Goal: Information Seeking & Learning: Learn about a topic

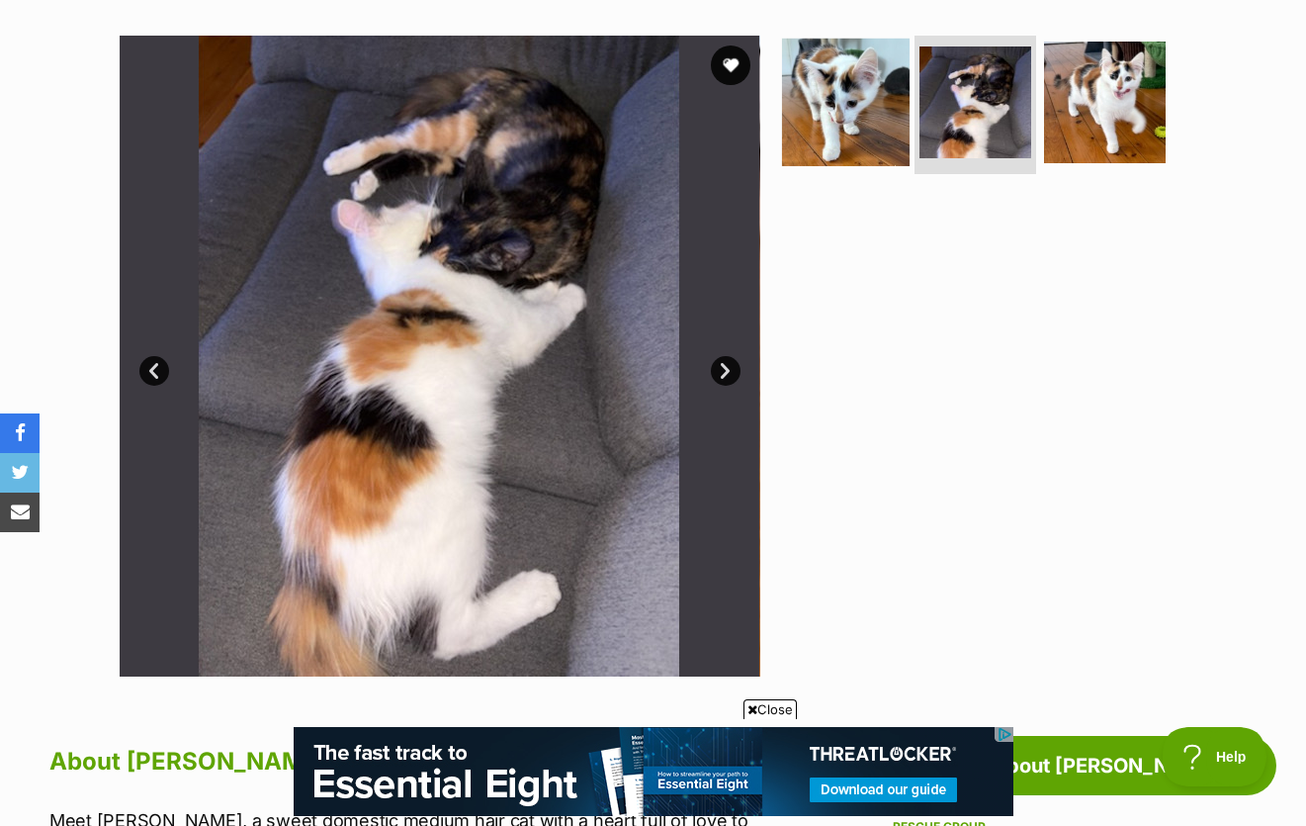
click at [863, 114] on img at bounding box center [846, 103] width 128 height 128
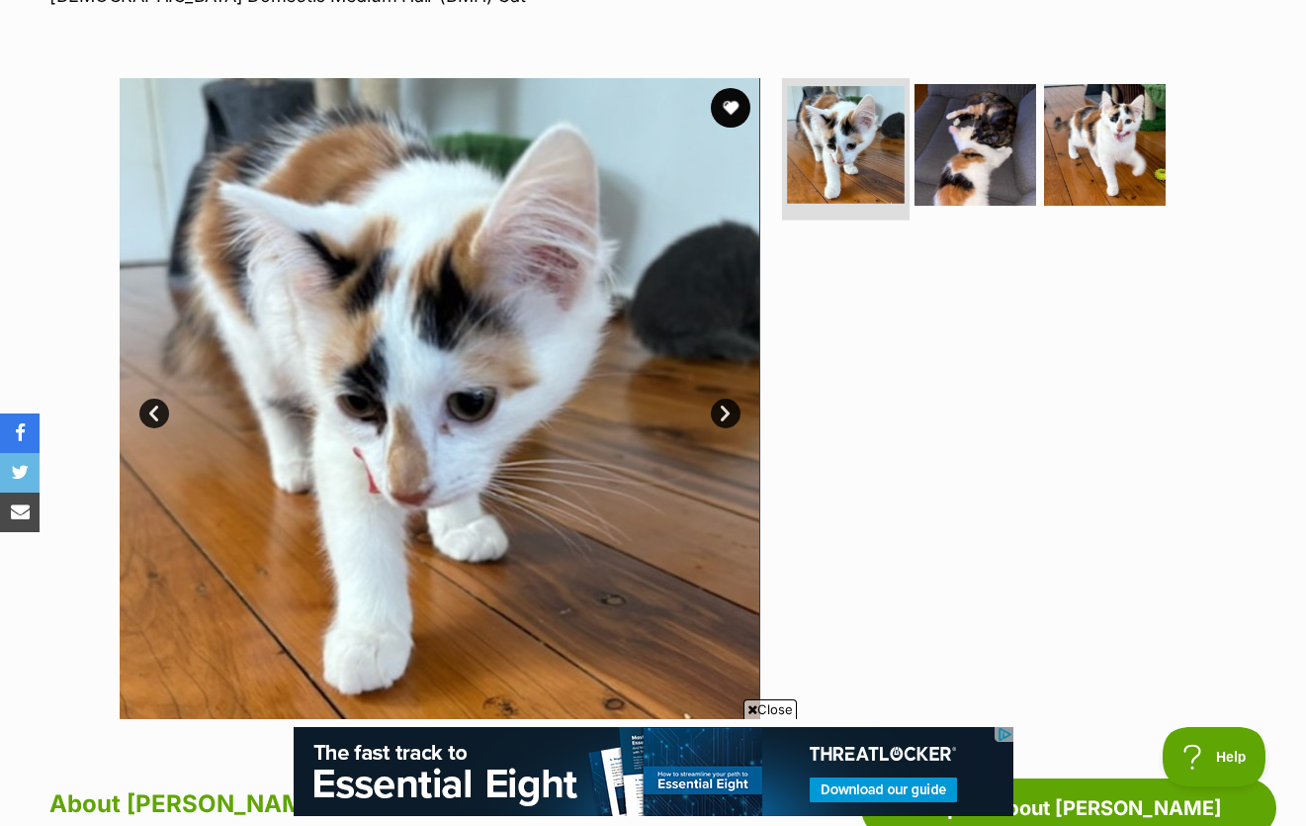
scroll to position [357, 0]
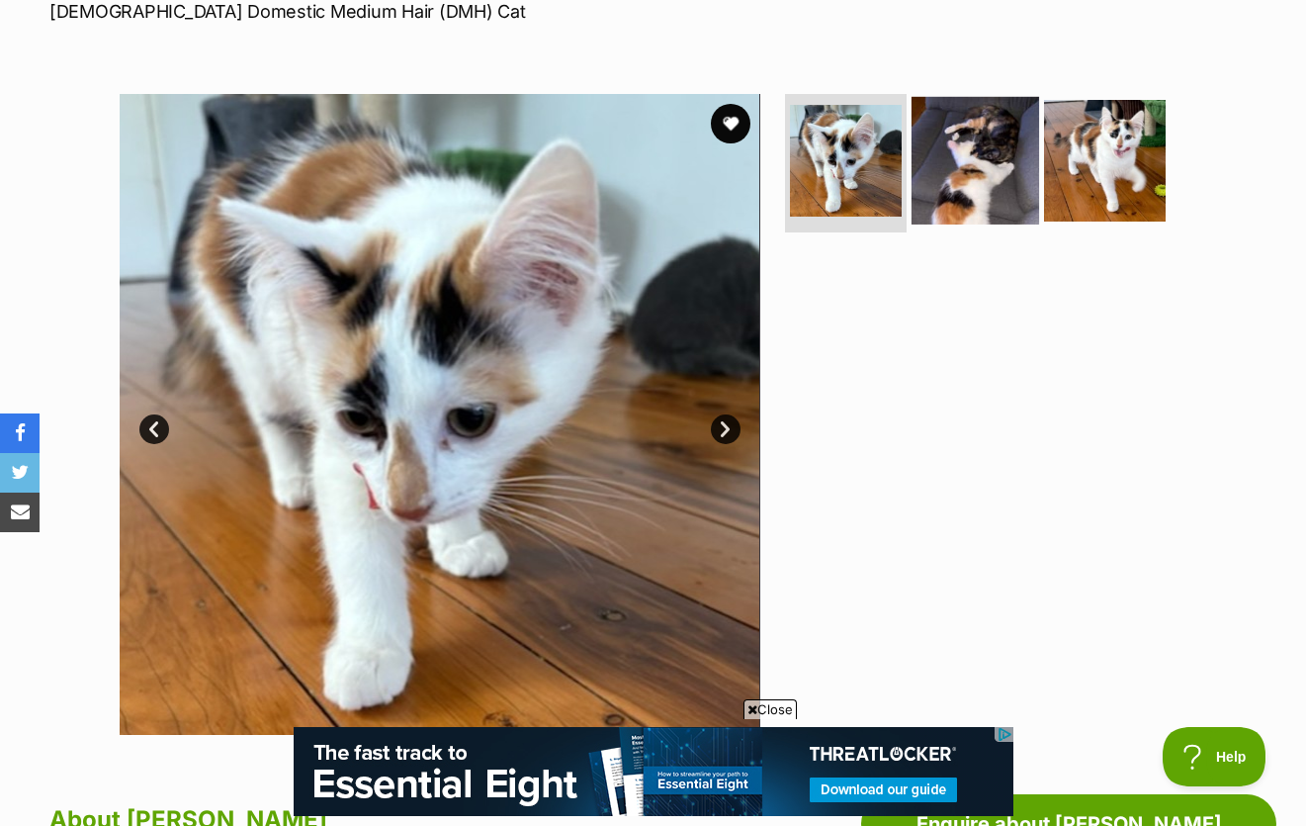
click at [975, 116] on img at bounding box center [976, 161] width 128 height 128
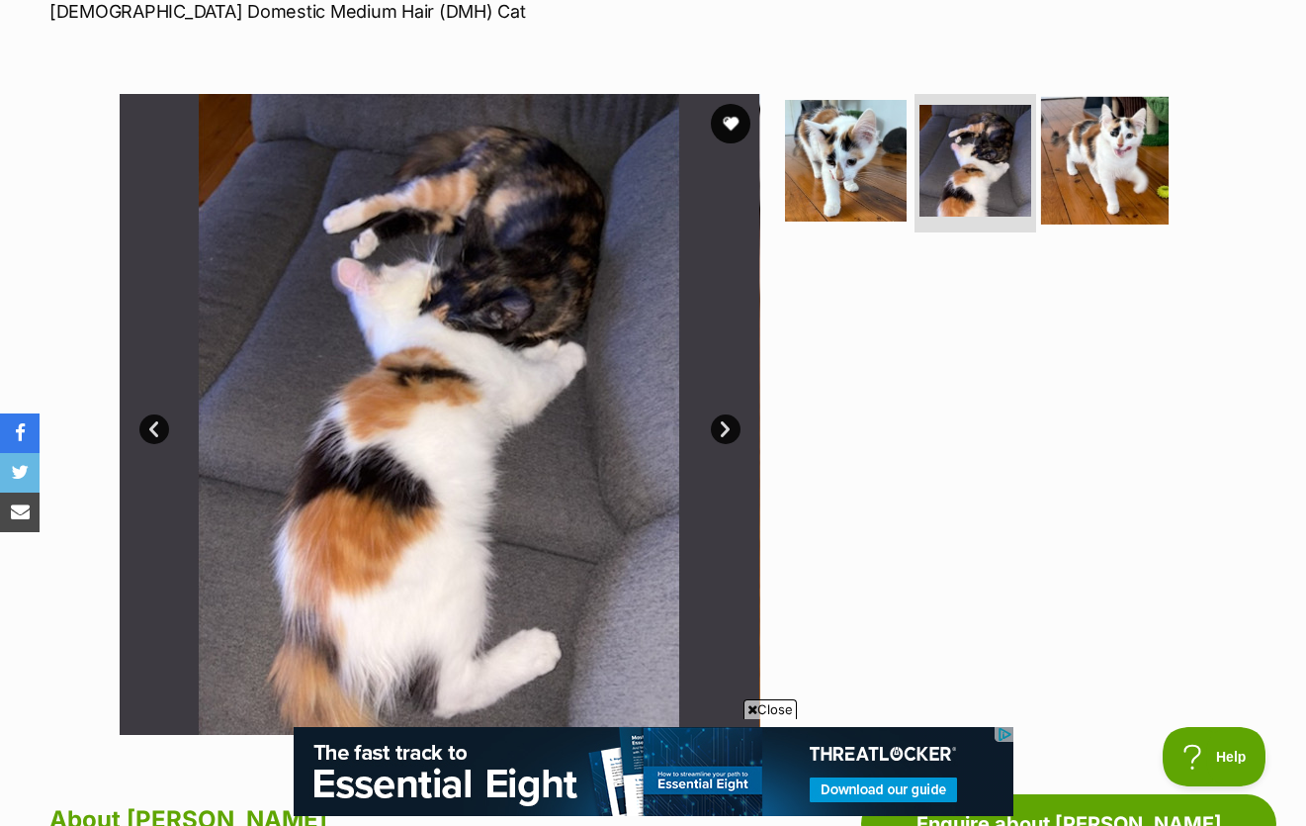
click at [1128, 132] on img at bounding box center [1105, 161] width 128 height 128
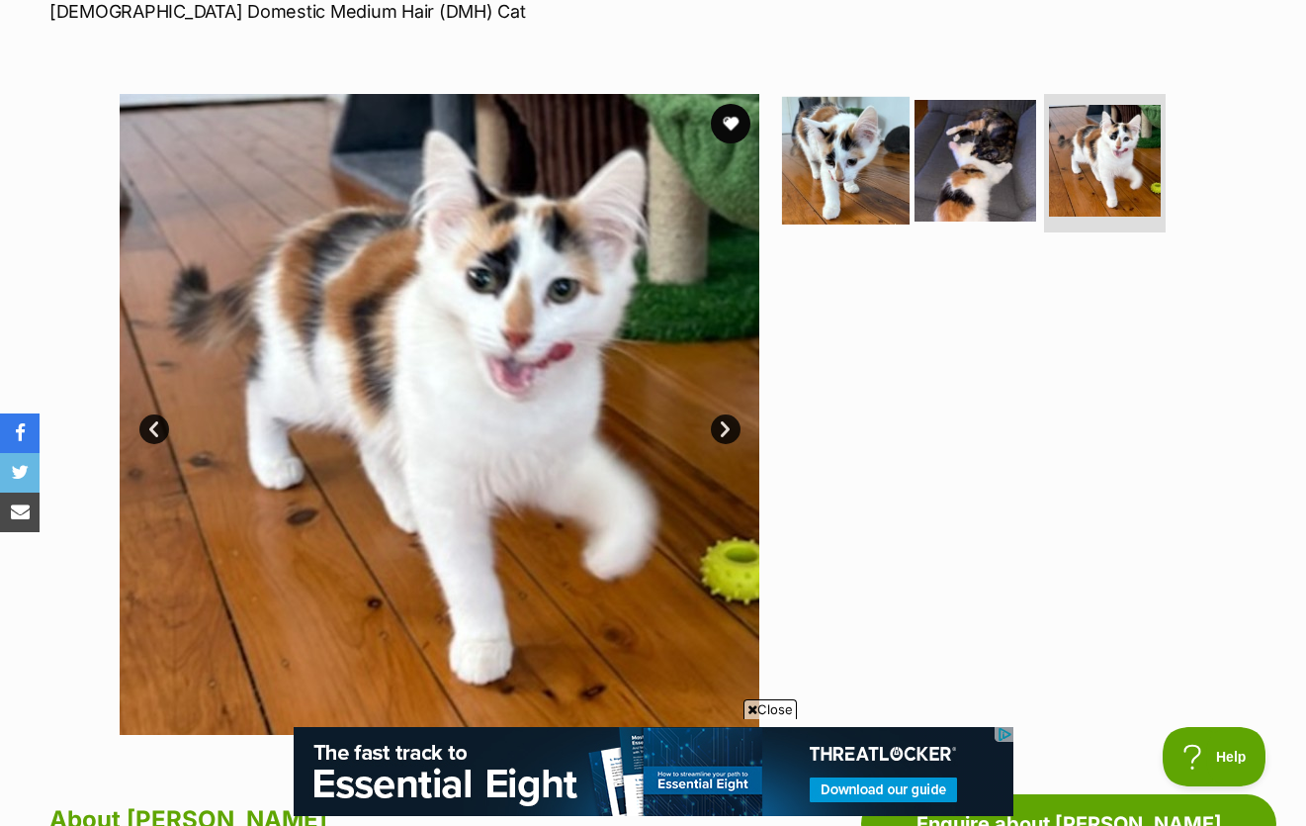
click at [871, 124] on img at bounding box center [846, 161] width 128 height 128
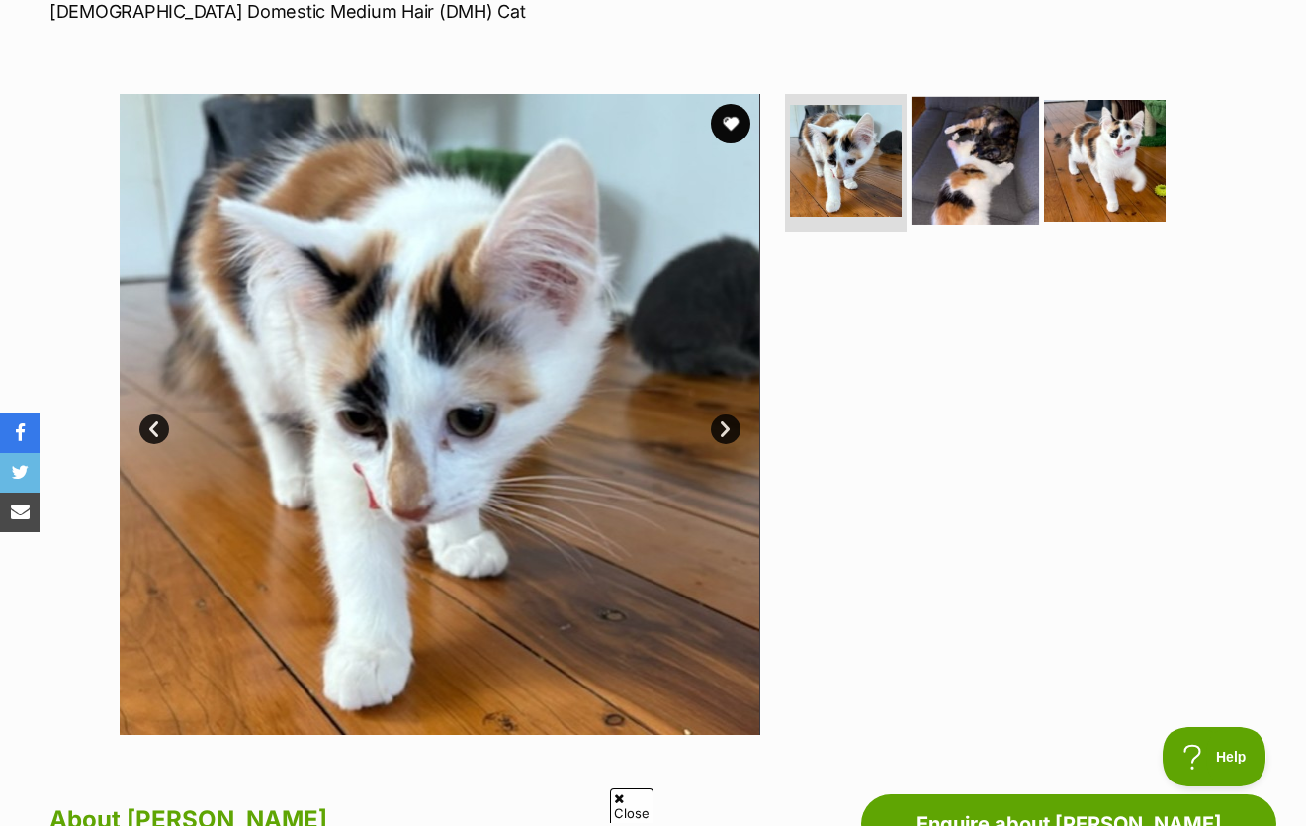
scroll to position [0, 0]
click at [943, 133] on img at bounding box center [976, 161] width 128 height 128
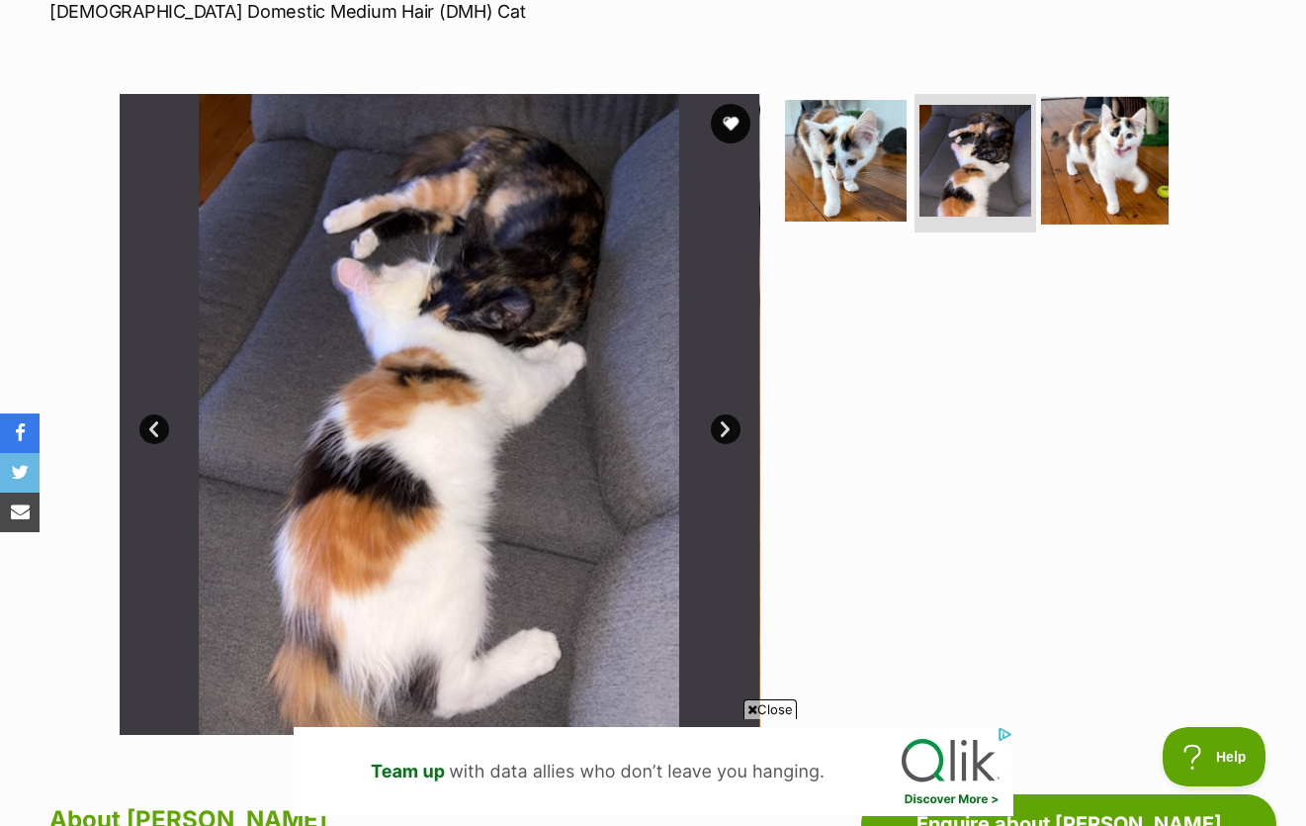
click at [1130, 107] on img at bounding box center [1105, 161] width 128 height 128
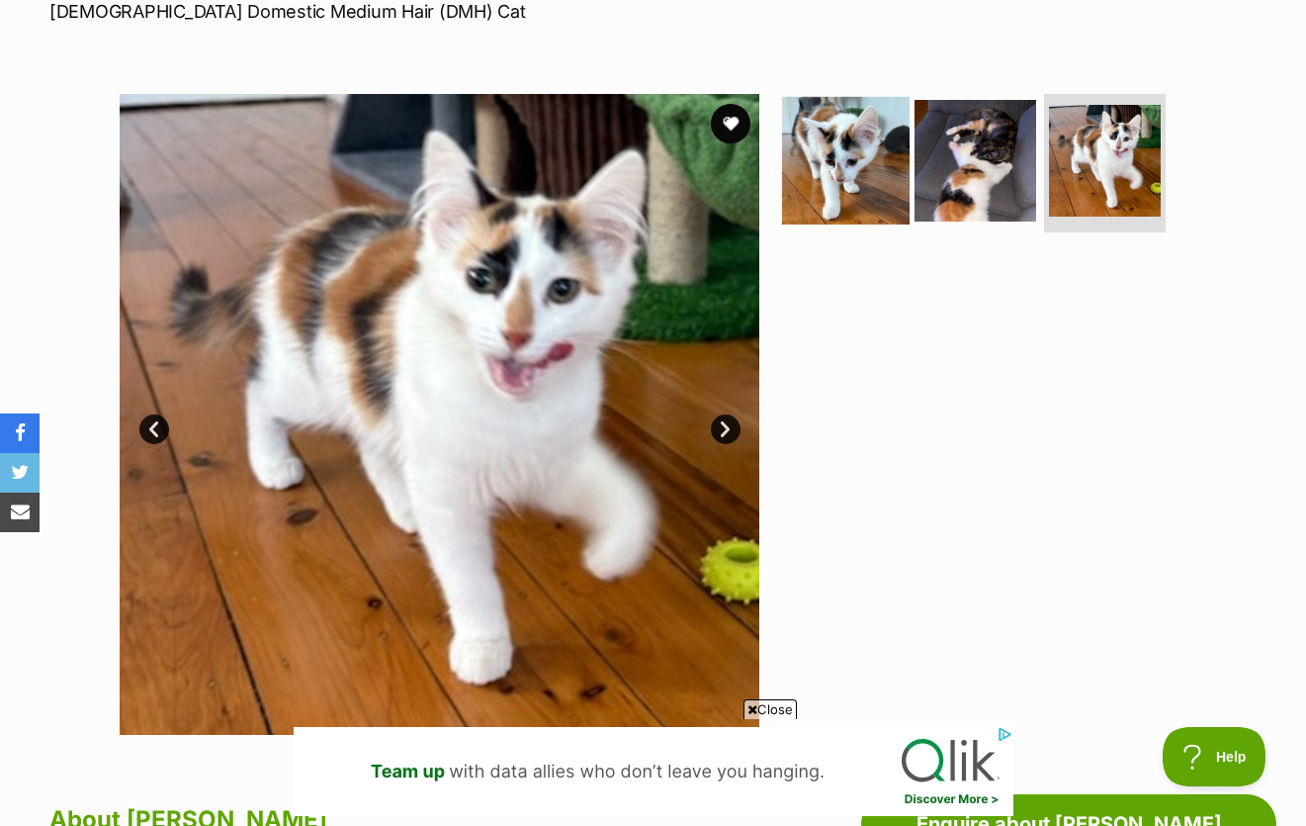
click at [901, 103] on img at bounding box center [846, 161] width 128 height 128
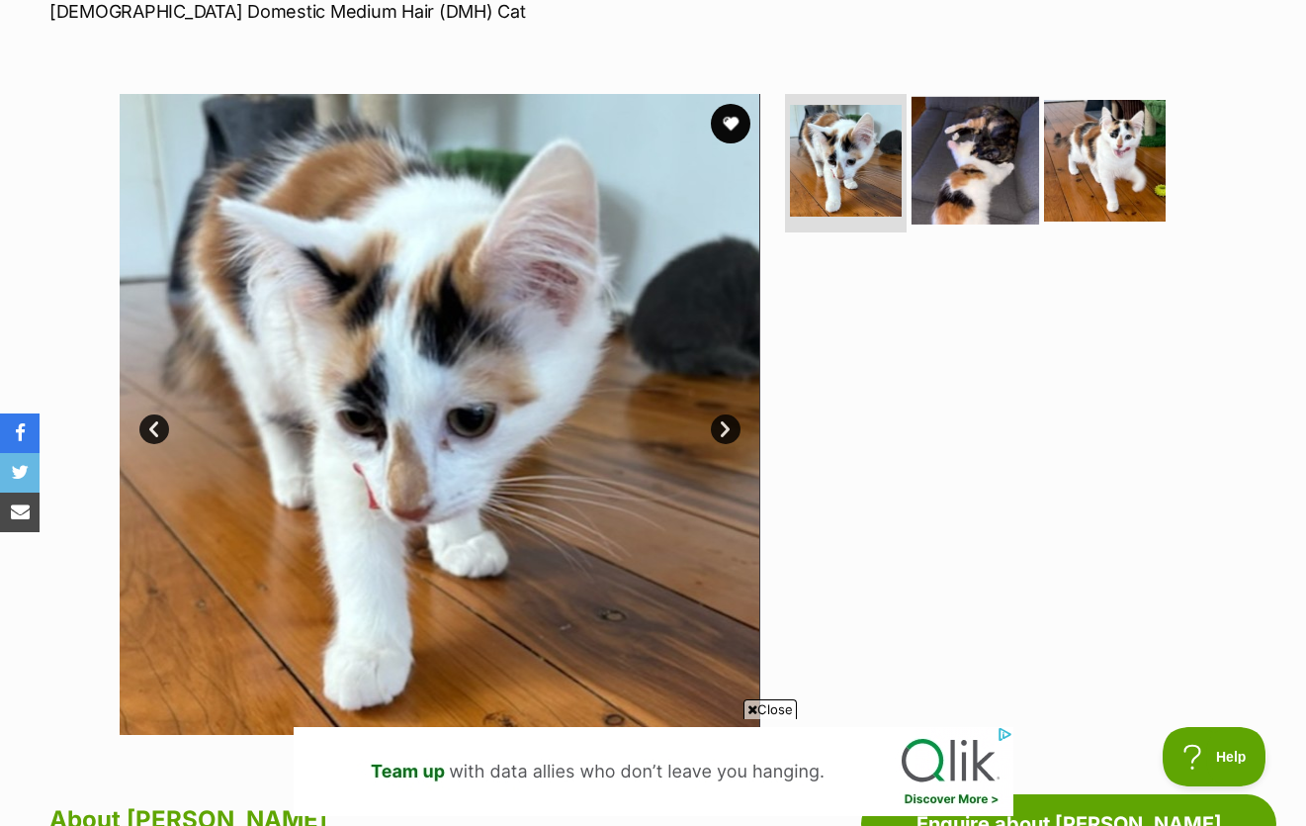
click at [936, 137] on img at bounding box center [976, 161] width 128 height 128
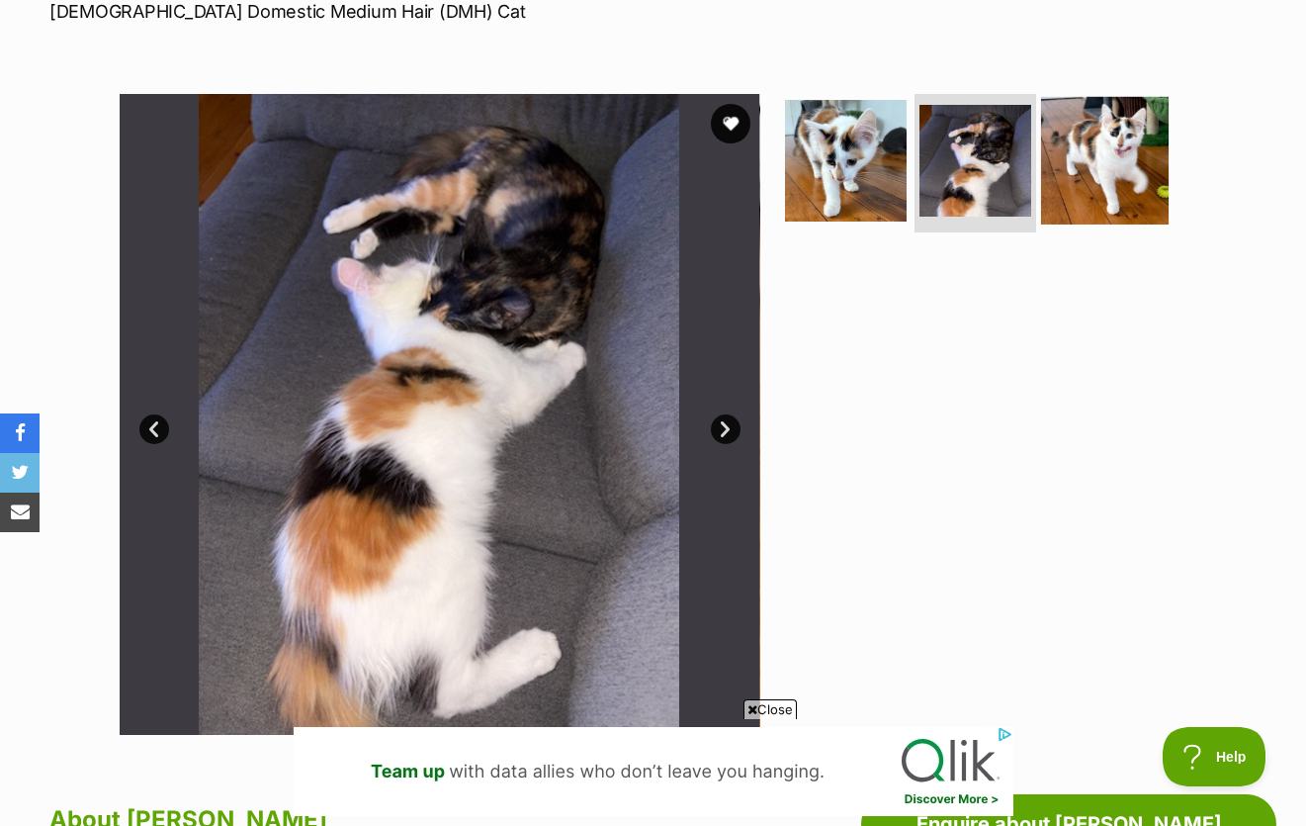
click at [1073, 117] on img at bounding box center [1105, 161] width 128 height 128
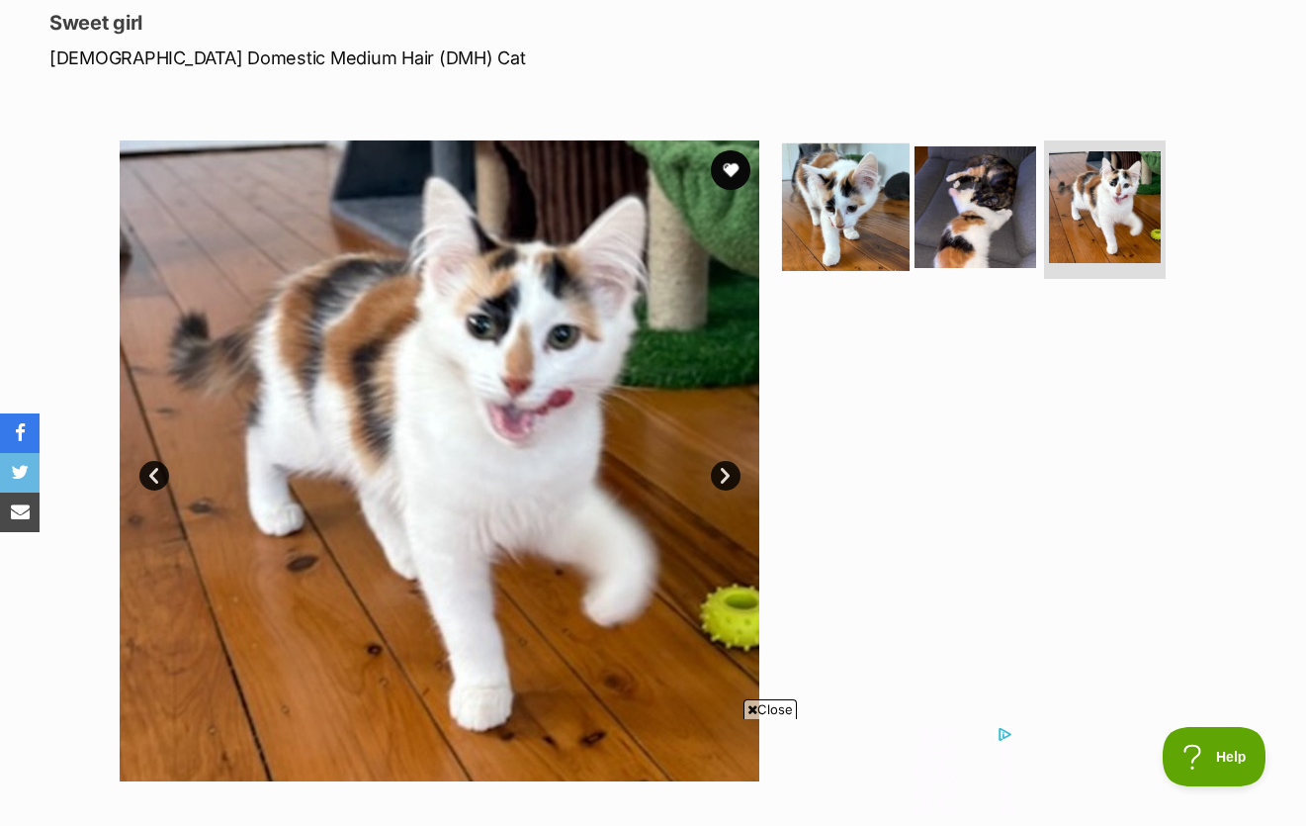
click at [833, 208] on img at bounding box center [846, 207] width 128 height 128
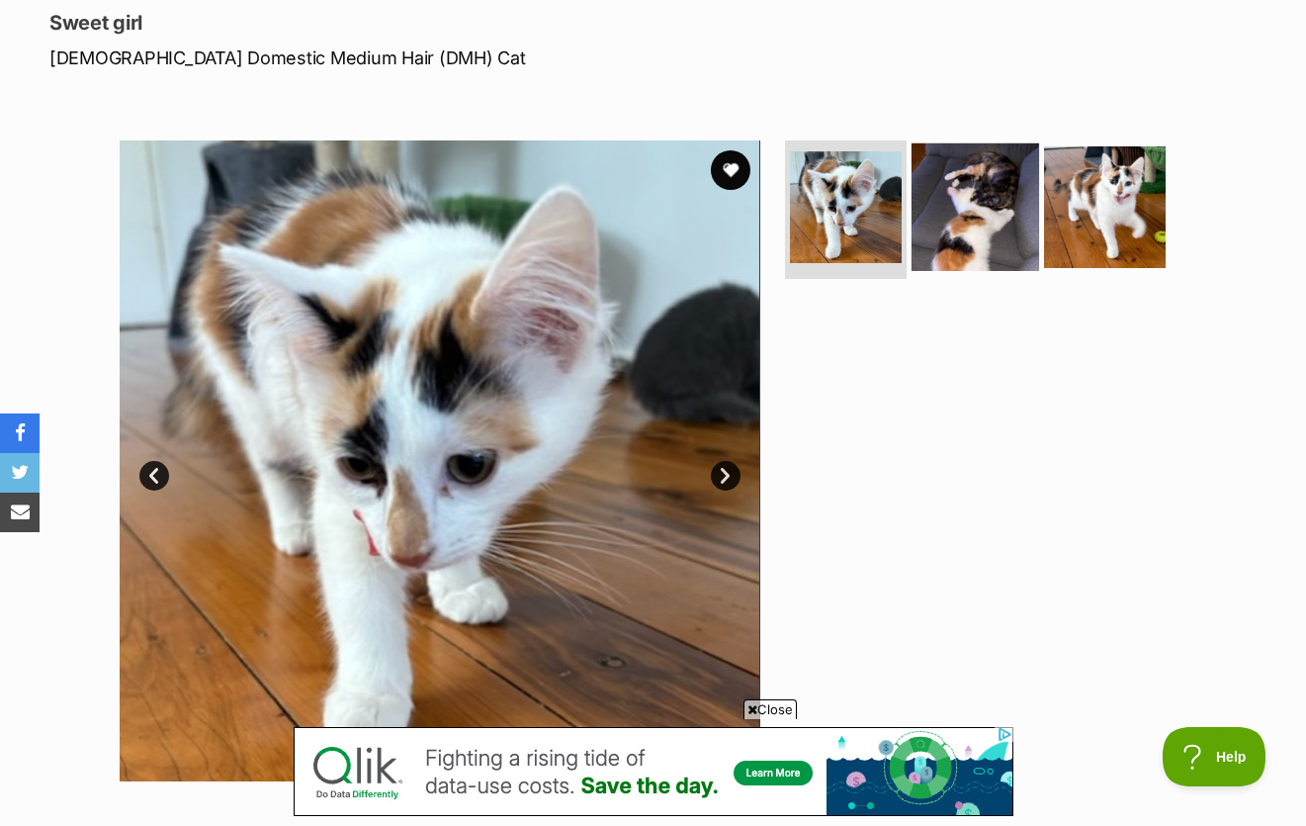
click at [1008, 143] on img at bounding box center [976, 207] width 128 height 128
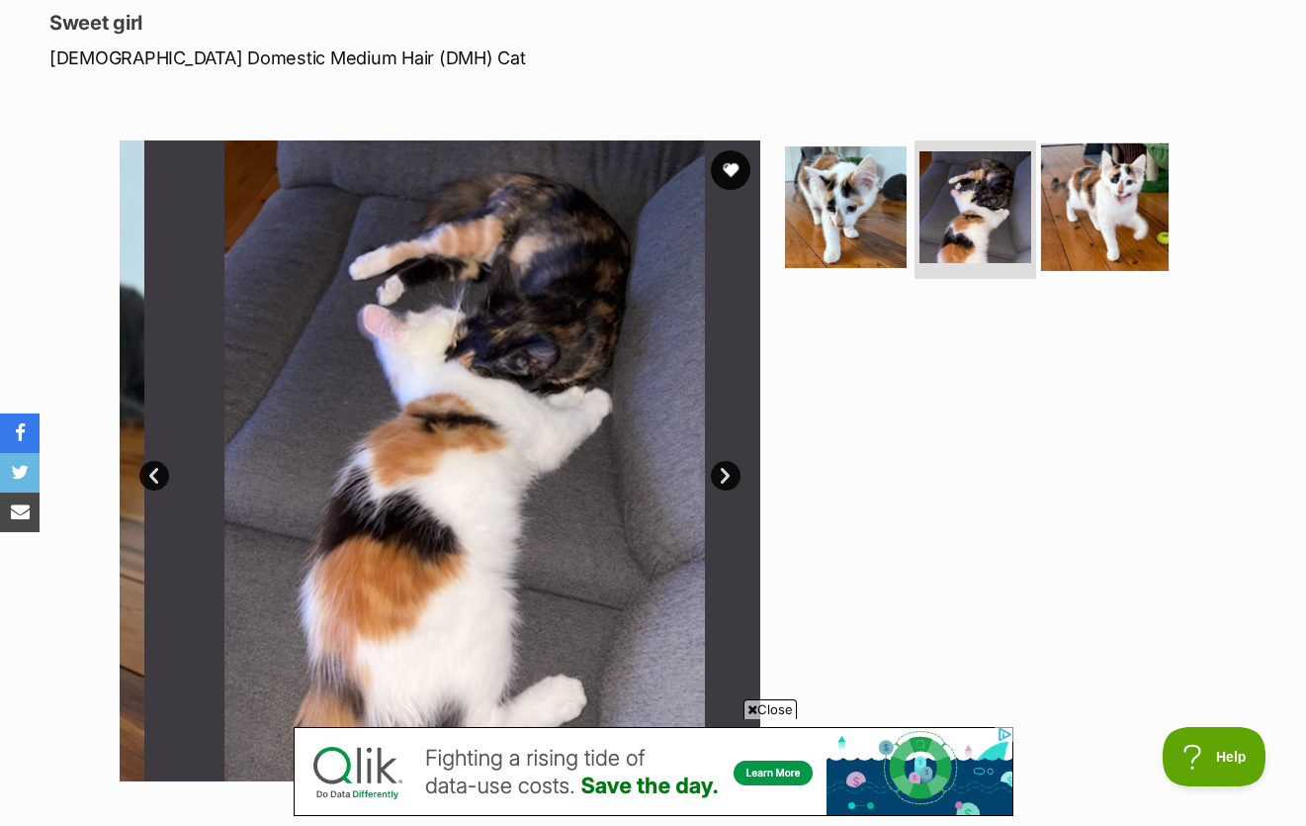
click at [1107, 149] on img at bounding box center [1105, 207] width 128 height 128
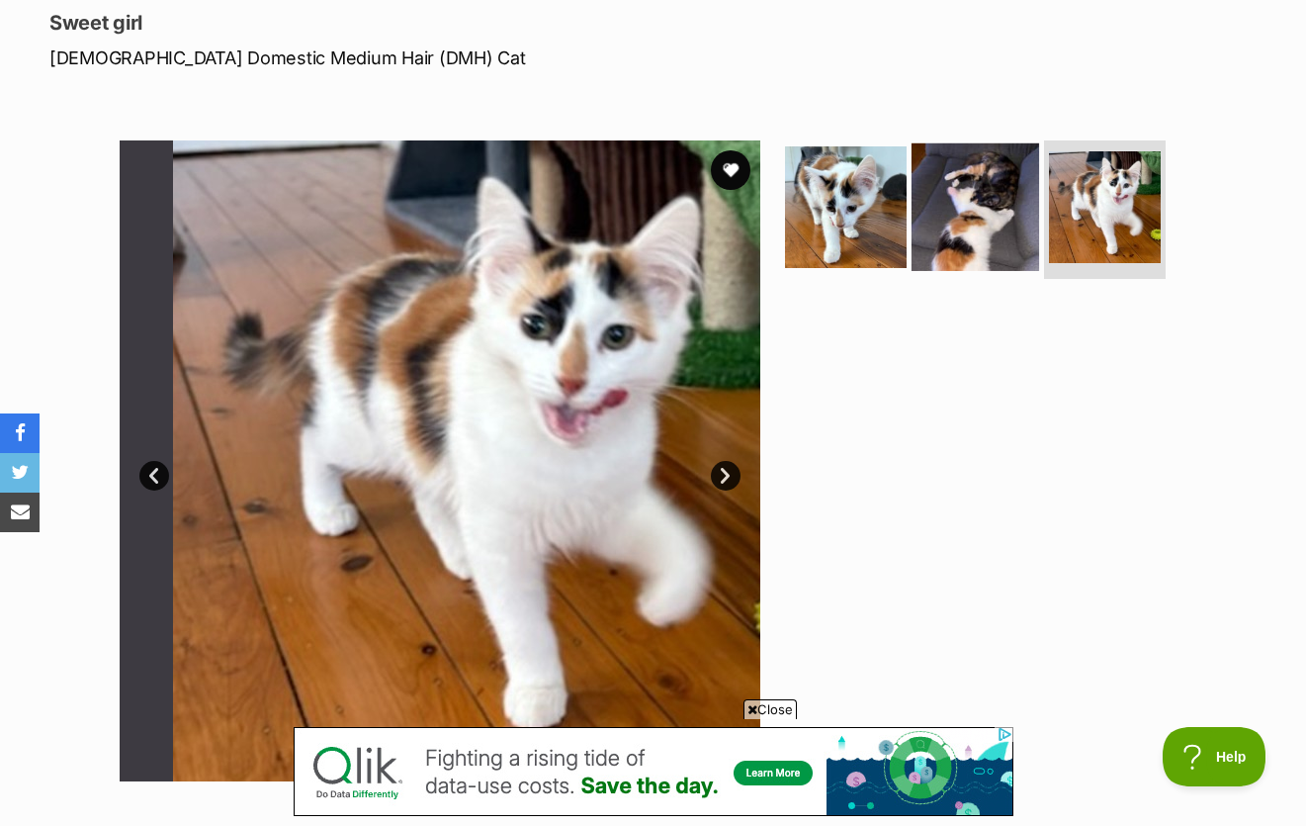
click at [943, 149] on img at bounding box center [976, 207] width 128 height 128
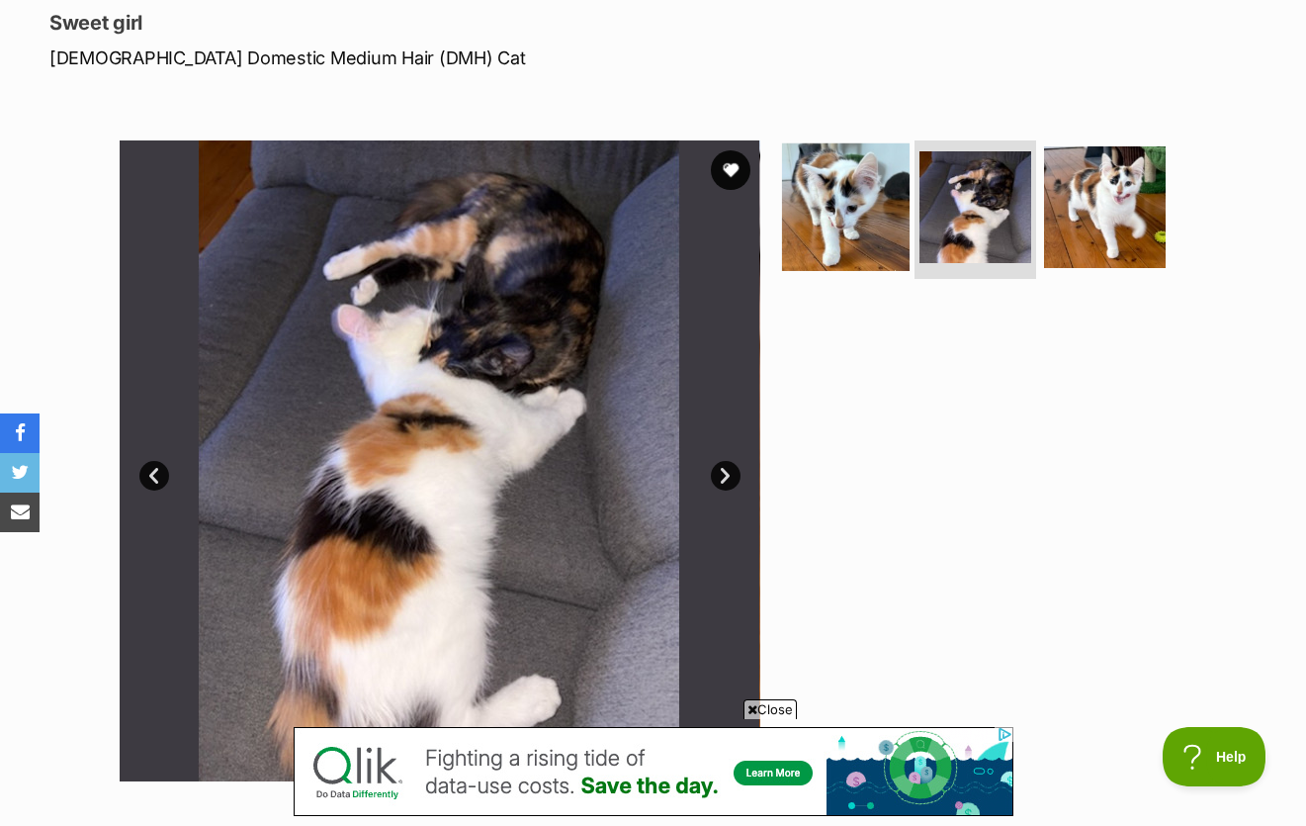
click at [874, 149] on img at bounding box center [846, 207] width 128 height 128
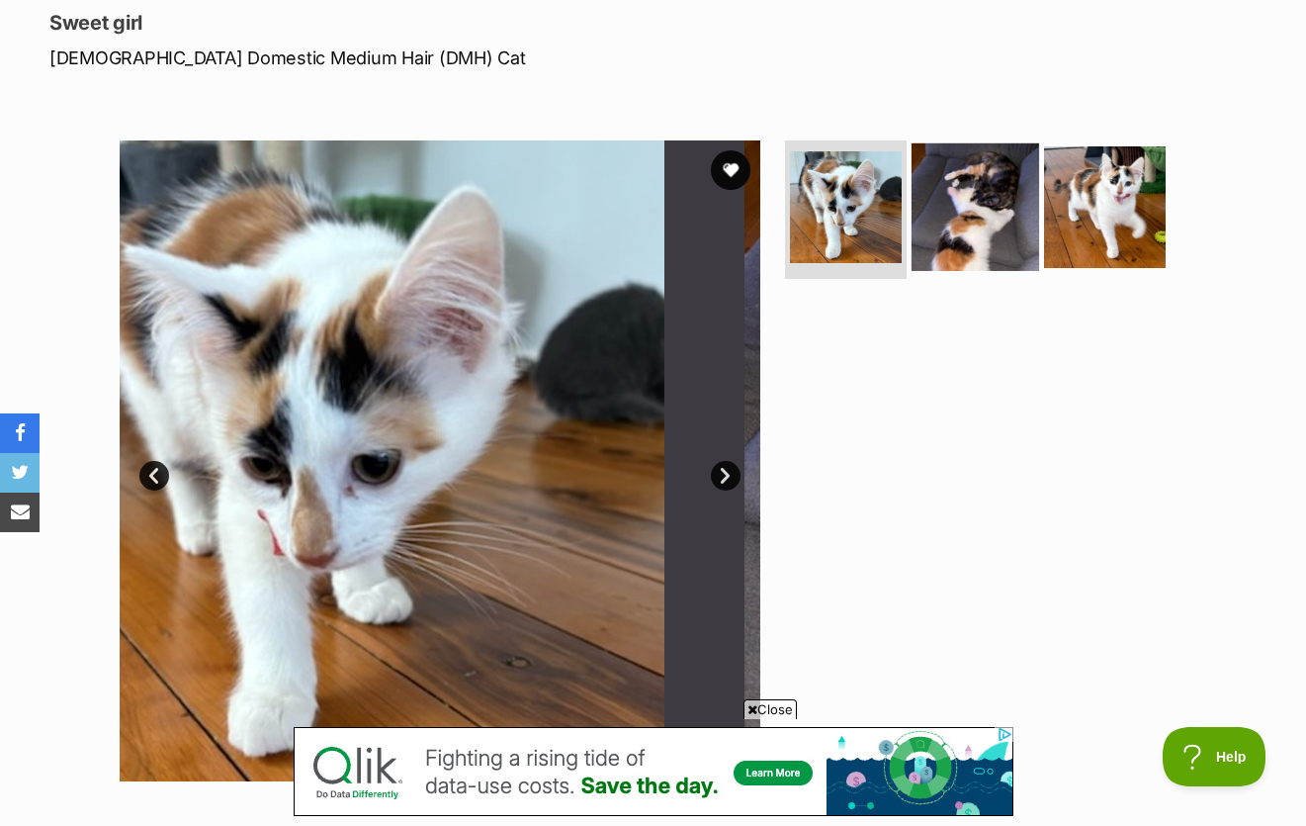
click at [992, 165] on img at bounding box center [976, 207] width 128 height 128
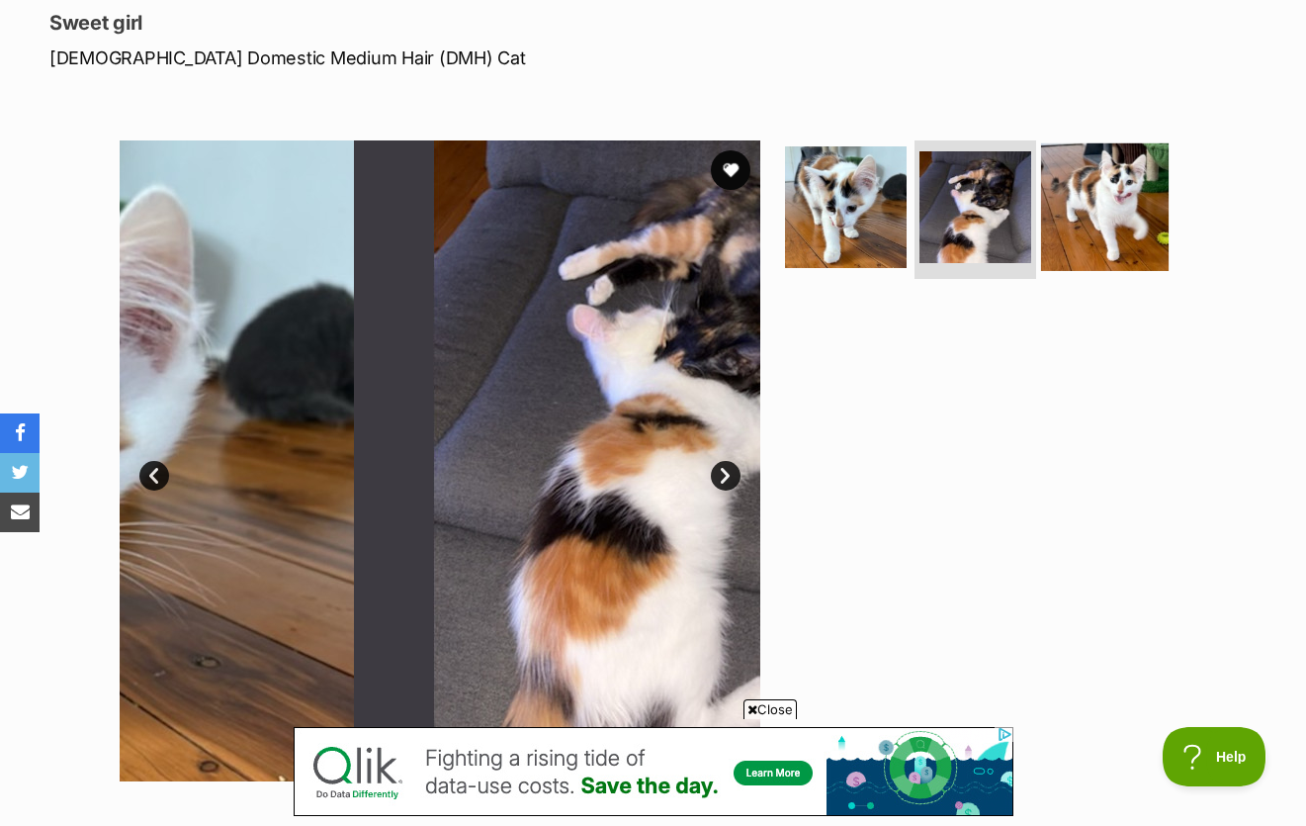
click at [1130, 157] on img at bounding box center [1105, 207] width 128 height 128
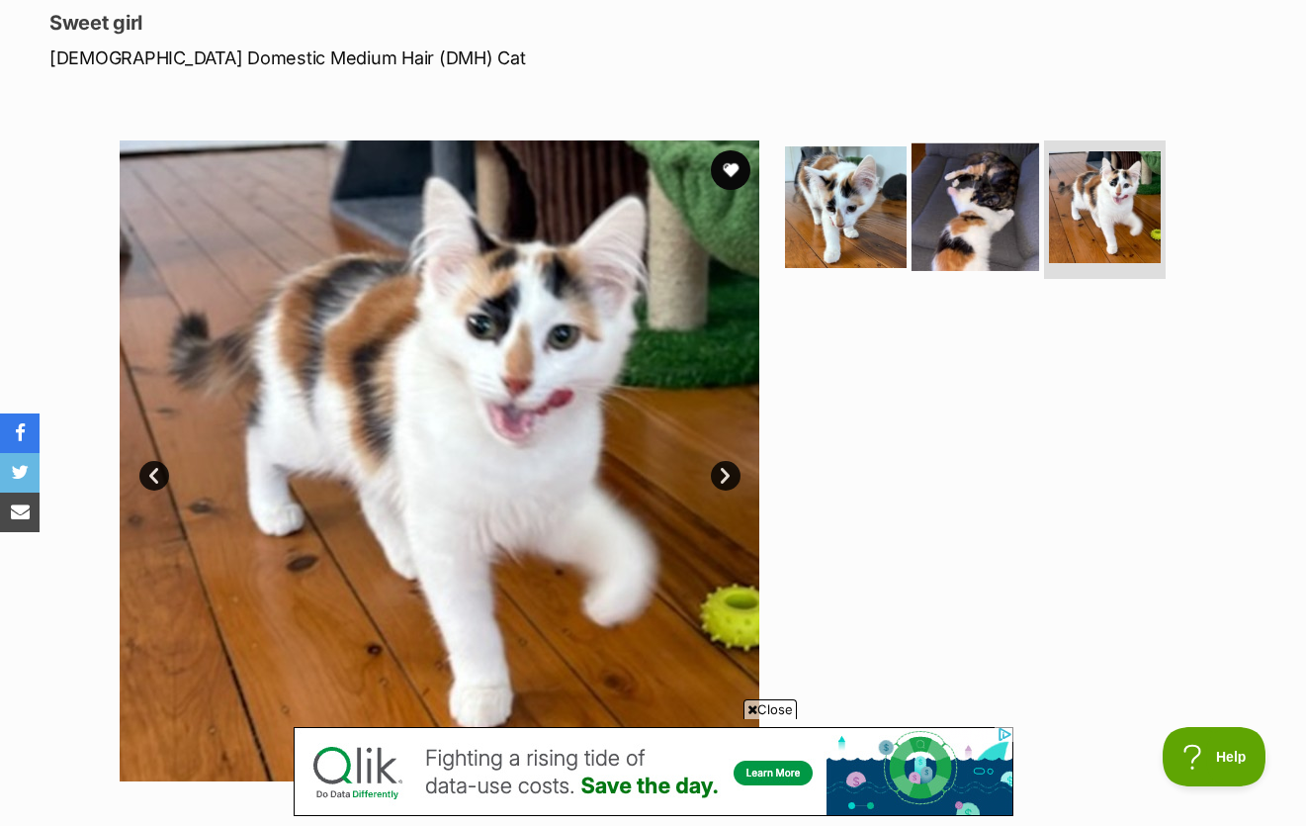
click at [943, 157] on img at bounding box center [976, 207] width 128 height 128
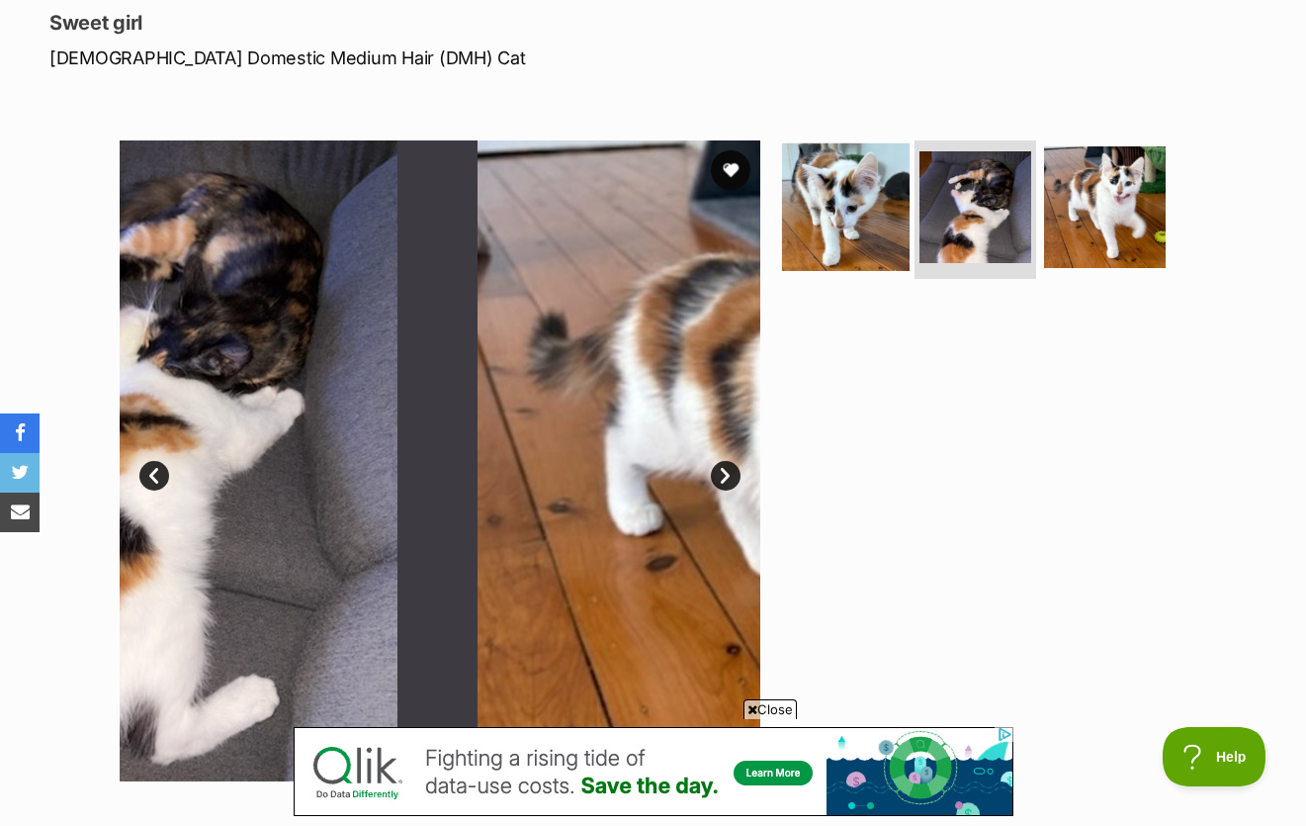
click at [895, 172] on img at bounding box center [846, 207] width 128 height 128
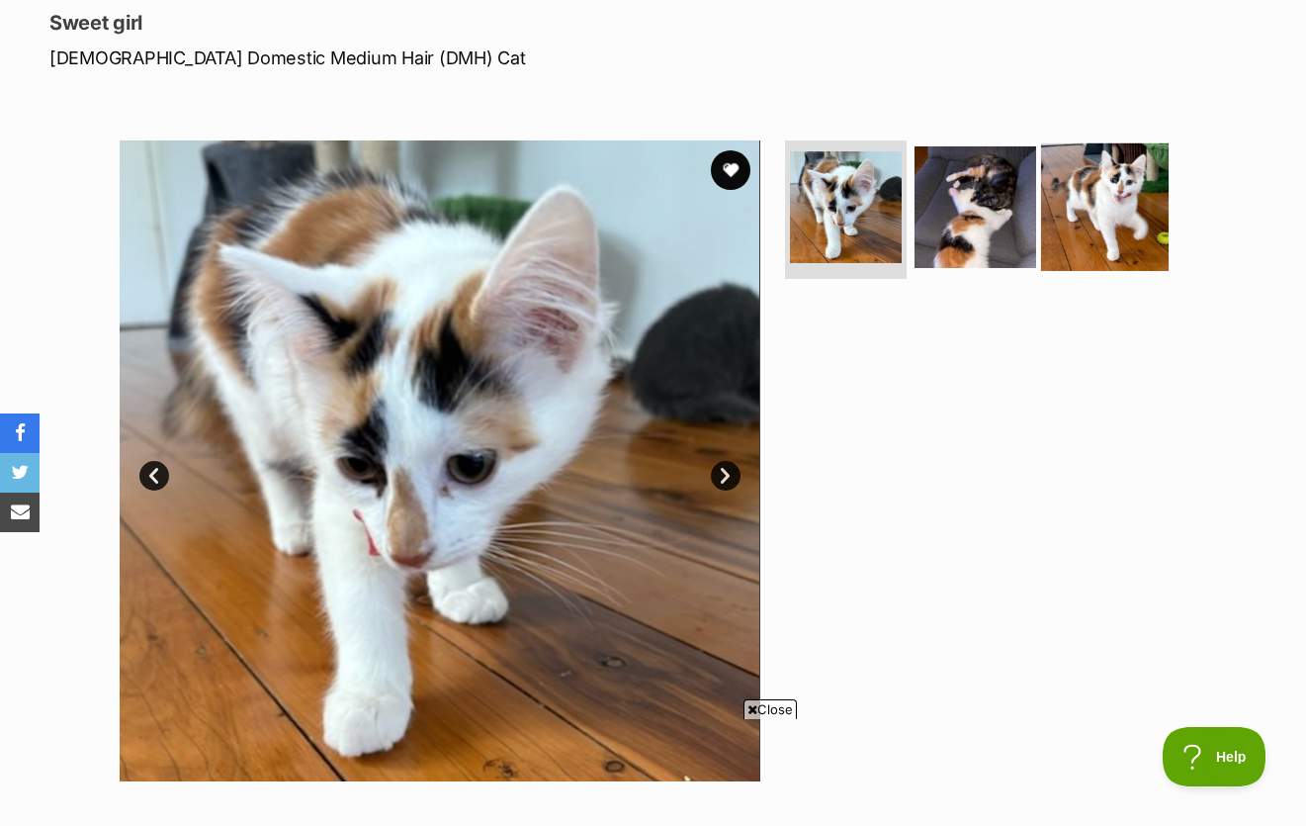
click at [1065, 178] on img at bounding box center [1105, 207] width 128 height 128
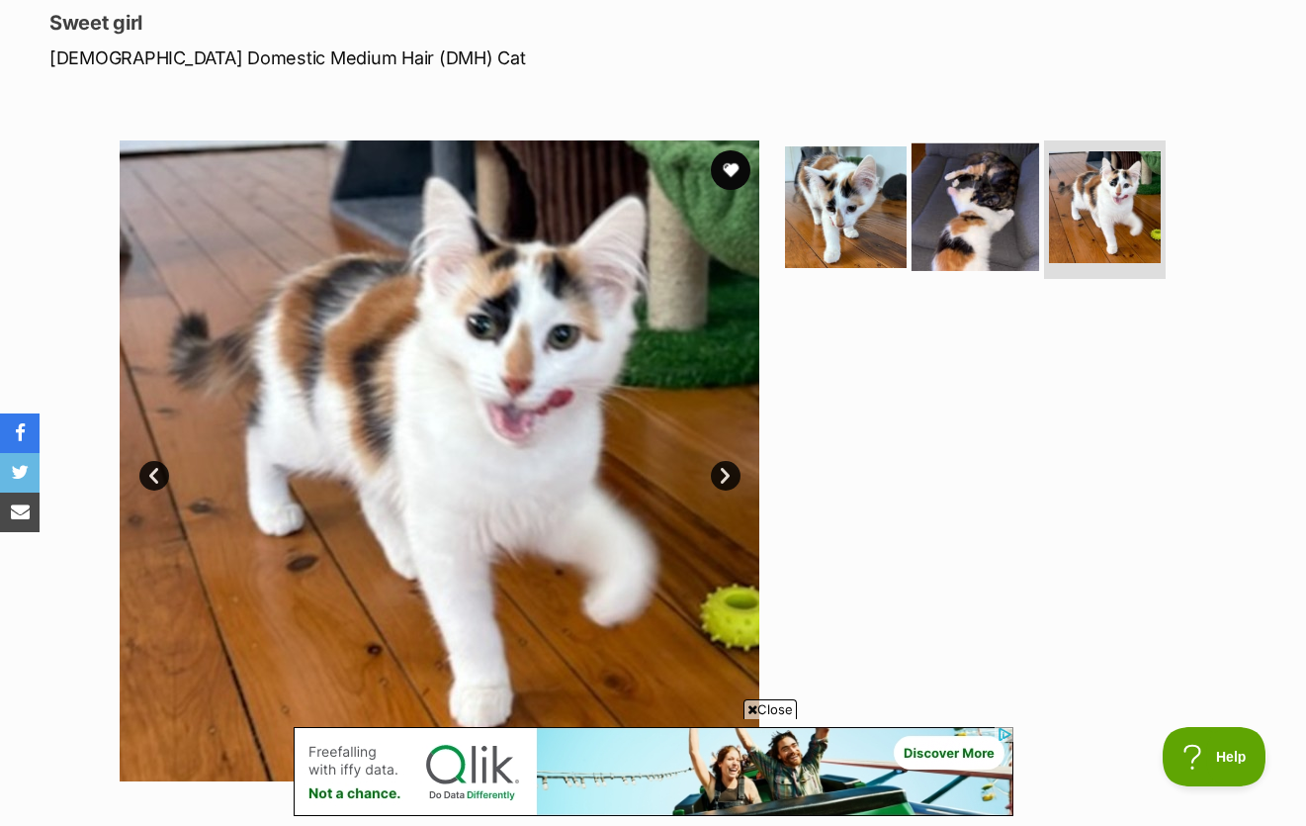
click at [1020, 177] on img at bounding box center [976, 207] width 128 height 128
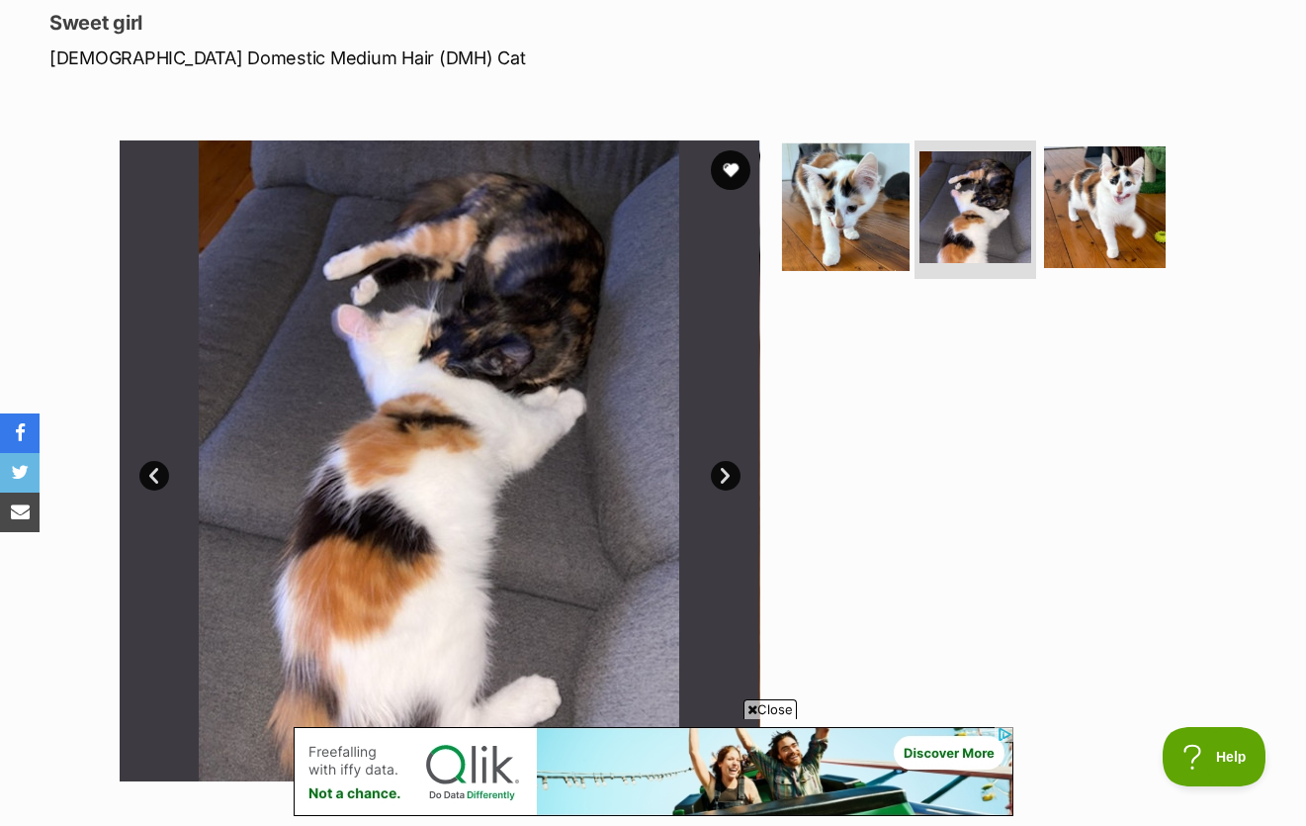
click at [857, 181] on img at bounding box center [846, 207] width 128 height 128
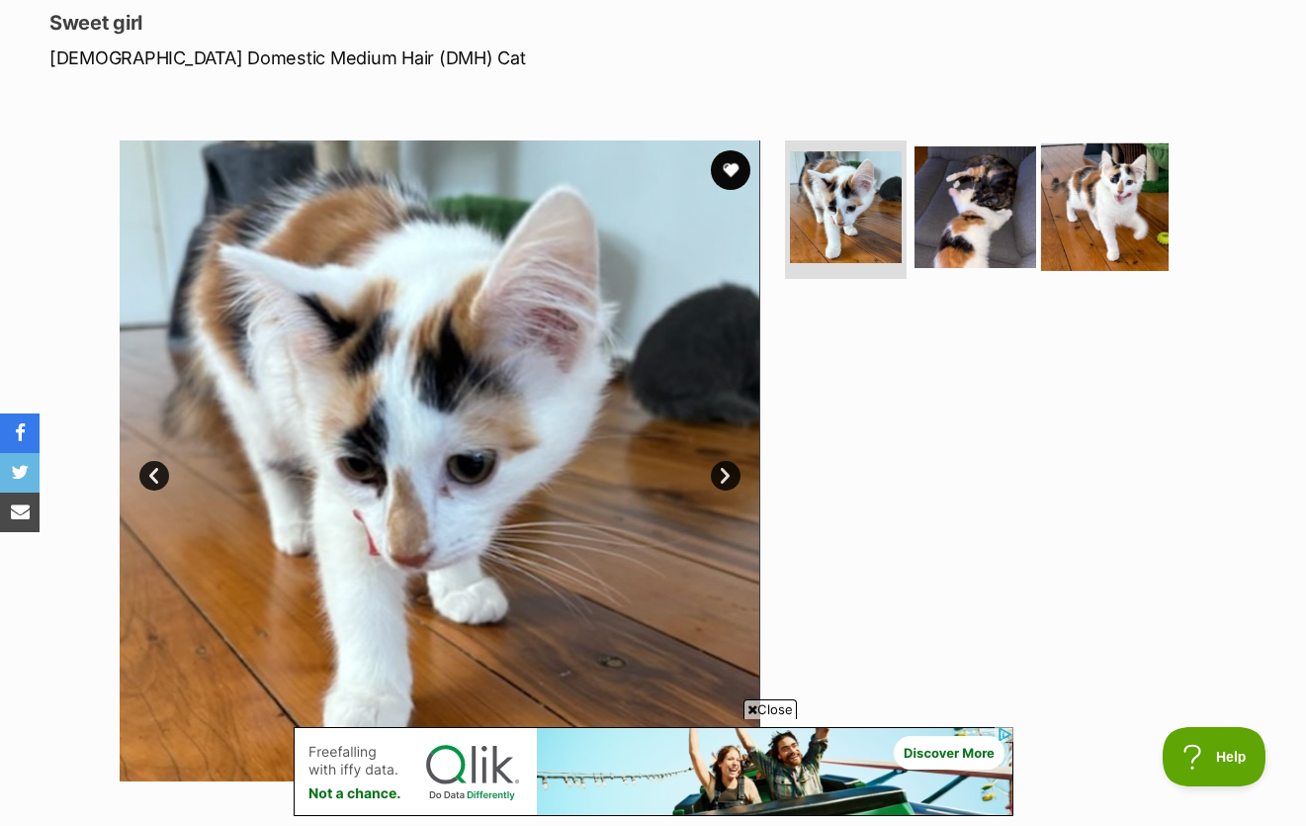
click at [1108, 165] on img at bounding box center [1105, 207] width 128 height 128
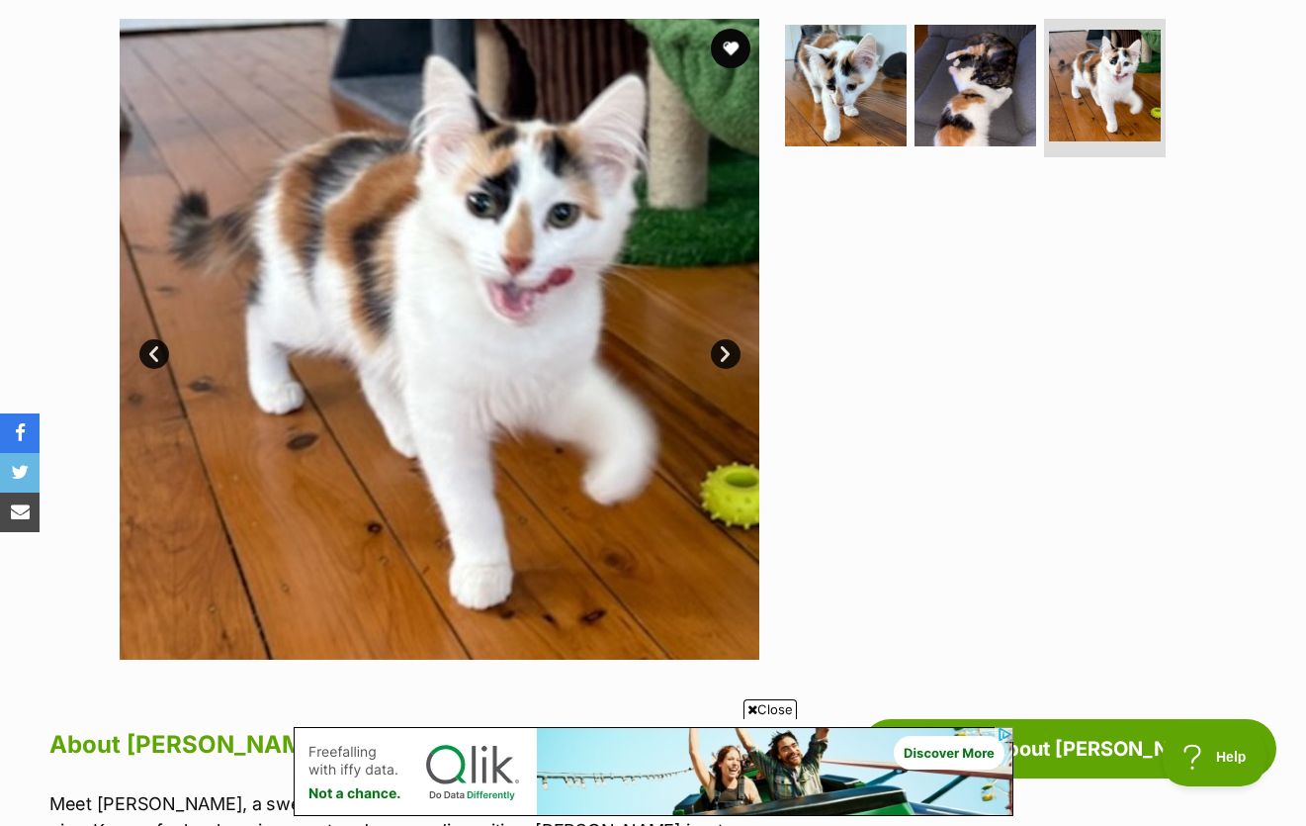
scroll to position [494, 0]
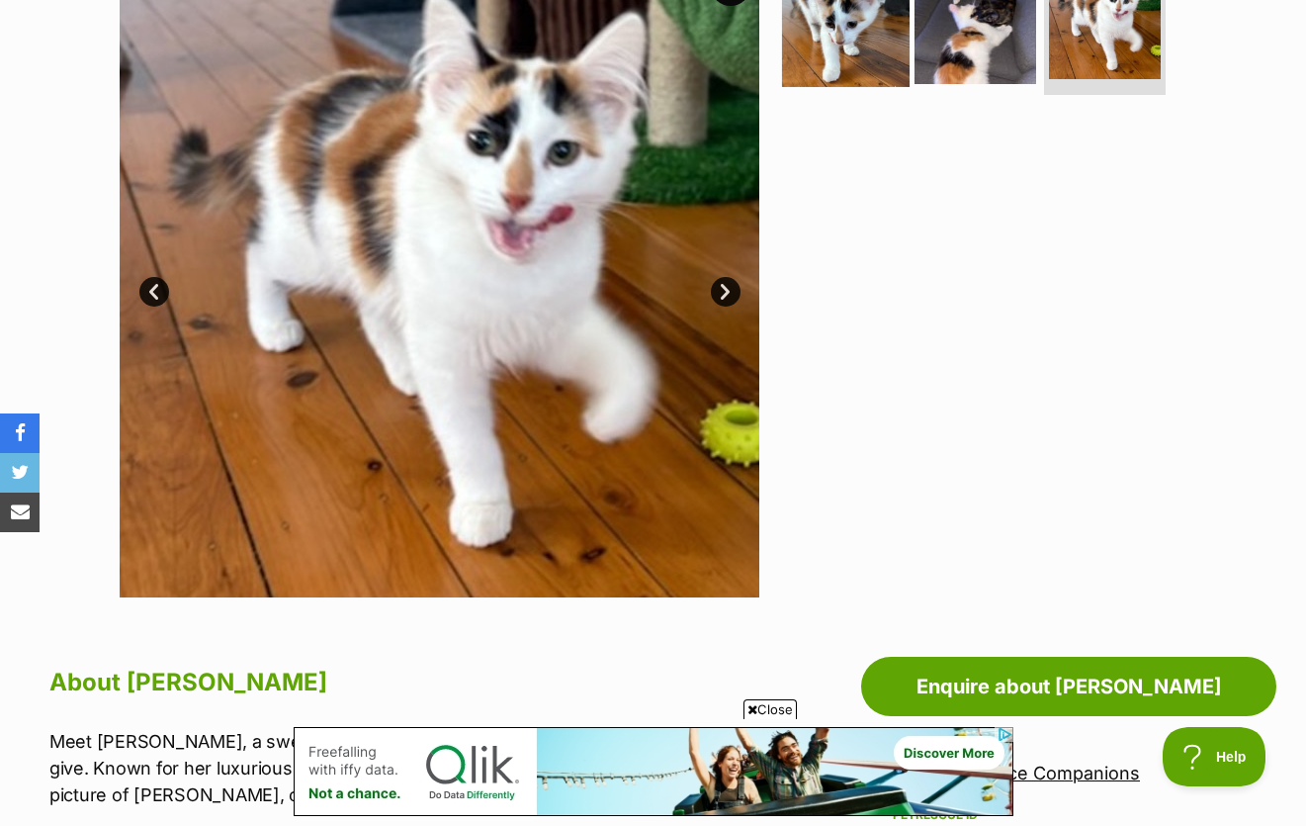
click at [856, 42] on img at bounding box center [846, 23] width 128 height 128
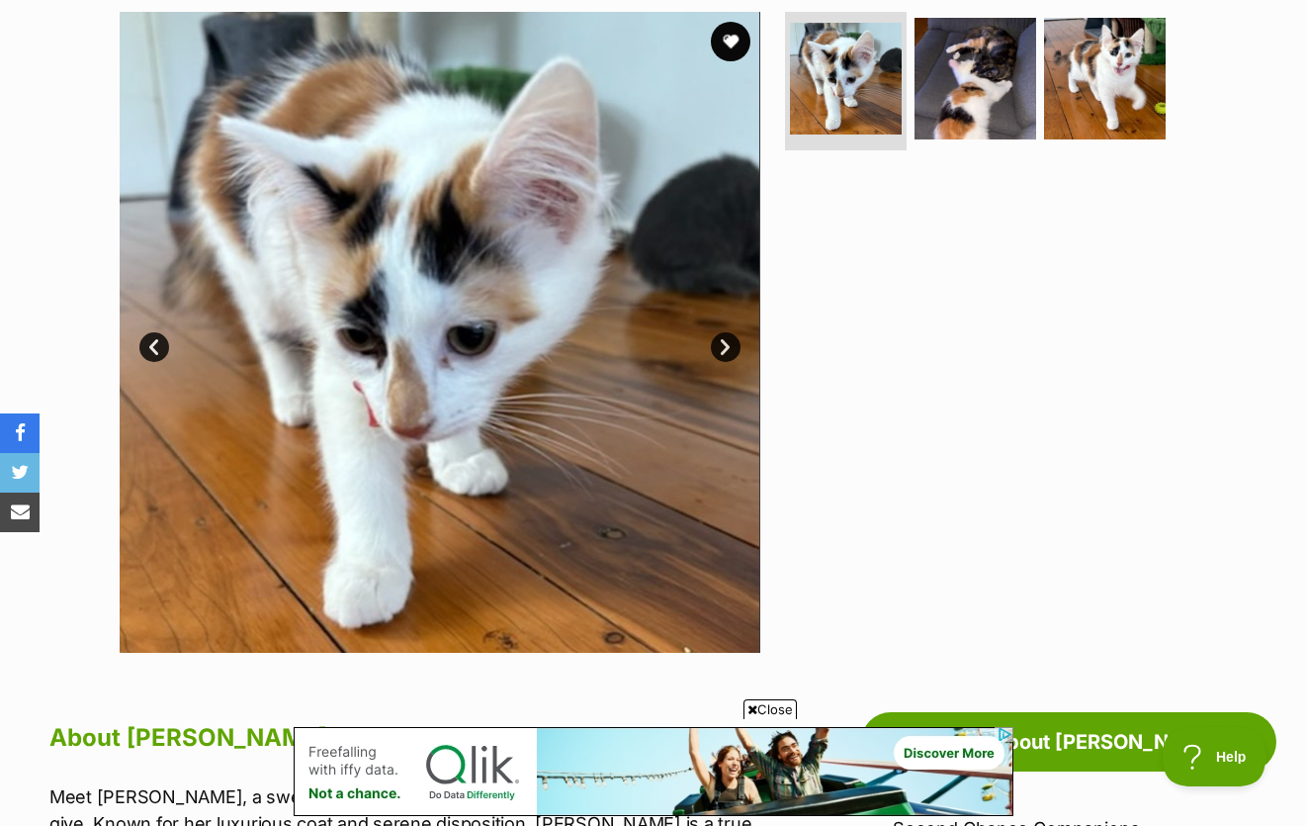
scroll to position [0, 0]
click at [1093, 100] on img at bounding box center [1105, 79] width 128 height 128
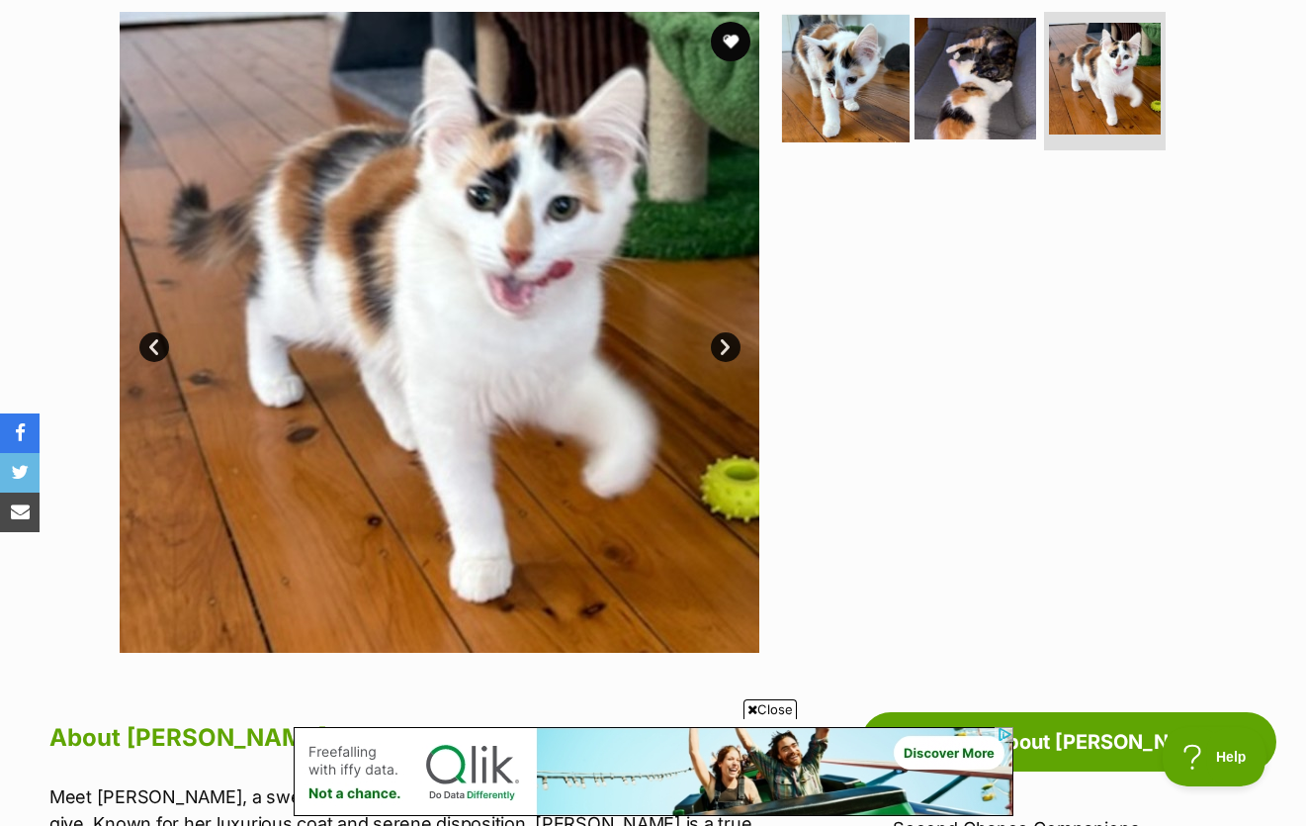
click at [838, 81] on img at bounding box center [846, 79] width 128 height 128
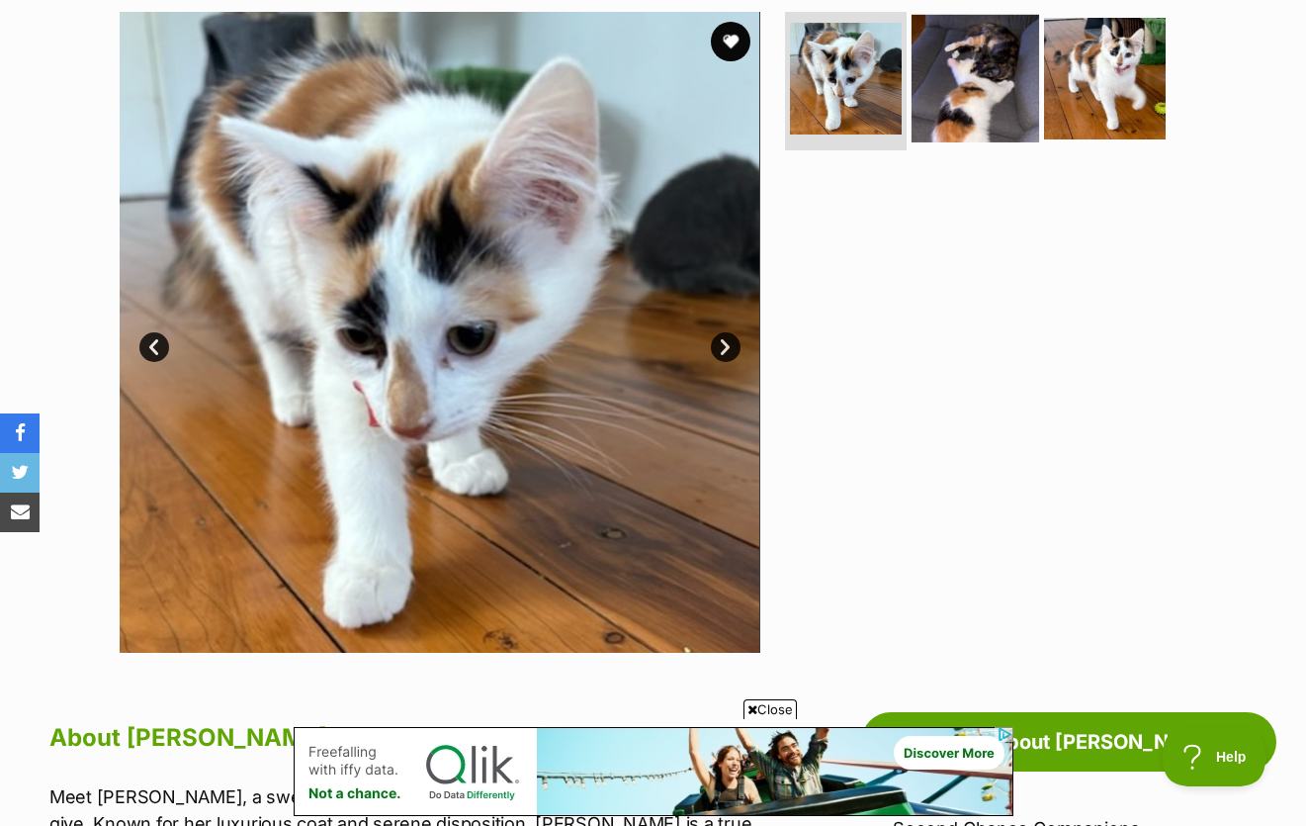
drag, startPoint x: 979, startPoint y: 49, endPoint x: 1007, endPoint y: 51, distance: 27.8
click at [979, 49] on img at bounding box center [976, 79] width 128 height 128
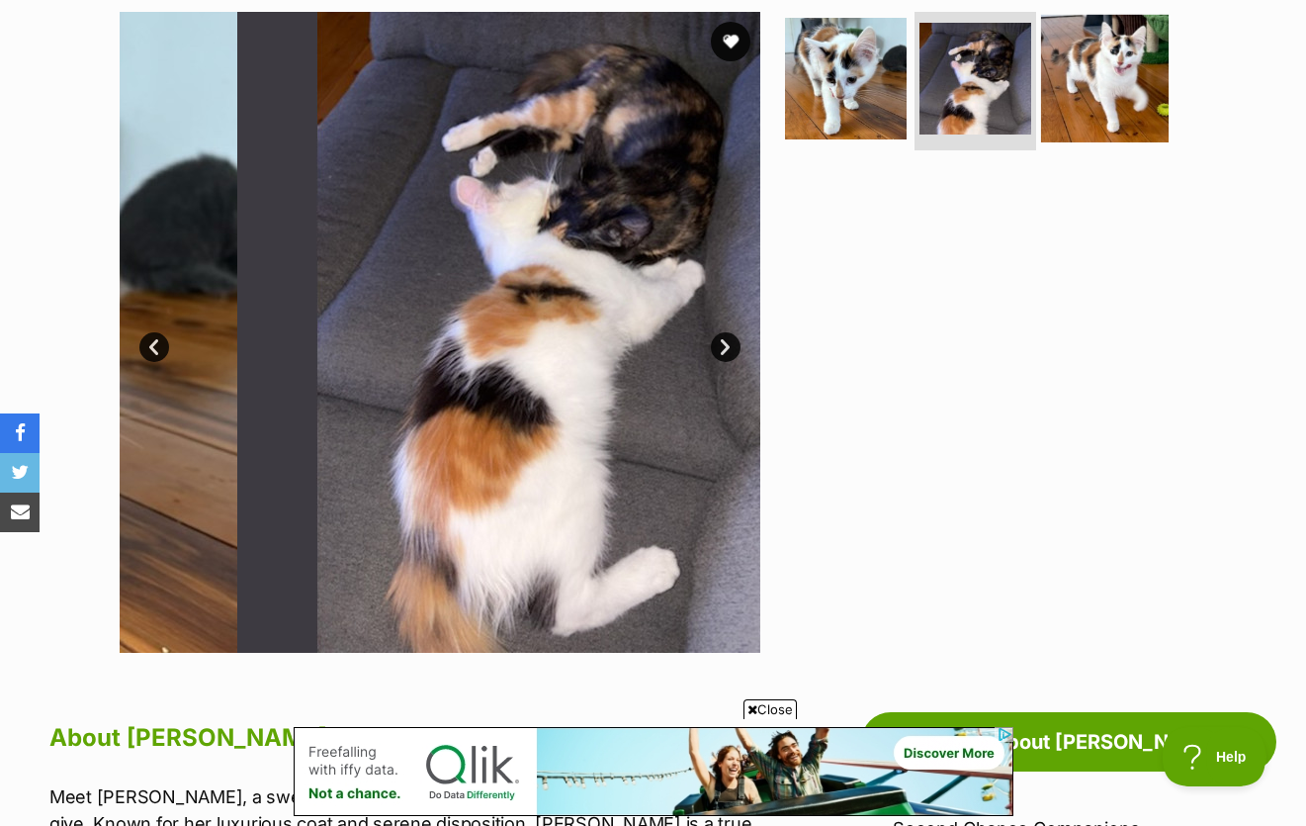
click at [1074, 47] on img at bounding box center [1105, 79] width 128 height 128
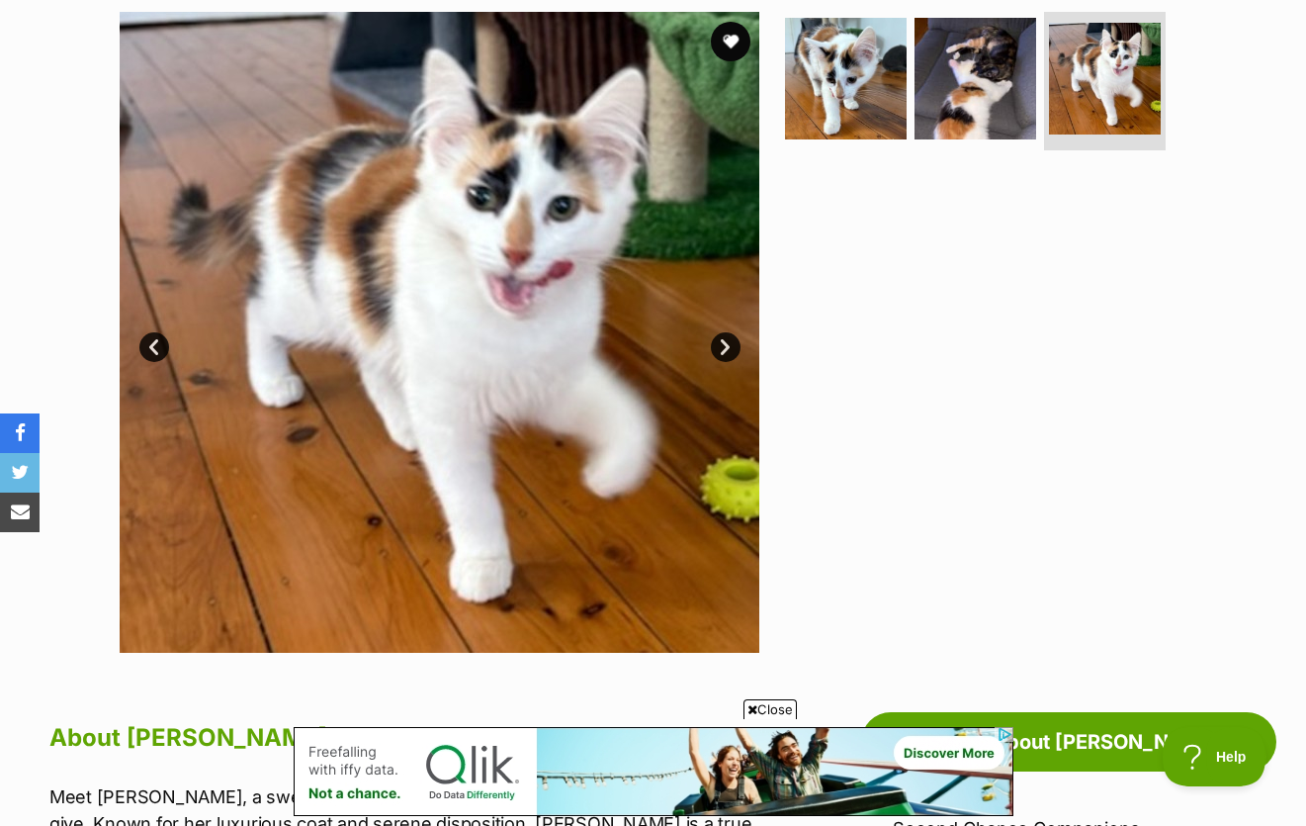
click at [801, 331] on div at bounding box center [983, 332] width 405 height 641
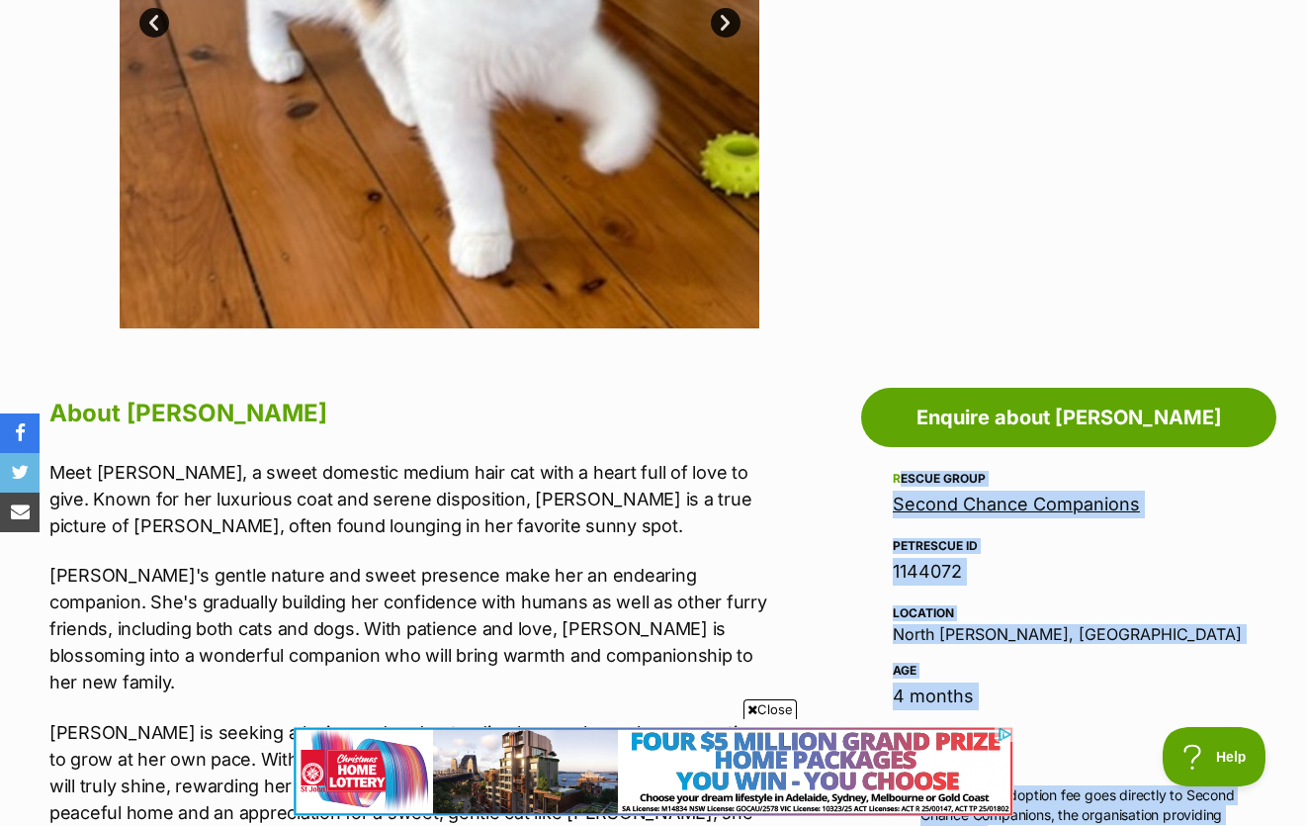
drag, startPoint x: 870, startPoint y: 502, endPoint x: 1033, endPoint y: 818, distance: 355.2
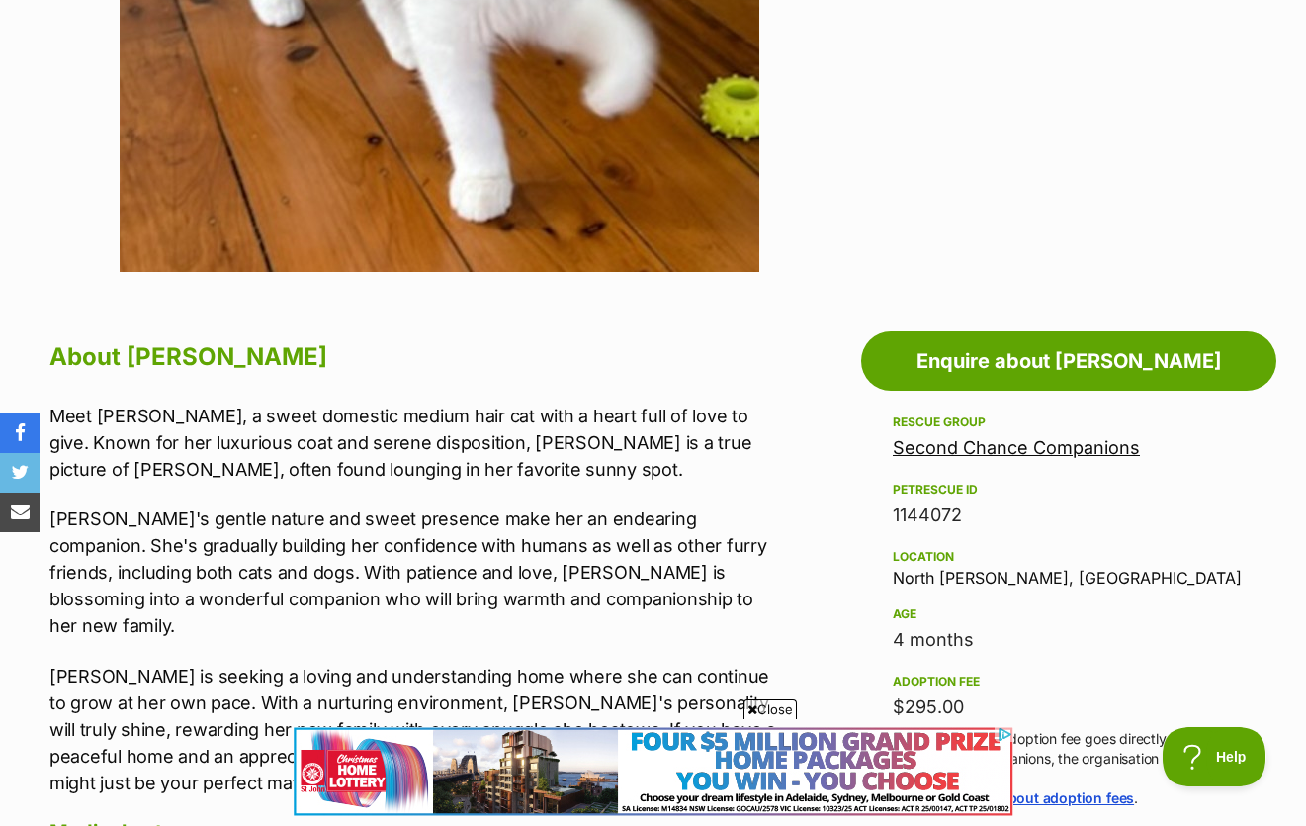
click at [757, 701] on span "Close" at bounding box center [770, 709] width 53 height 20
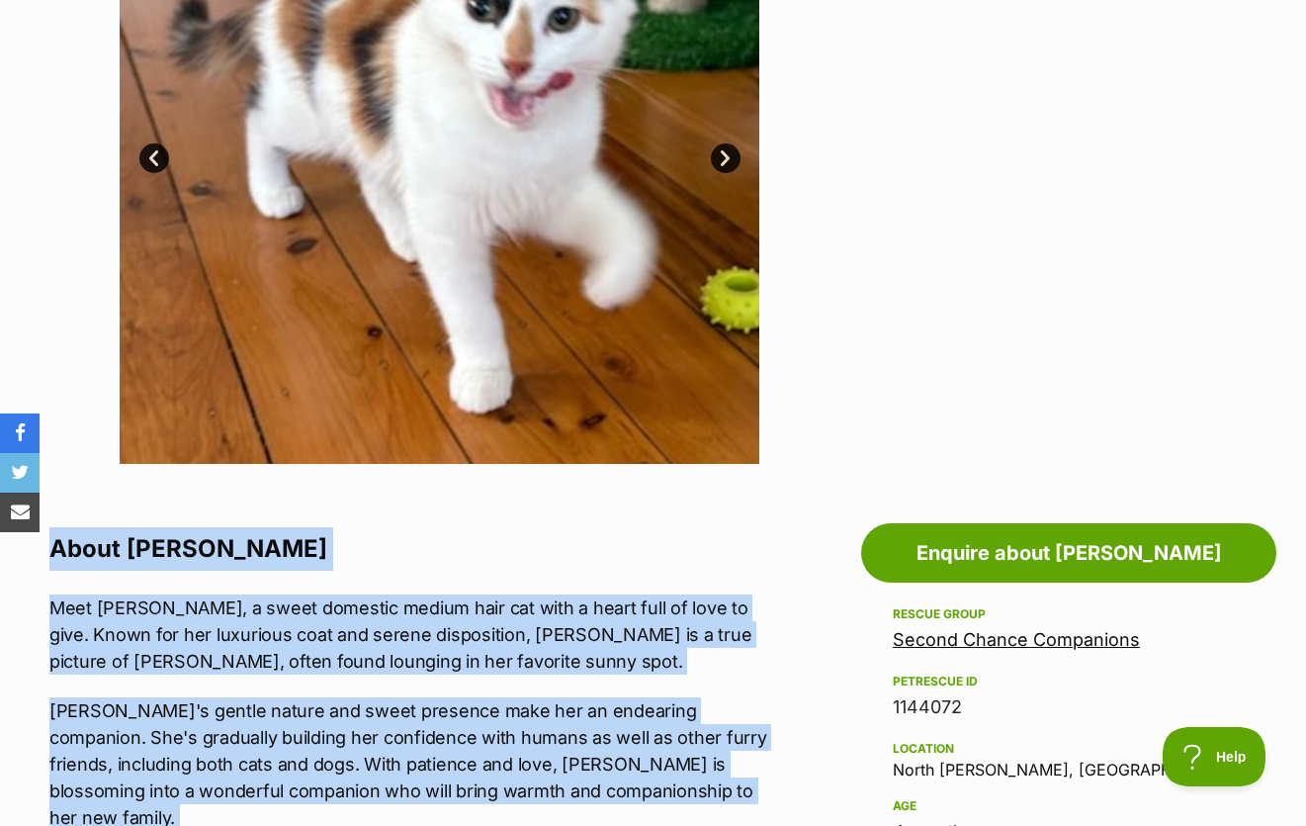
scroll to position [587, 0]
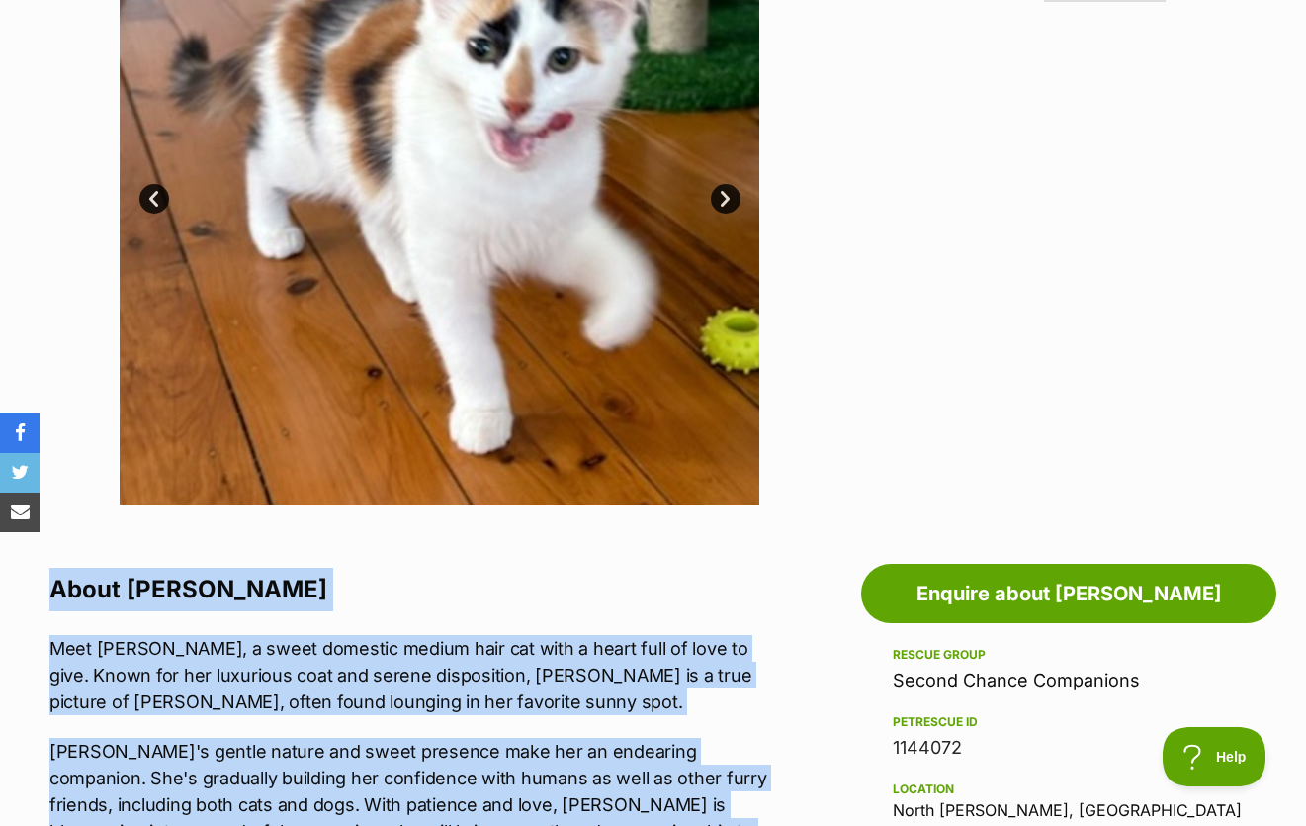
drag, startPoint x: 754, startPoint y: 346, endPoint x: 40, endPoint y: 550, distance: 742.5
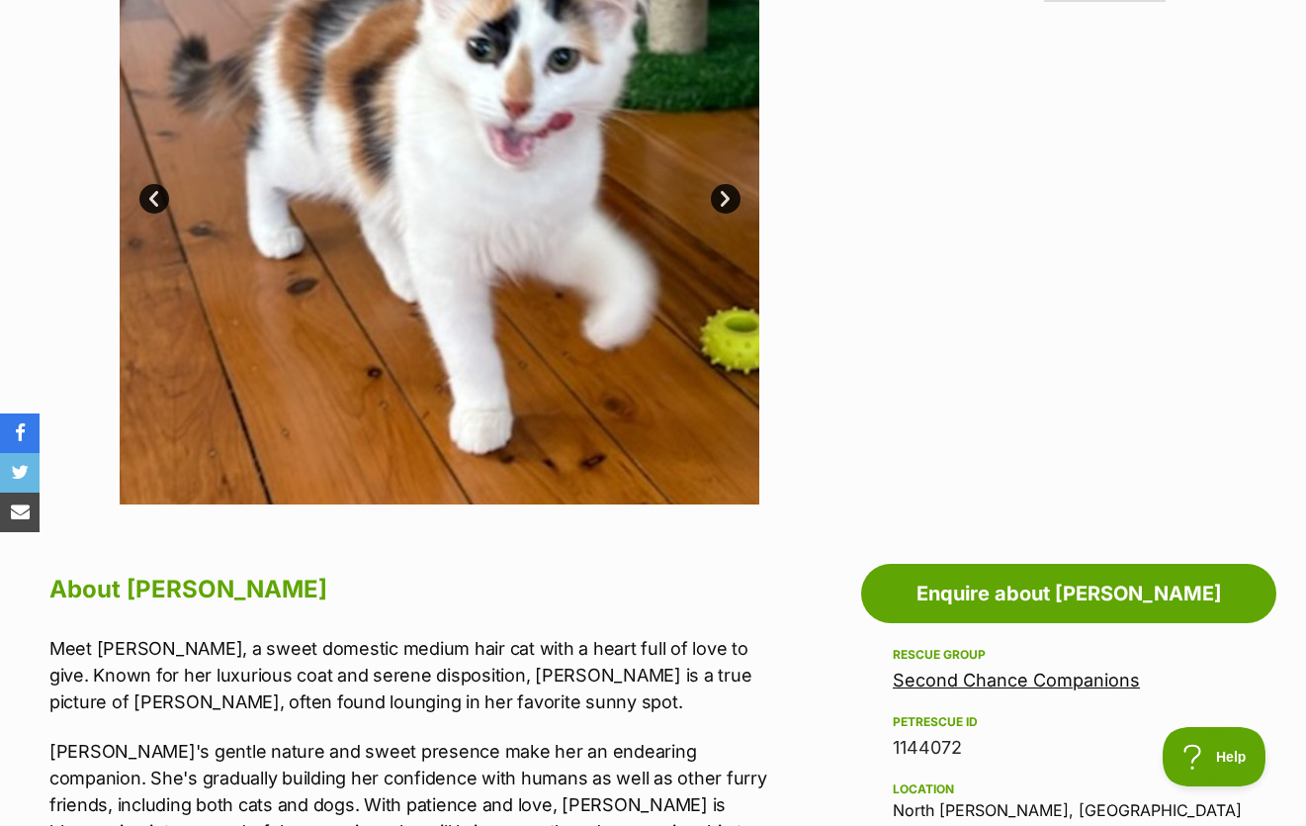
click at [202, 568] on h2 "About [PERSON_NAME]" at bounding box center [413, 590] width 729 height 44
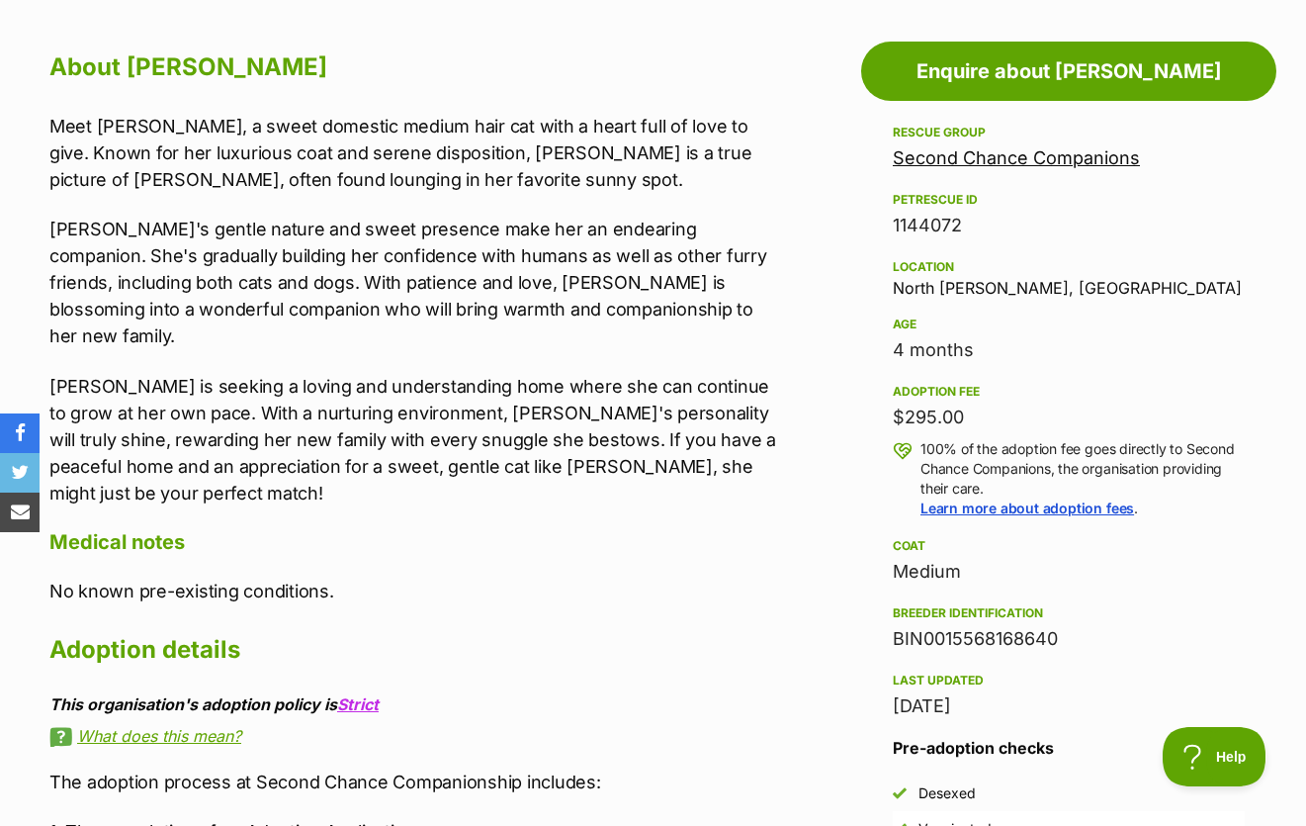
scroll to position [1103, 0]
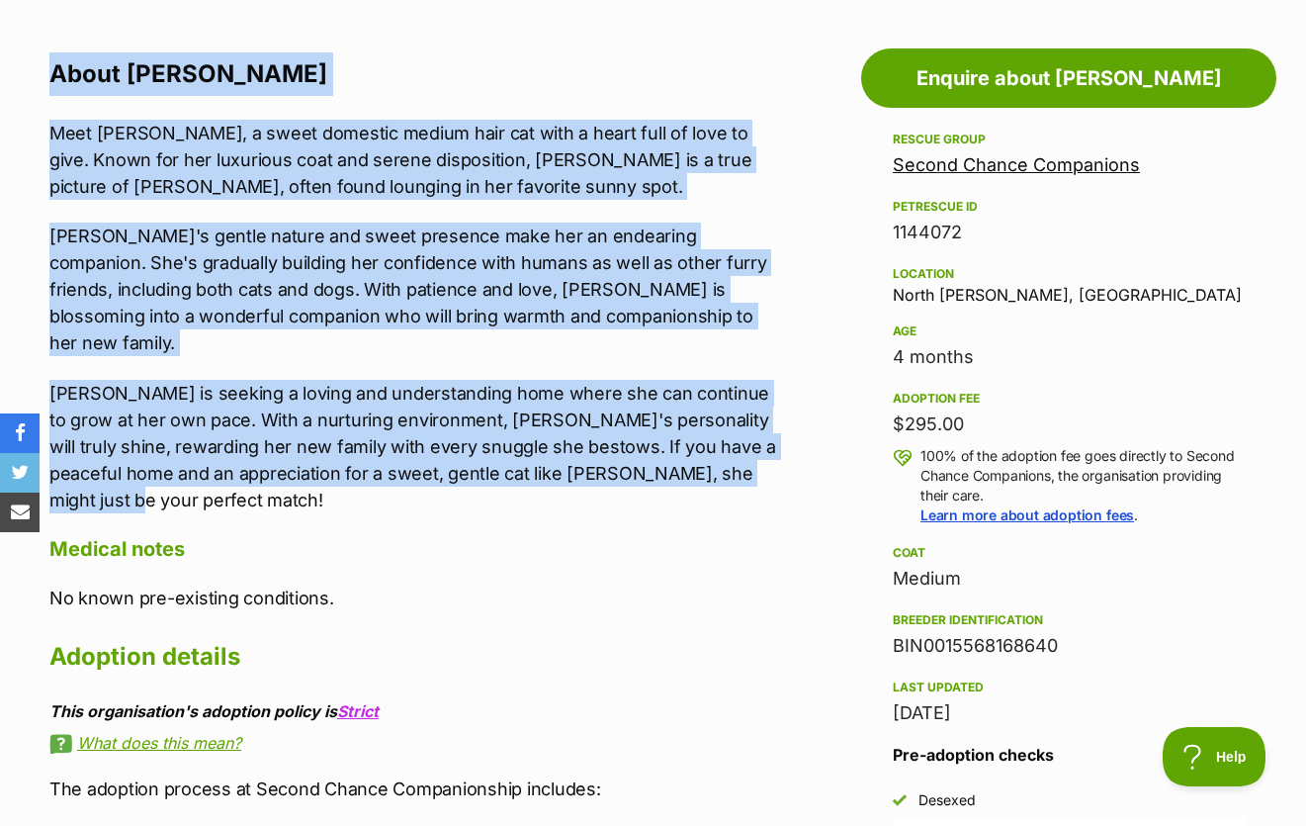
drag, startPoint x: 45, startPoint y: 24, endPoint x: 755, endPoint y: 418, distance: 812.3
click at [755, 418] on div "About Callie Meet Callie, a sweet domestic medium hair cat with a heart full of…" at bounding box center [404, 518] width 749 height 933
click at [755, 418] on p "[PERSON_NAME] is seeking a loving and understanding home where she can continue…" at bounding box center [413, 447] width 729 height 134
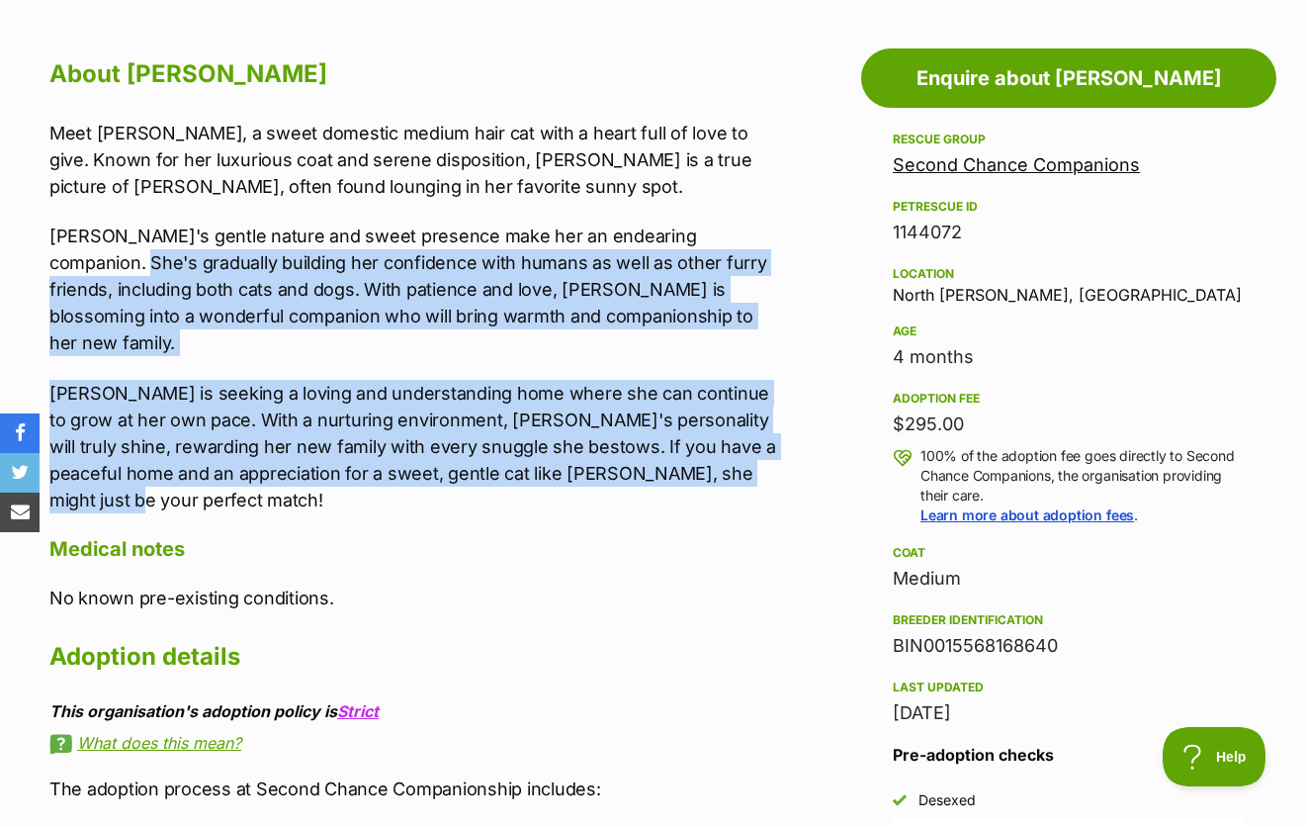
scroll to position [0, 0]
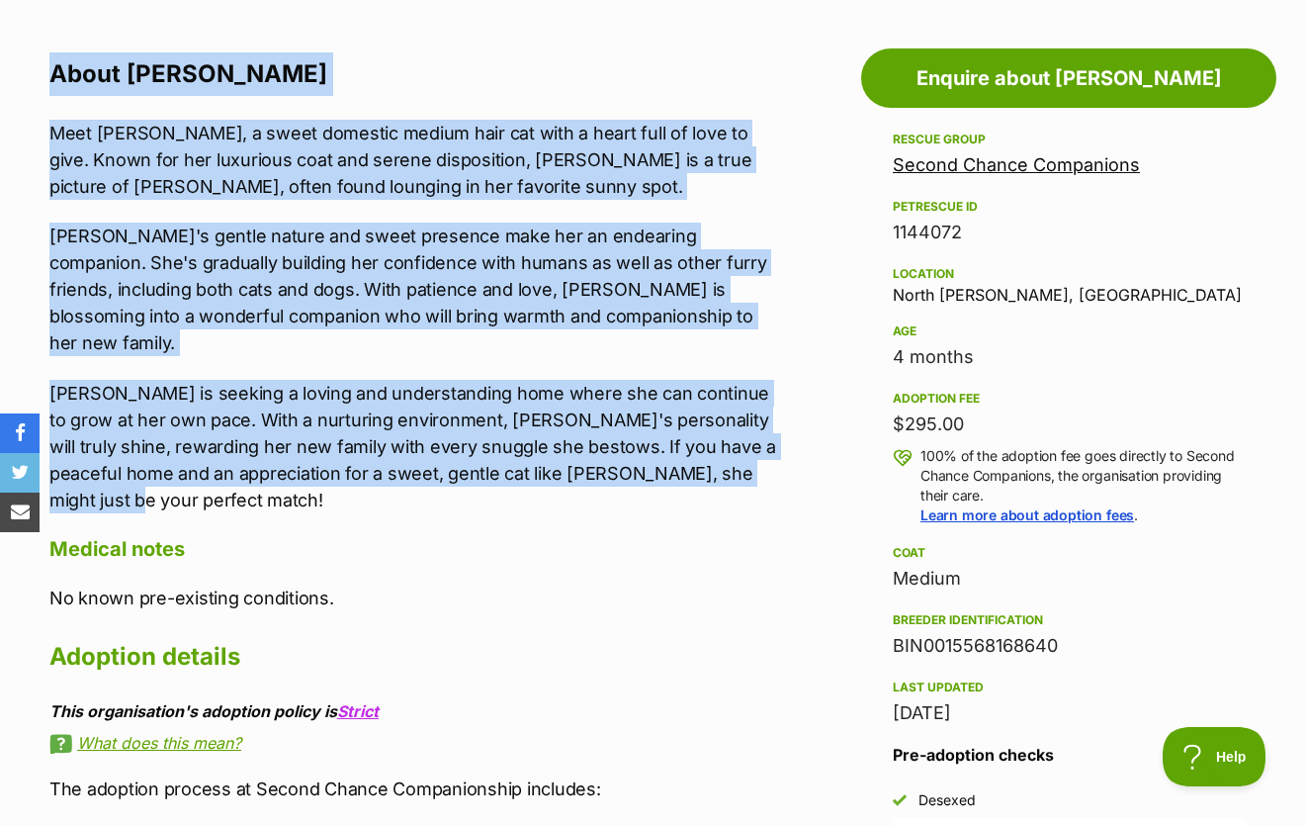
drag, startPoint x: 737, startPoint y: 404, endPoint x: 52, endPoint y: 31, distance: 779.7
click at [52, 52] on div "About Callie Meet Callie, a sweet domestic medium hair cat with a heart full of…" at bounding box center [413, 518] width 729 height 933
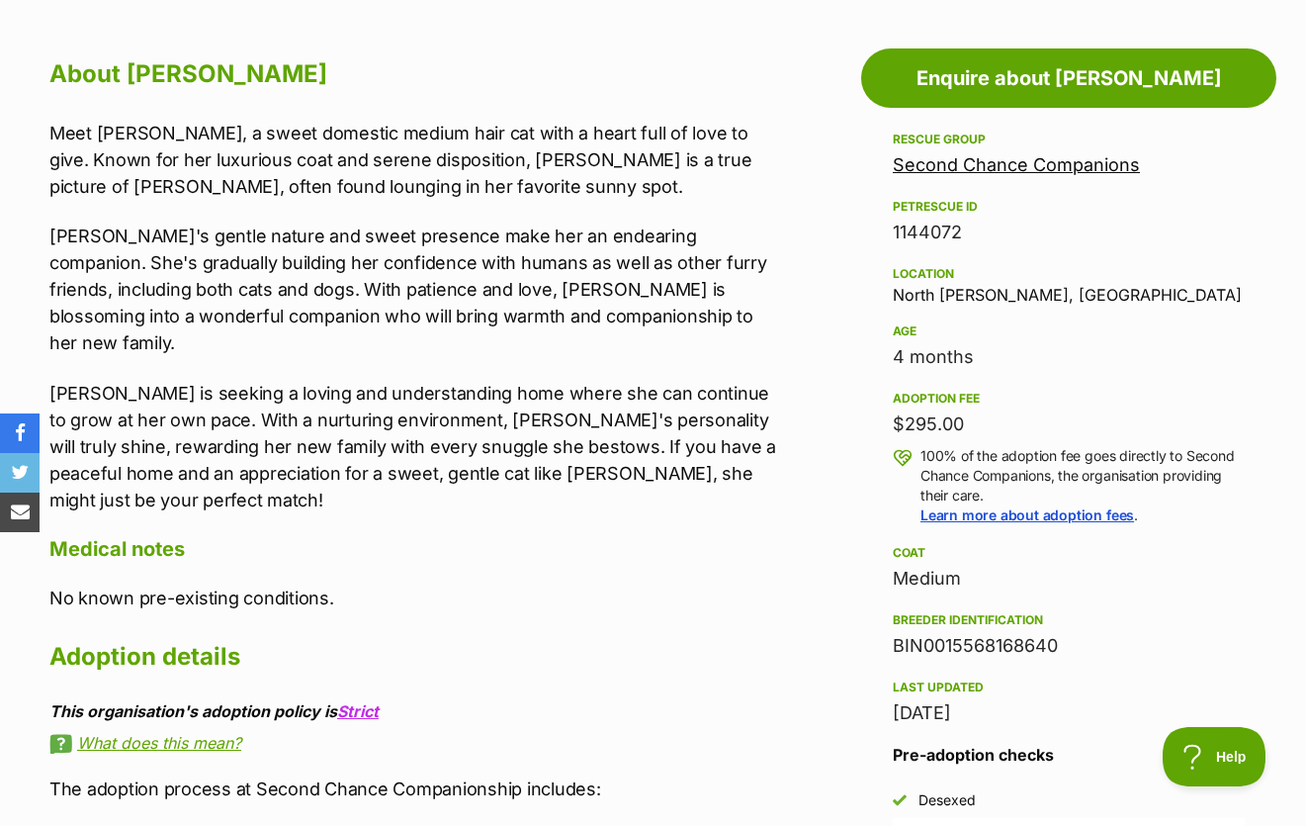
click at [235, 52] on h2 "About [PERSON_NAME]" at bounding box center [413, 74] width 729 height 44
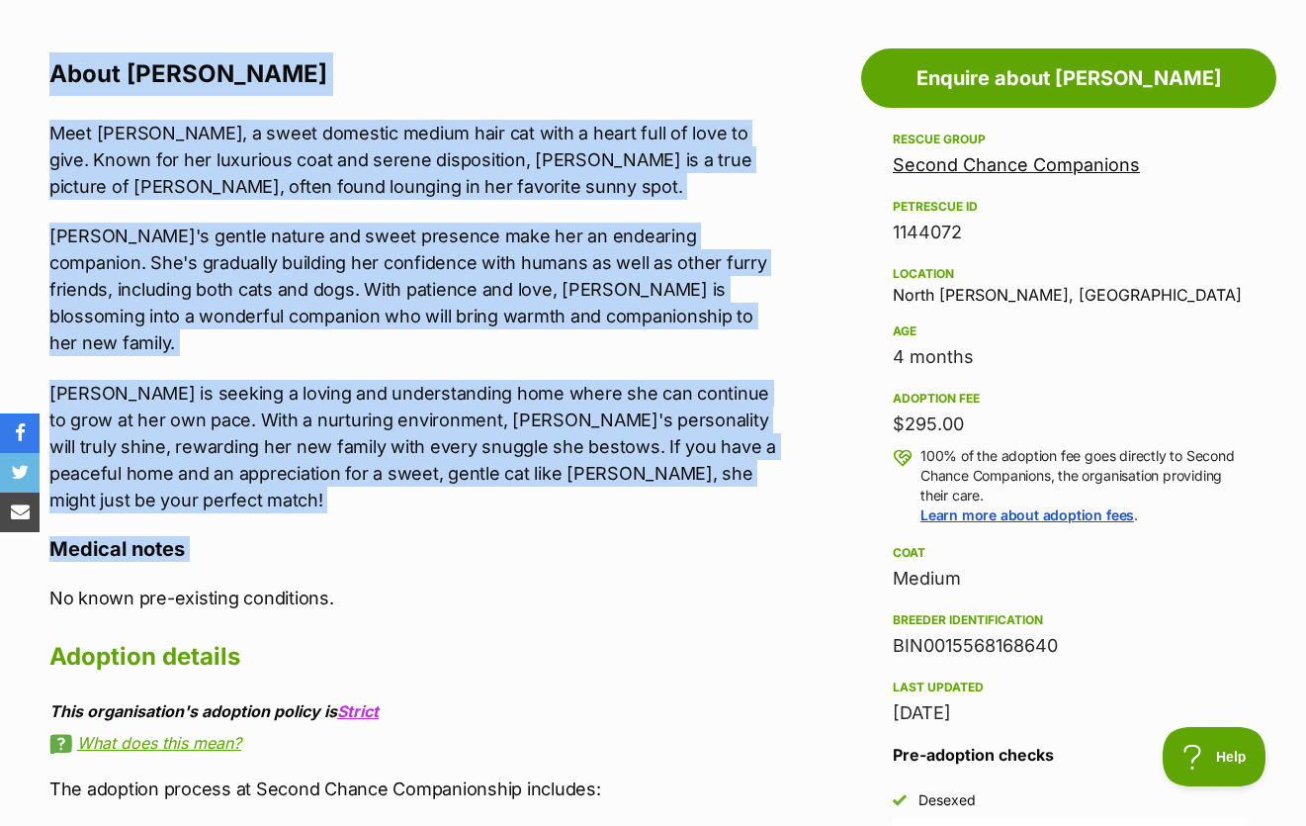
drag, startPoint x: 48, startPoint y: 33, endPoint x: 767, endPoint y: 487, distance: 850.2
click at [766, 486] on div "About Callie Meet Callie, a sweet domestic medium hair cat with a heart full of…" at bounding box center [413, 518] width 729 height 933
click at [767, 487] on div "About Callie Meet Callie, a sweet domestic medium hair cat with a heart full of…" at bounding box center [413, 518] width 729 height 933
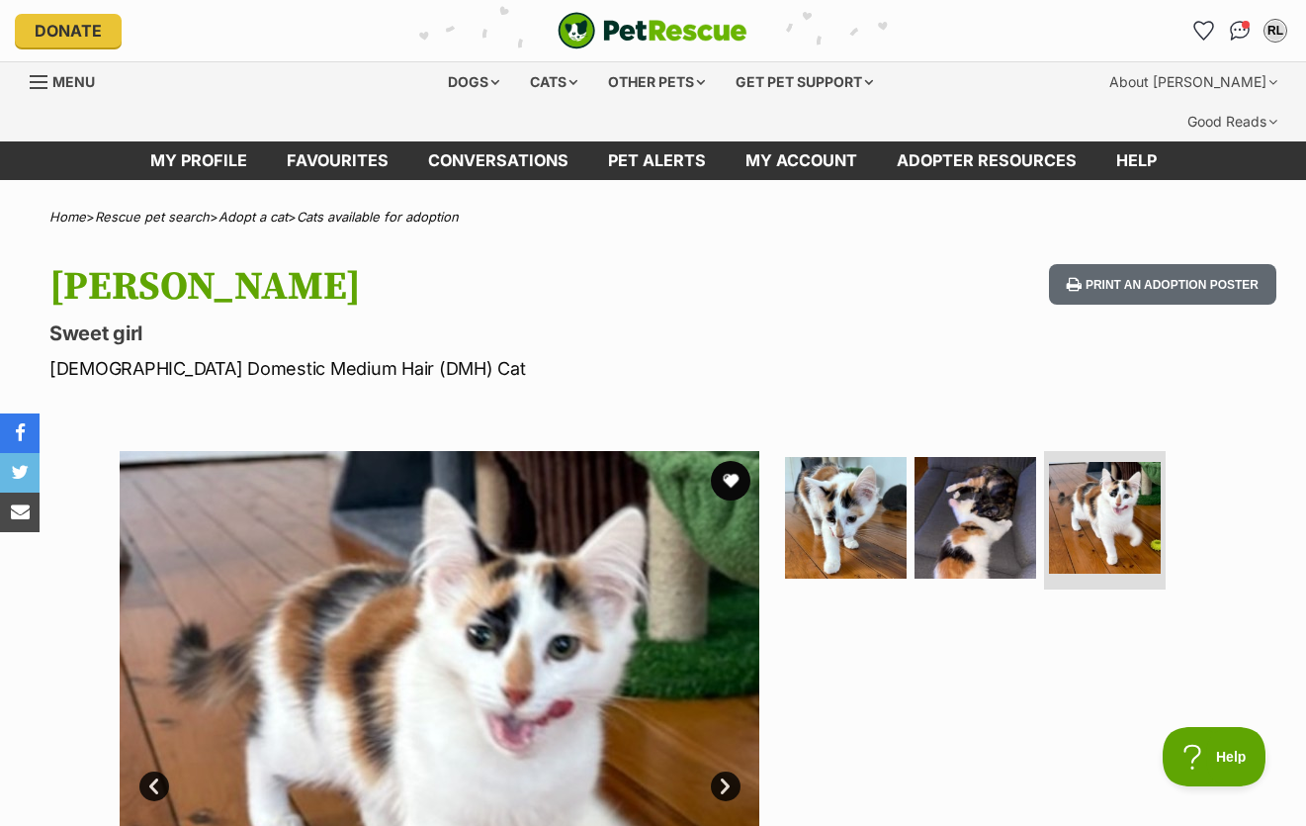
scroll to position [113, 0]
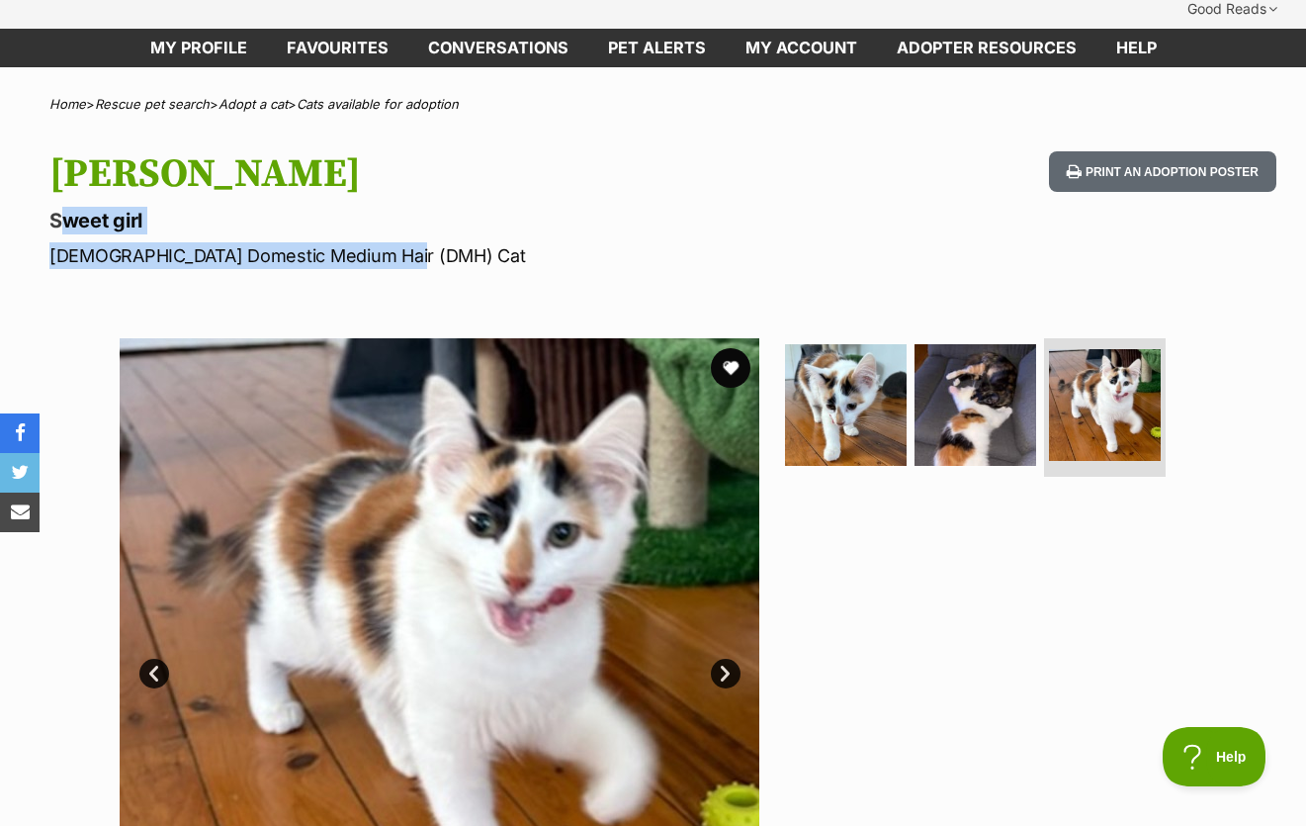
drag, startPoint x: 52, startPoint y: 176, endPoint x: 462, endPoint y: 217, distance: 411.4
click at [462, 217] on hgroup "Callie Sweet girl Female Domestic Medium Hair (DMH) Cat" at bounding box center [423, 210] width 749 height 118
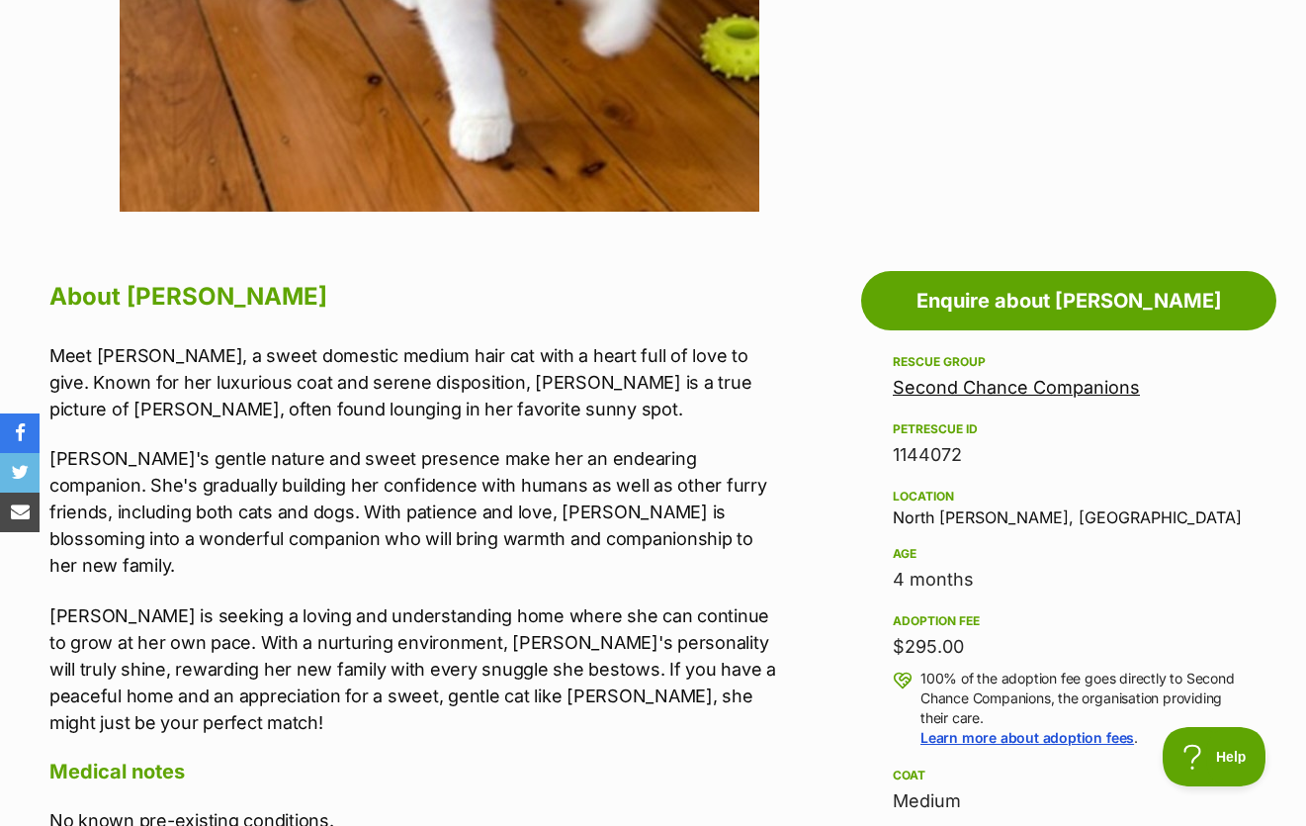
scroll to position [895, 0]
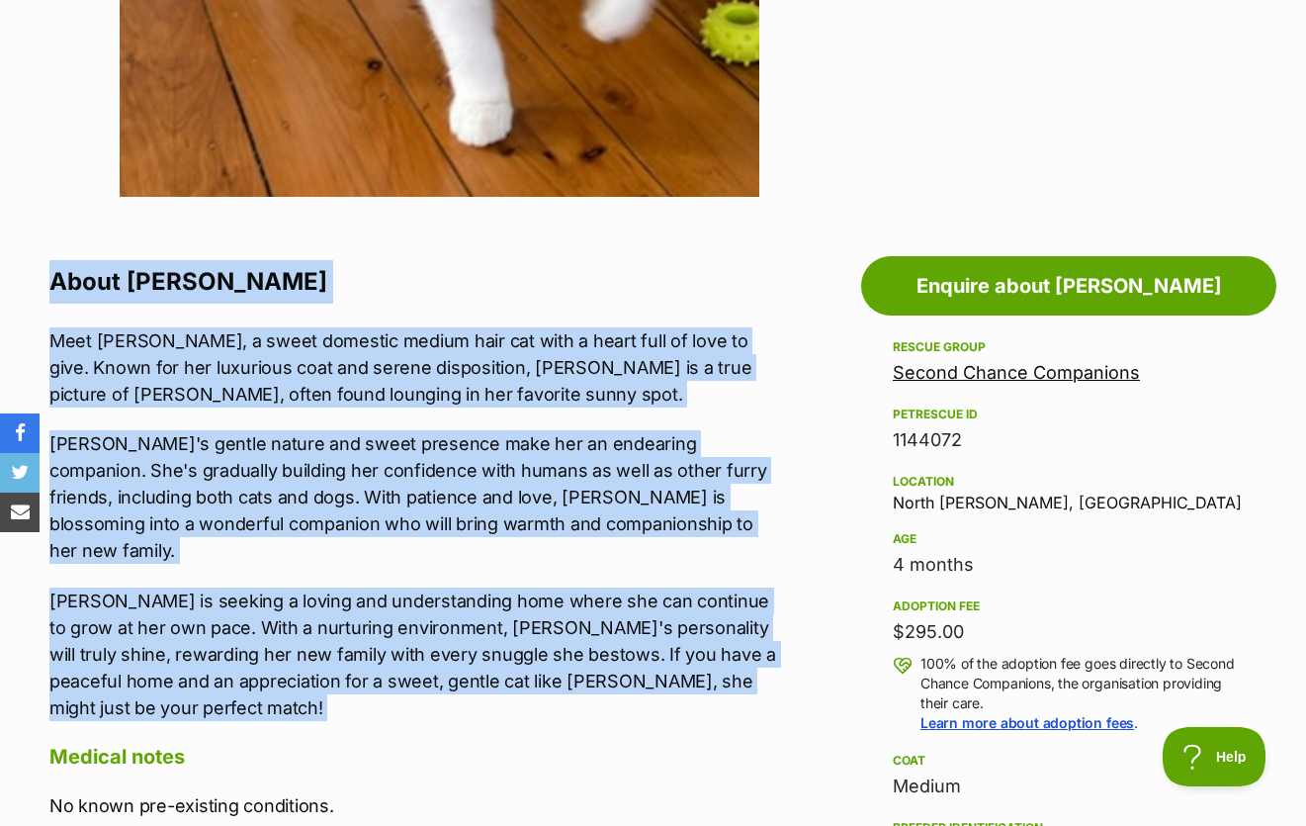
drag, startPoint x: 33, startPoint y: 249, endPoint x: 766, endPoint y: 634, distance: 828.5
click at [767, 634] on div "About Callie Meet Callie, a sweet domestic medium hair cat with a heart full of…" at bounding box center [404, 726] width 749 height 933
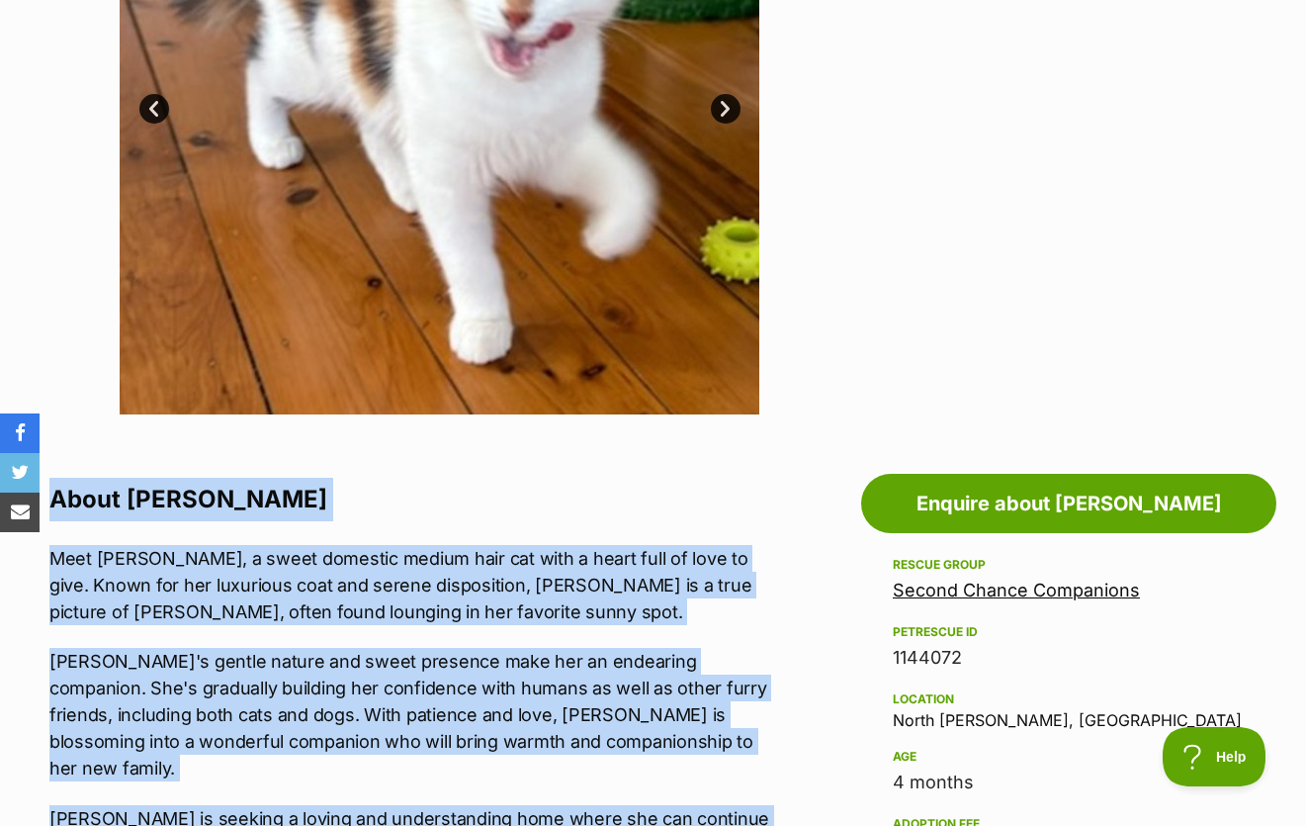
scroll to position [0, 0]
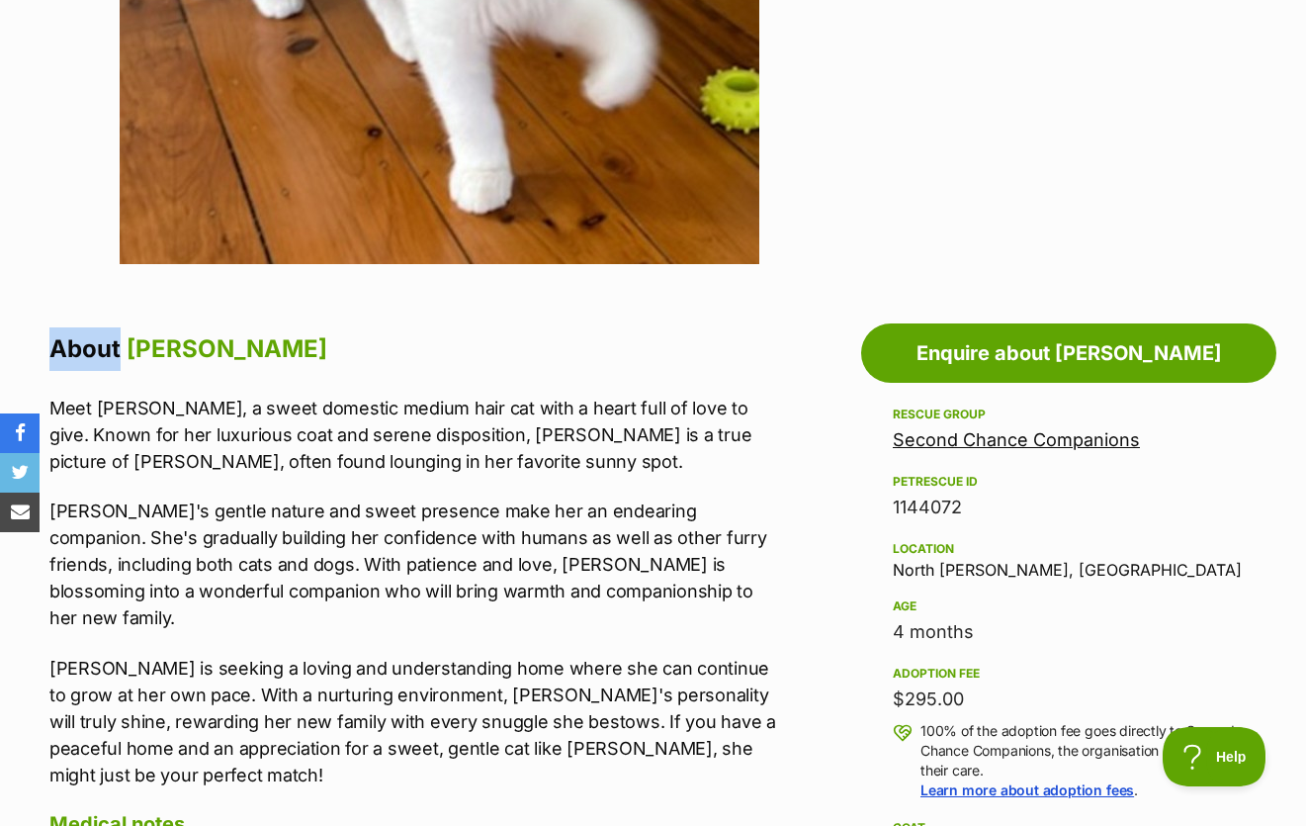
scroll to position [829, 0]
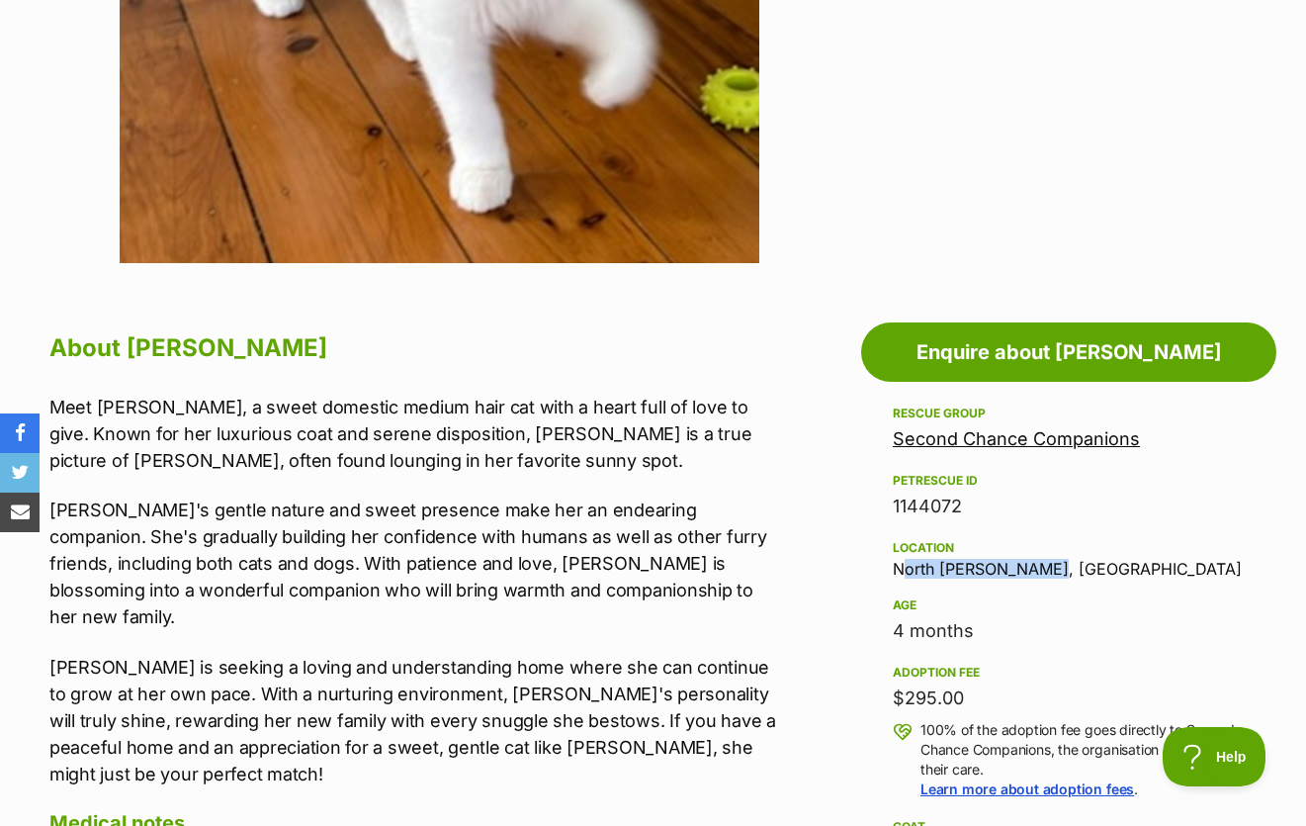
drag, startPoint x: 892, startPoint y: 534, endPoint x: 1060, endPoint y: 528, distance: 168.2
click at [1060, 528] on aside "Rescue group Second Chance Companions PetRescue ID 1144072 Location North Macle…" at bounding box center [1068, 829] width 415 height 856
click at [1060, 536] on div "Location North Maclean, QLD" at bounding box center [1069, 557] width 352 height 42
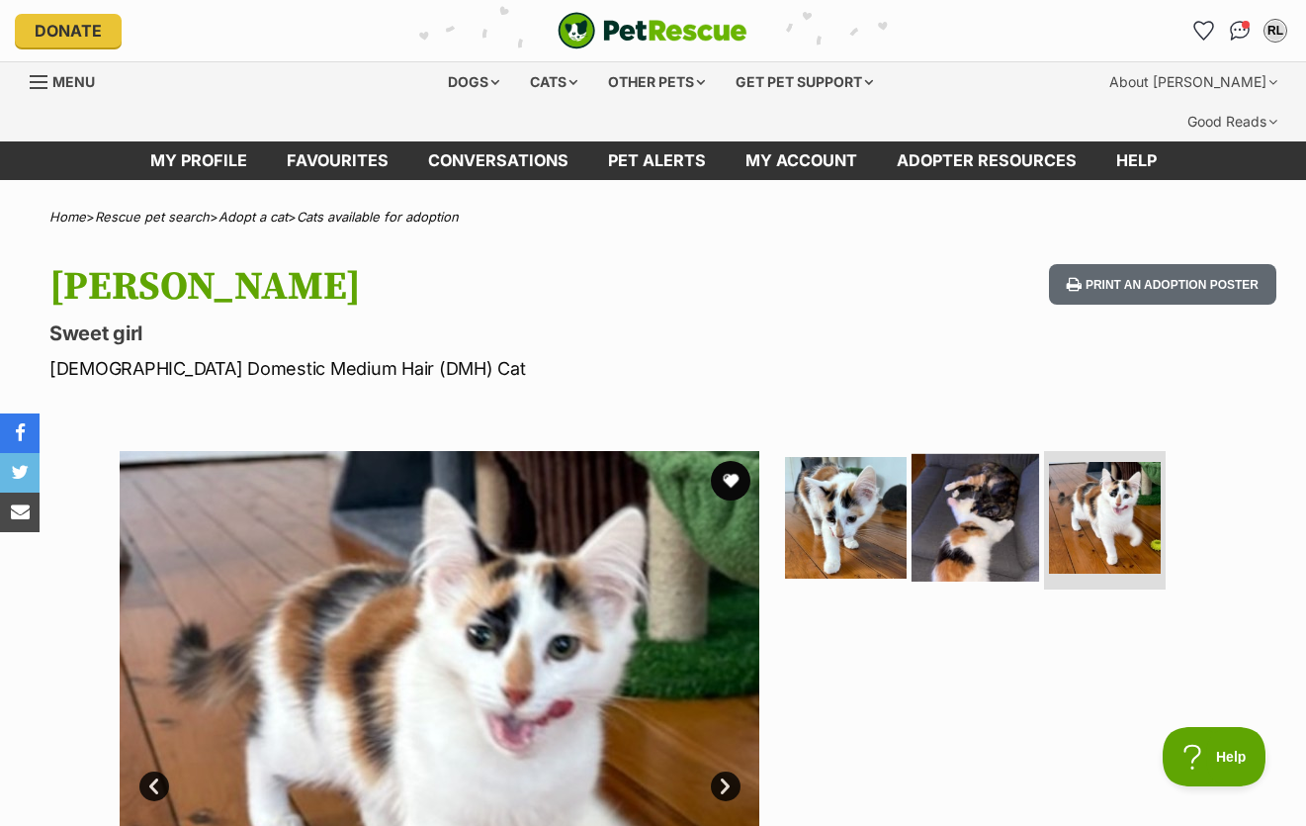
scroll to position [0, 0]
click at [979, 454] on img at bounding box center [976, 518] width 128 height 128
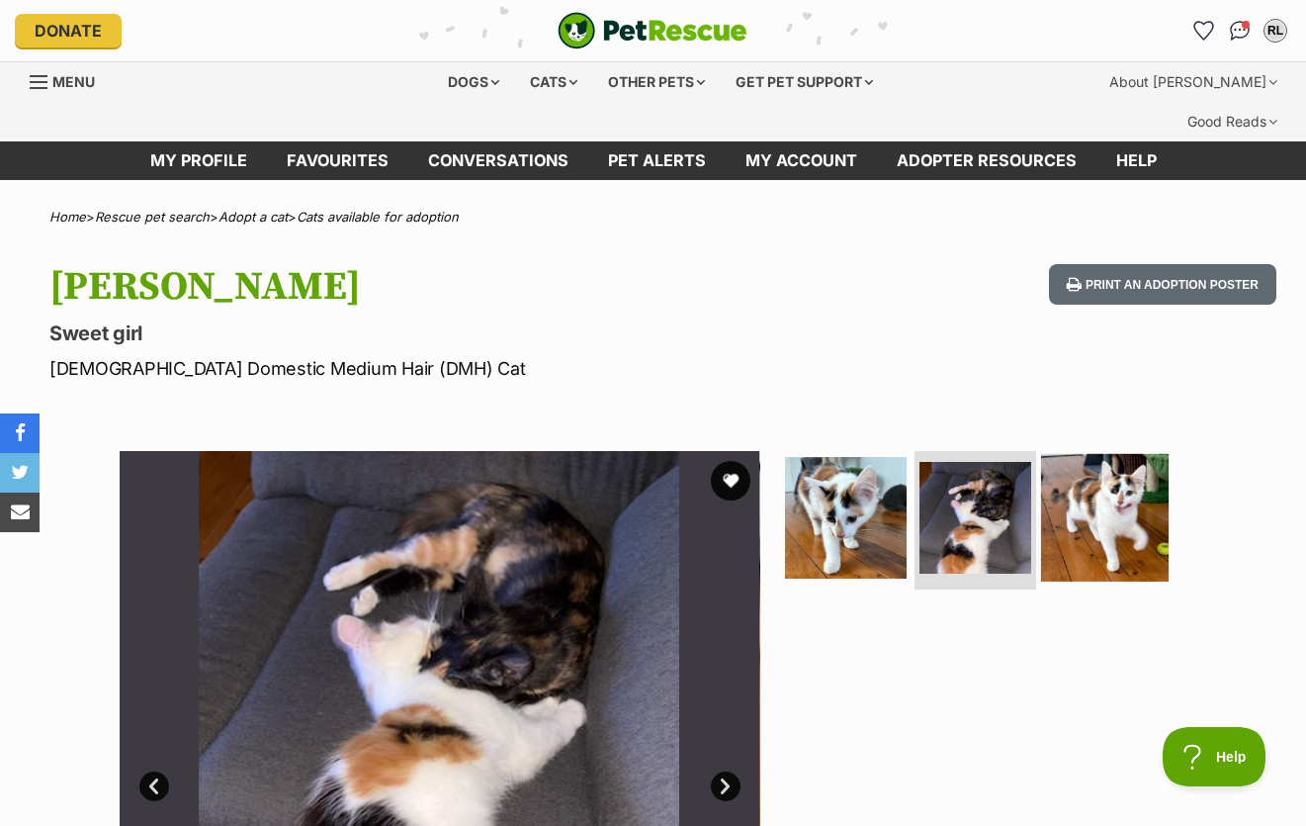
click at [1144, 454] on img at bounding box center [1105, 518] width 128 height 128
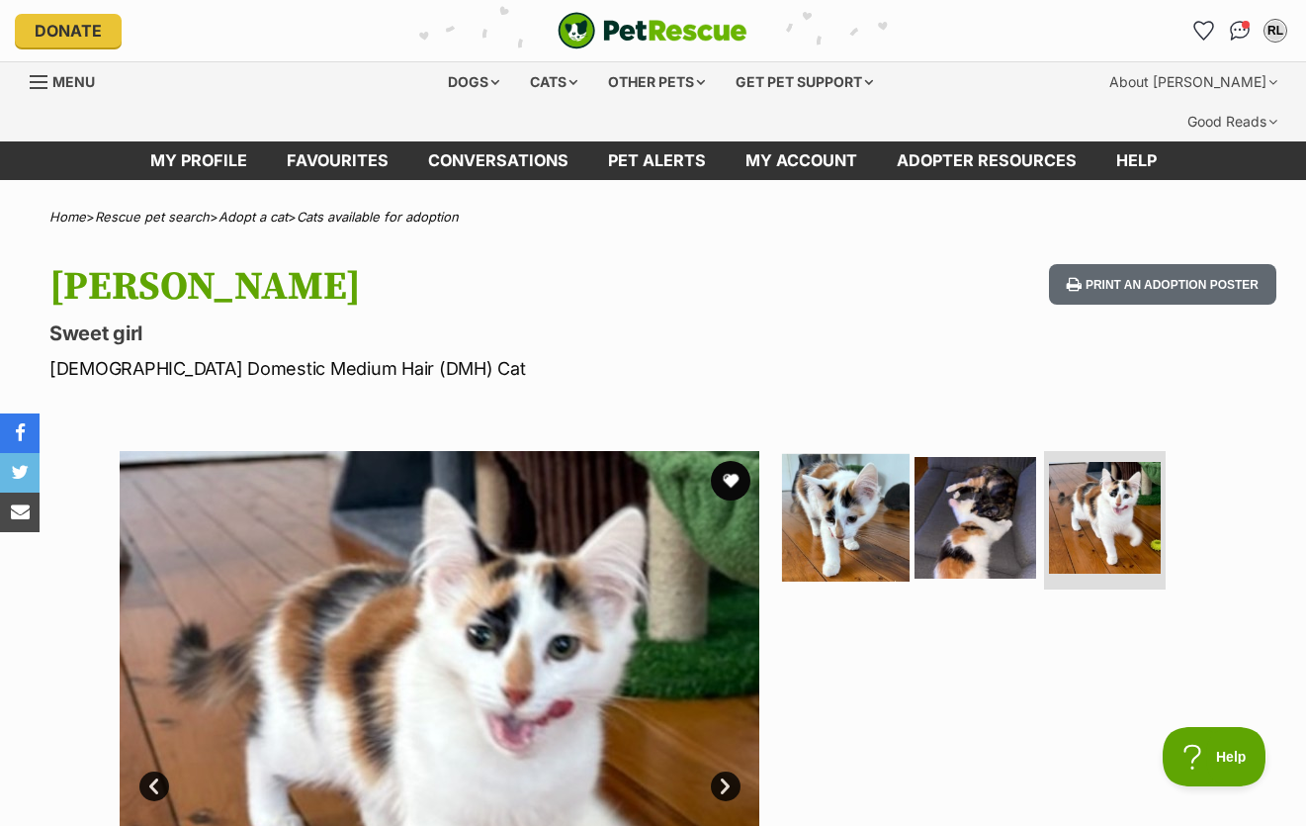
click at [870, 516] on img at bounding box center [846, 518] width 128 height 128
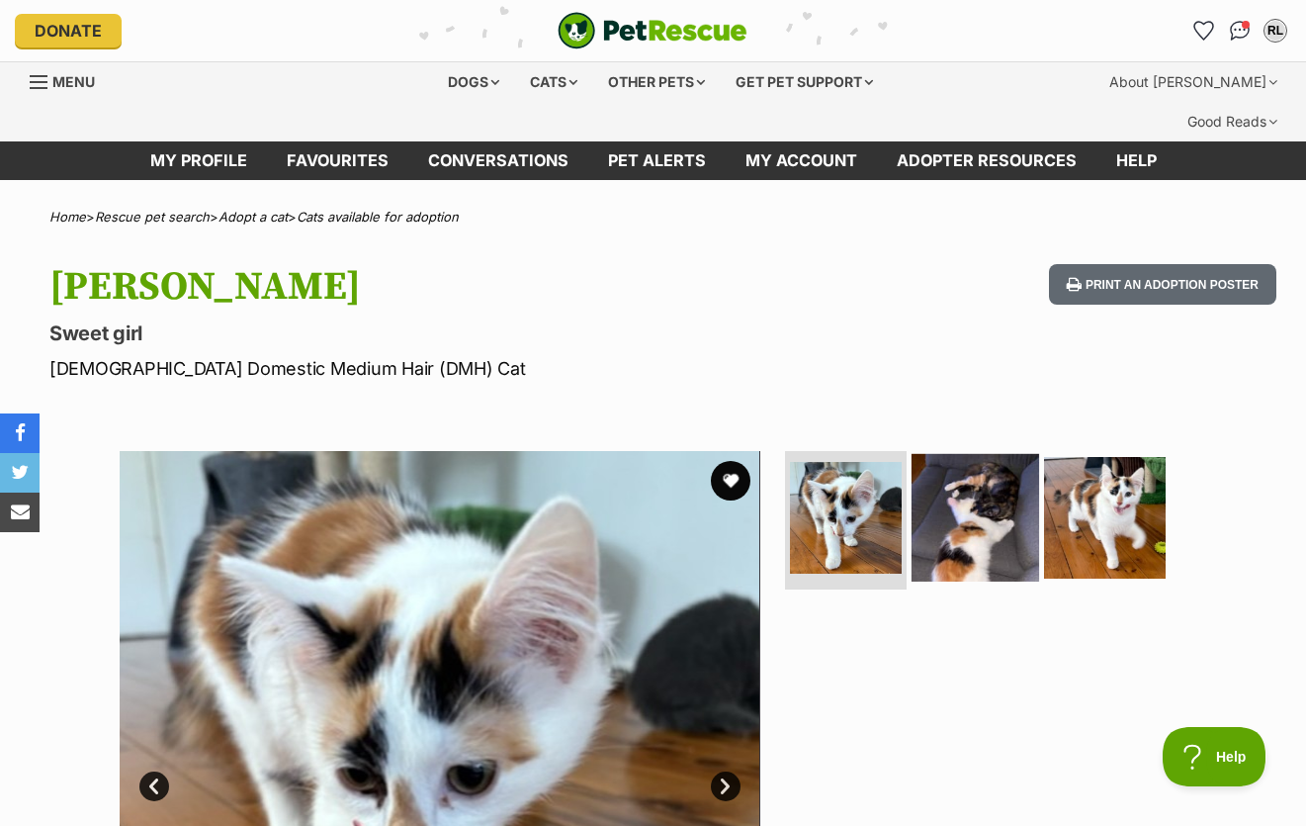
click at [978, 508] on img at bounding box center [976, 518] width 128 height 128
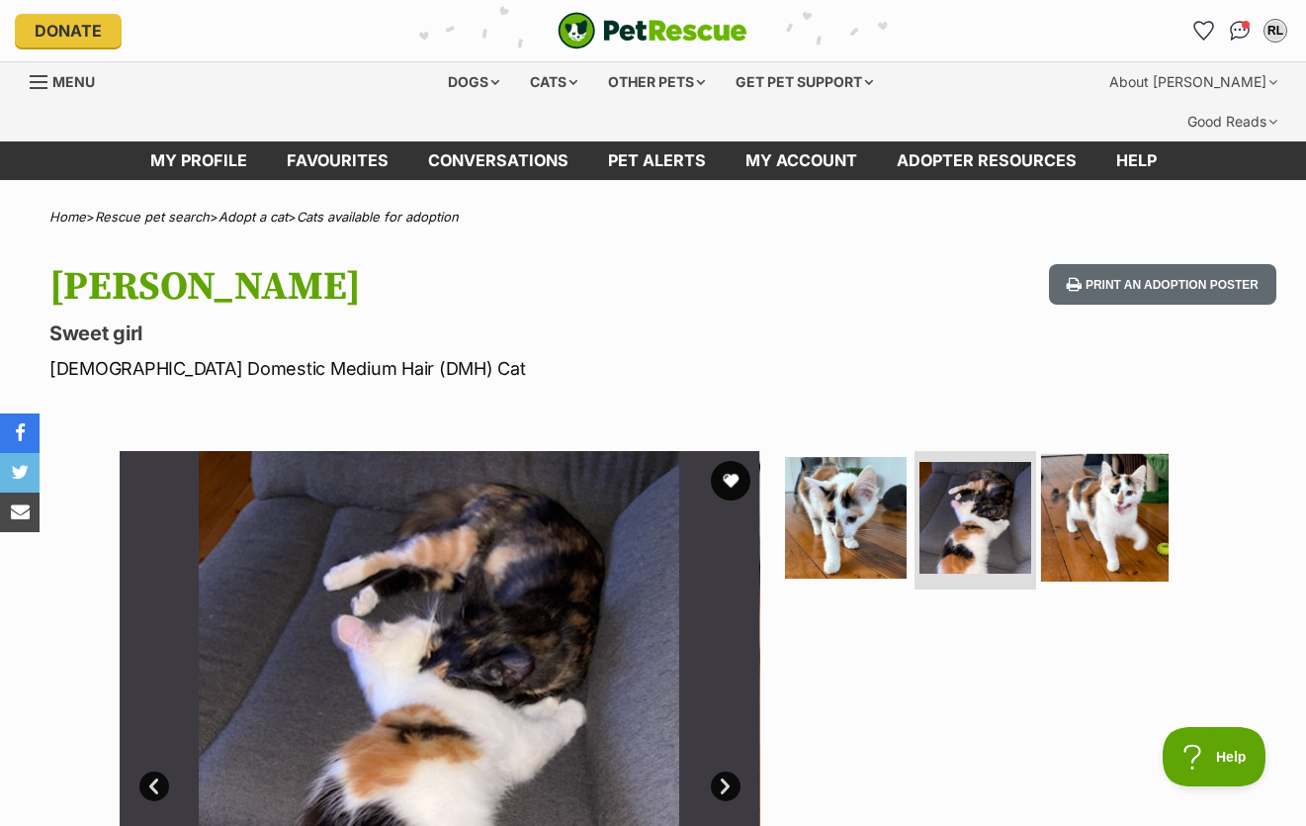
click at [1101, 506] on img at bounding box center [1105, 518] width 128 height 128
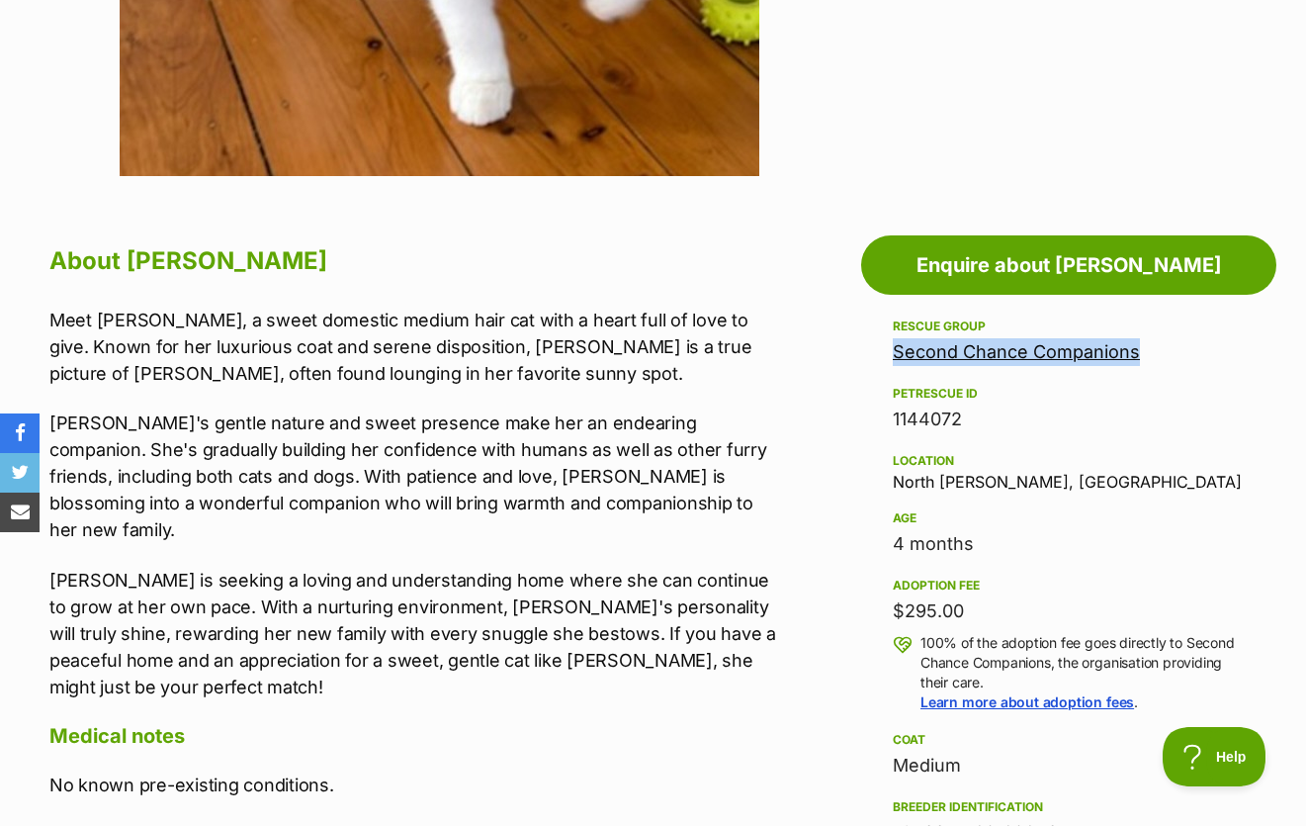
scroll to position [939, 0]
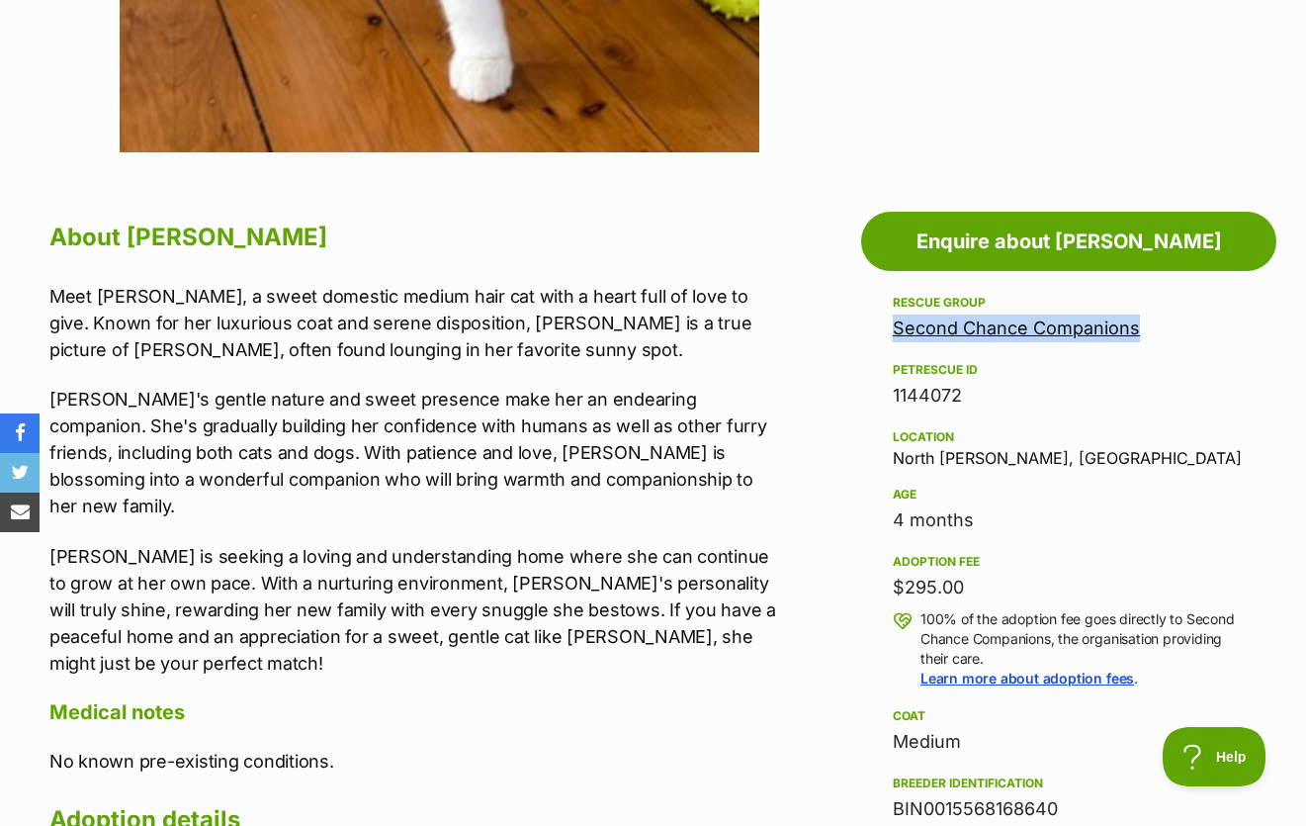
click at [919, 506] on div "4 months" at bounding box center [1069, 520] width 352 height 28
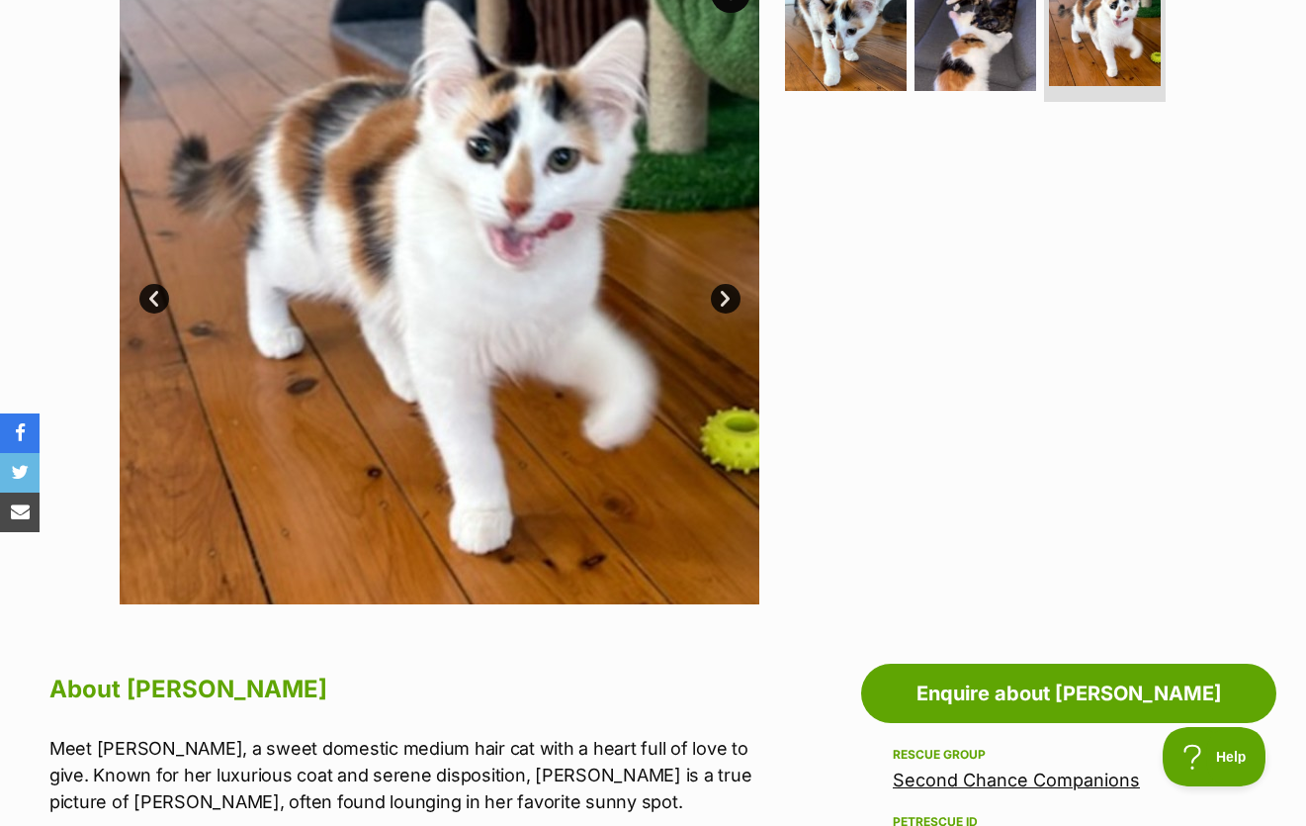
scroll to position [0, 0]
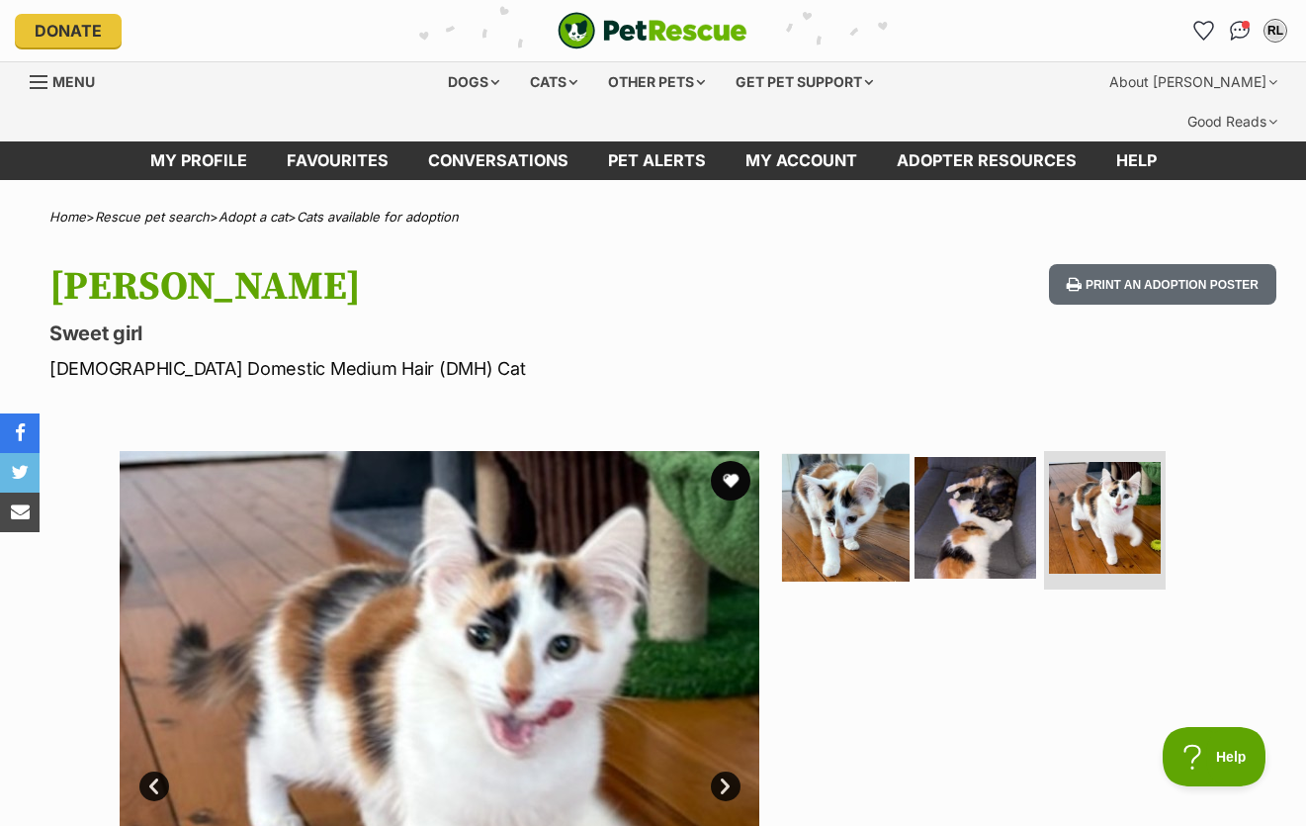
click at [820, 476] on img at bounding box center [846, 518] width 128 height 128
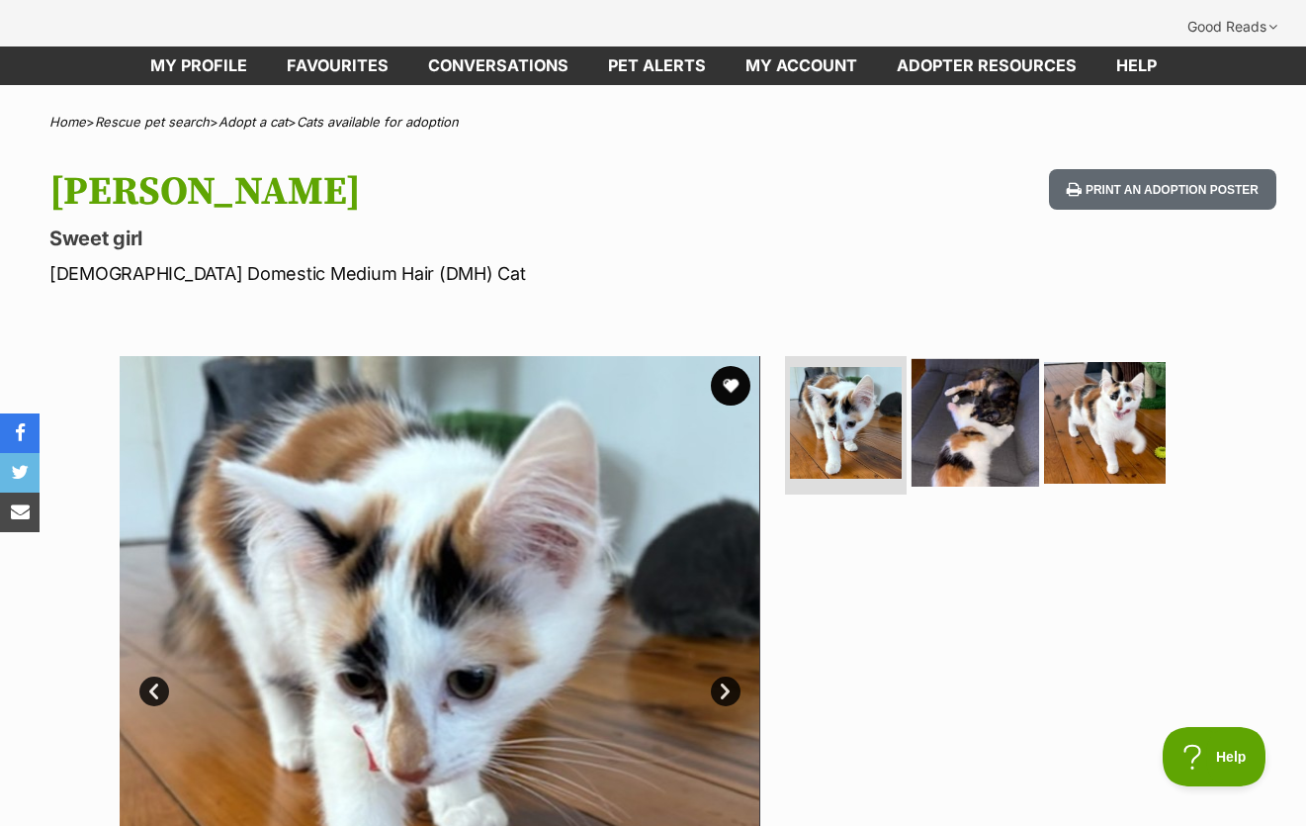
scroll to position [283, 0]
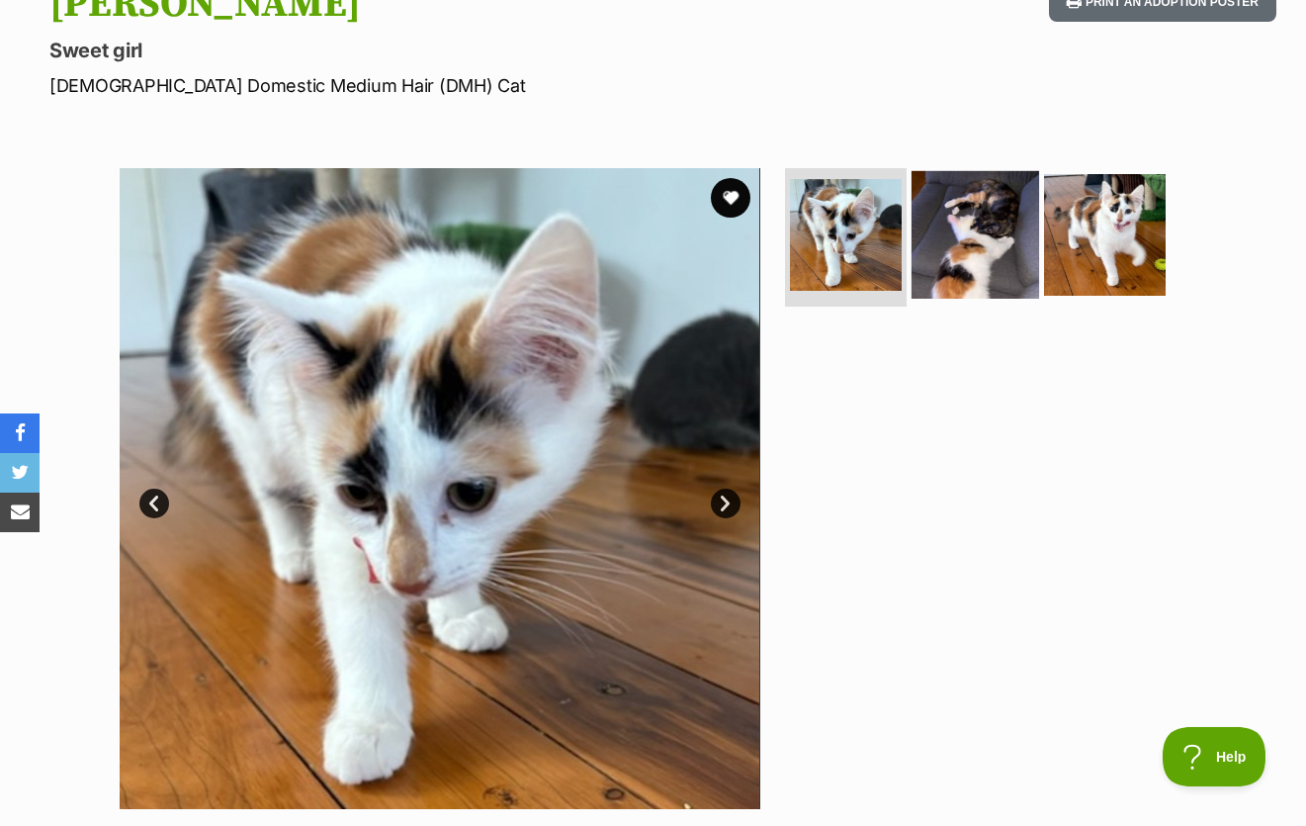
click at [998, 200] on img at bounding box center [976, 235] width 128 height 128
click at [996, 199] on img at bounding box center [976, 235] width 128 height 128
click at [1124, 174] on img at bounding box center [1105, 235] width 122 height 122
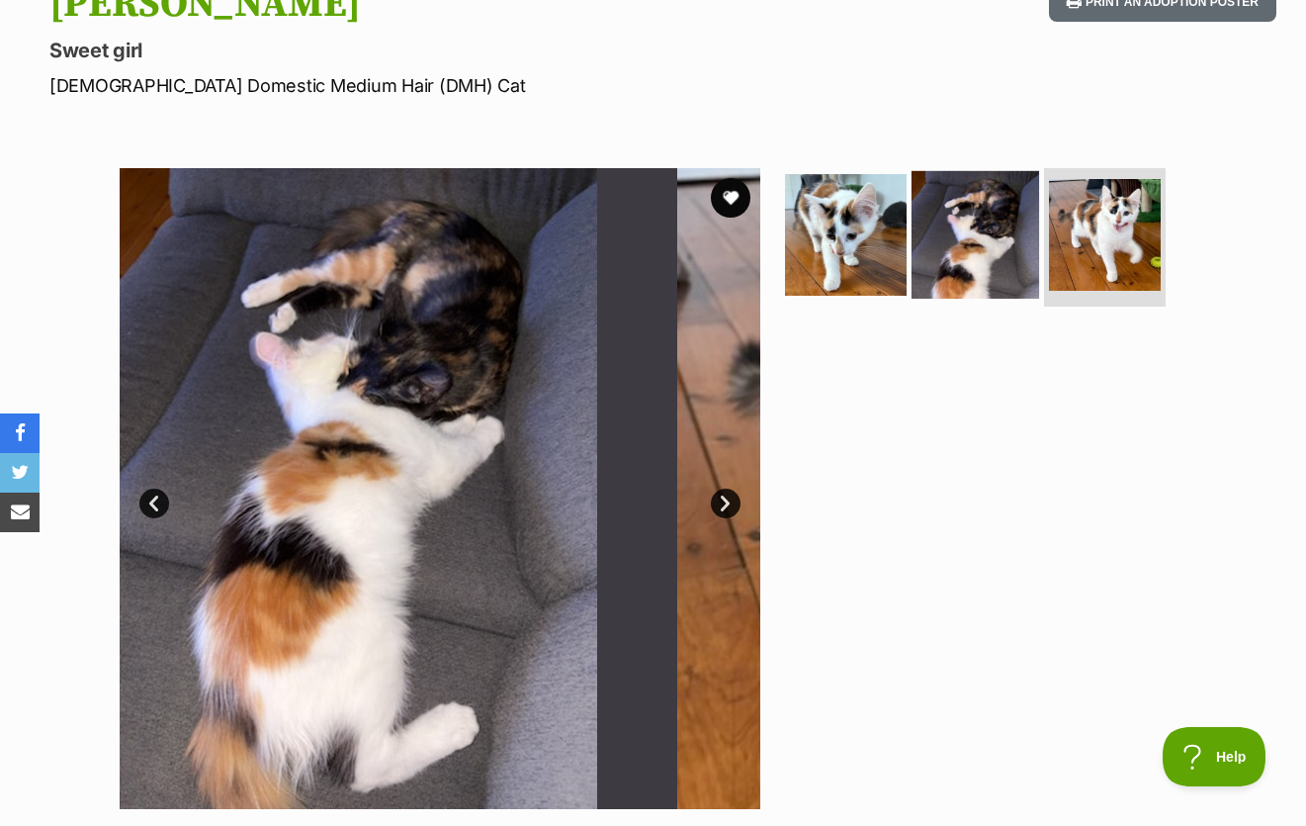
click at [981, 178] on img at bounding box center [976, 235] width 128 height 128
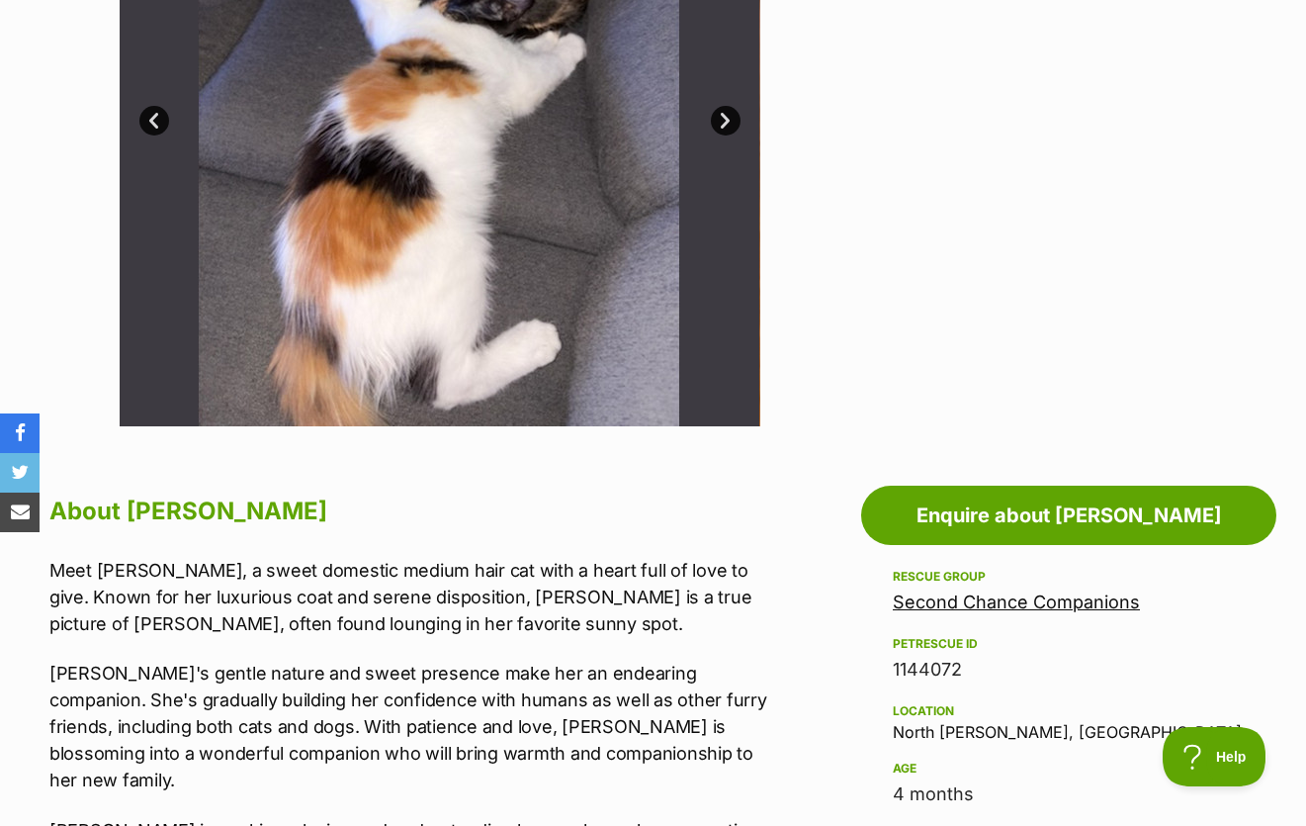
scroll to position [0, 0]
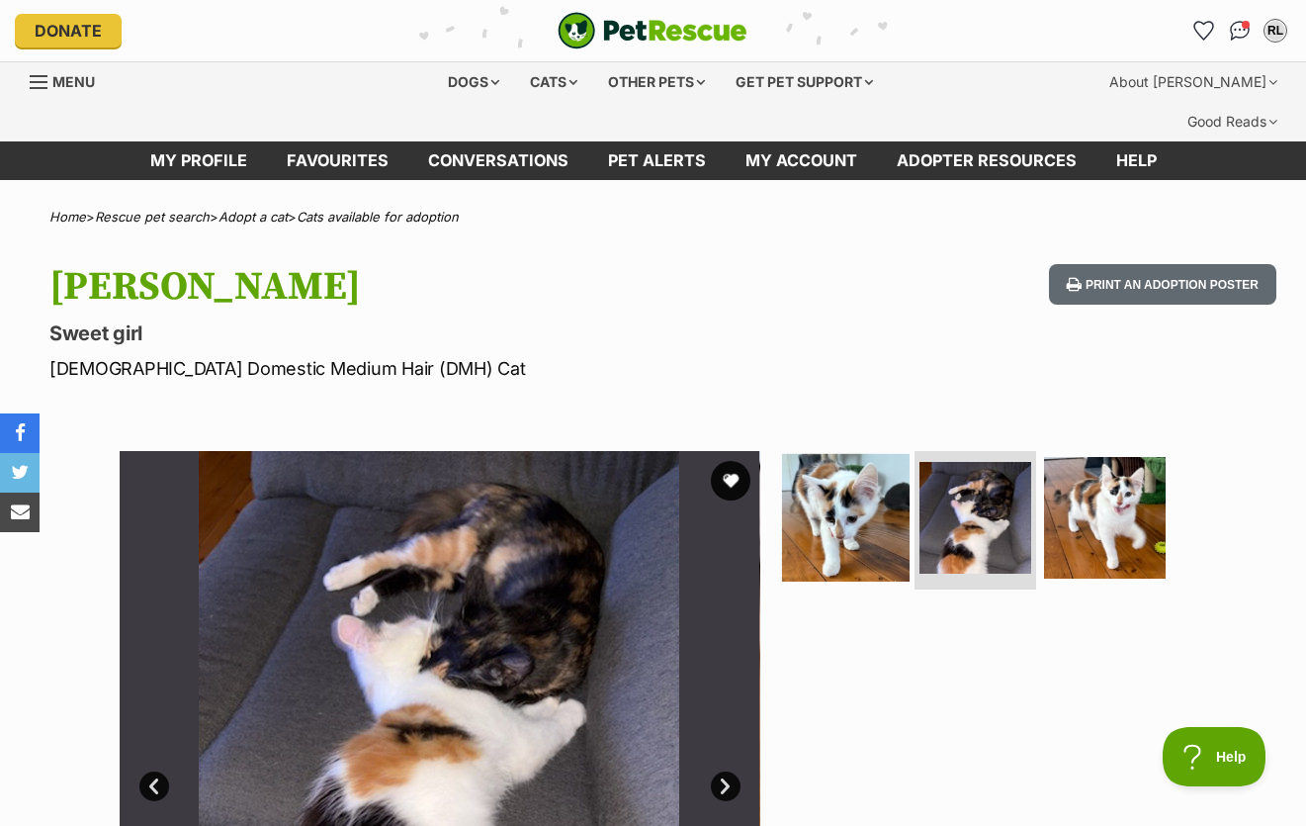
click at [837, 493] on img at bounding box center [846, 518] width 128 height 128
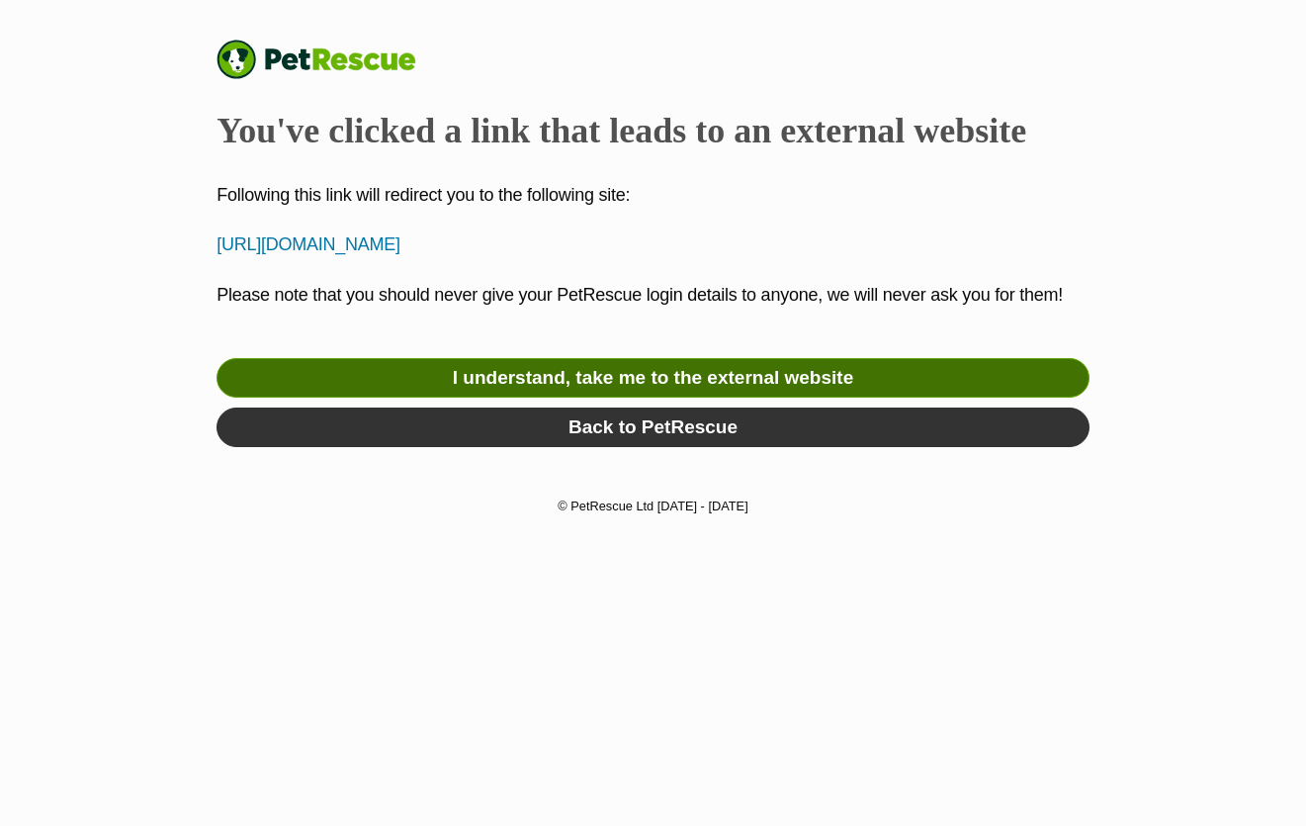
click at [627, 389] on link "I understand, take me to the external website" at bounding box center [653, 378] width 873 height 40
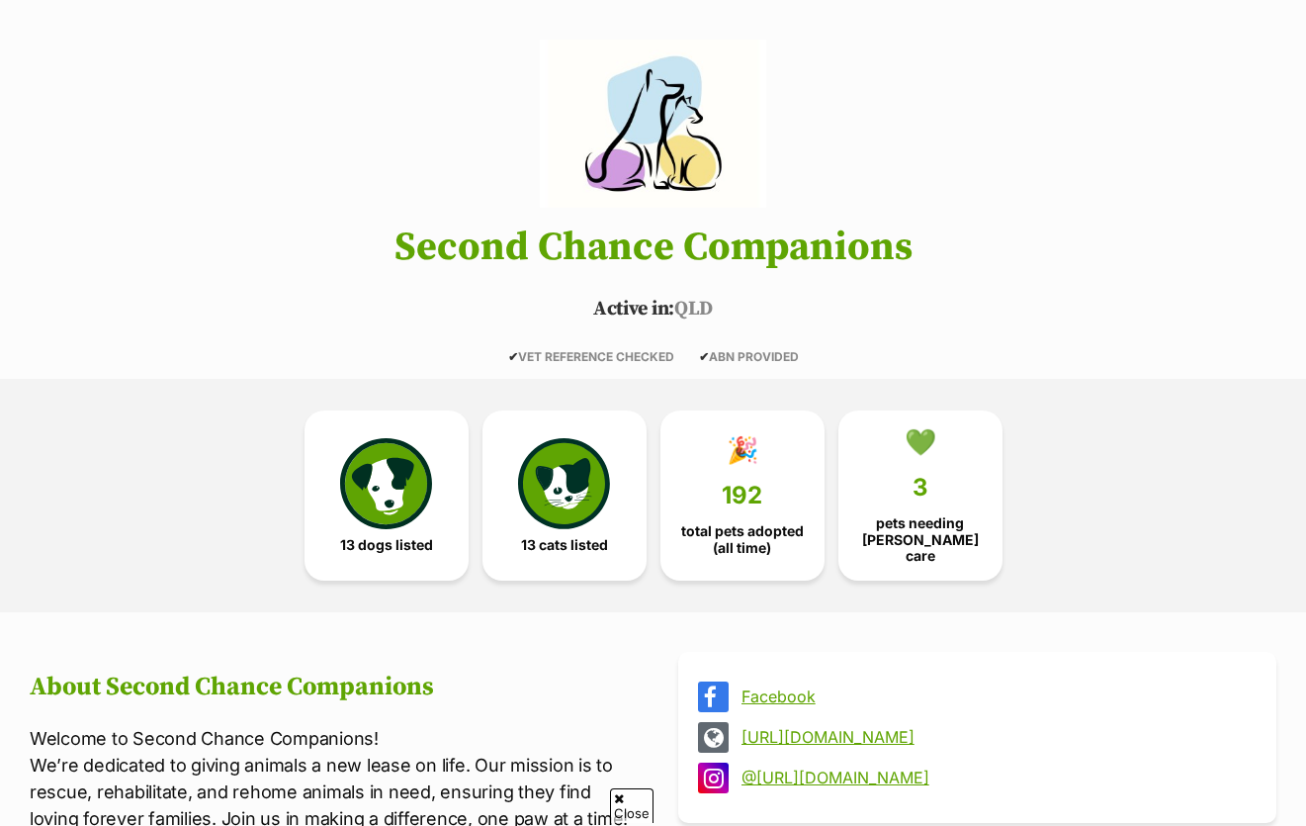
click at [577, 540] on div "13 dogs listed 13 cats listed 🎉 192 total pets adopted (all time) 💚 3 pets need…" at bounding box center [654, 495] width 890 height 233
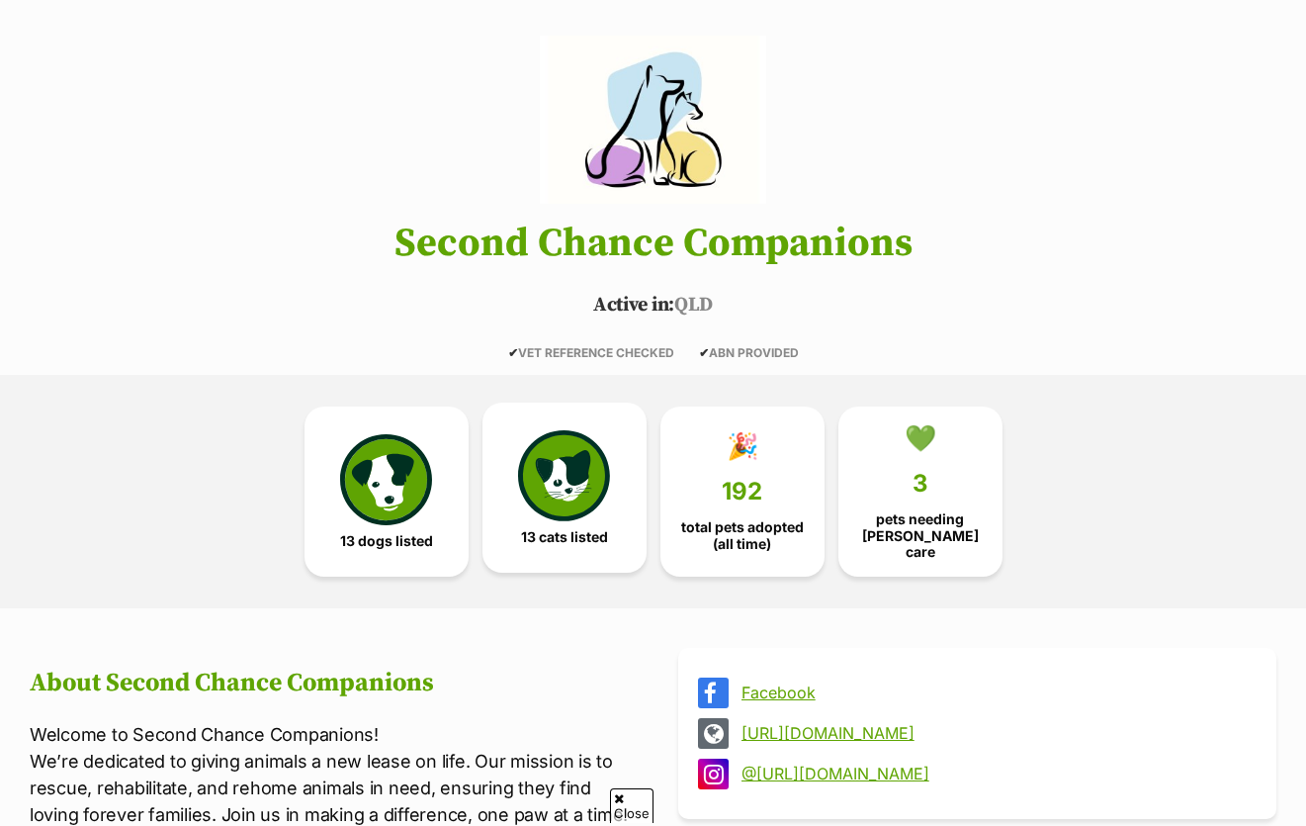
click at [566, 457] on img at bounding box center [563, 475] width 91 height 91
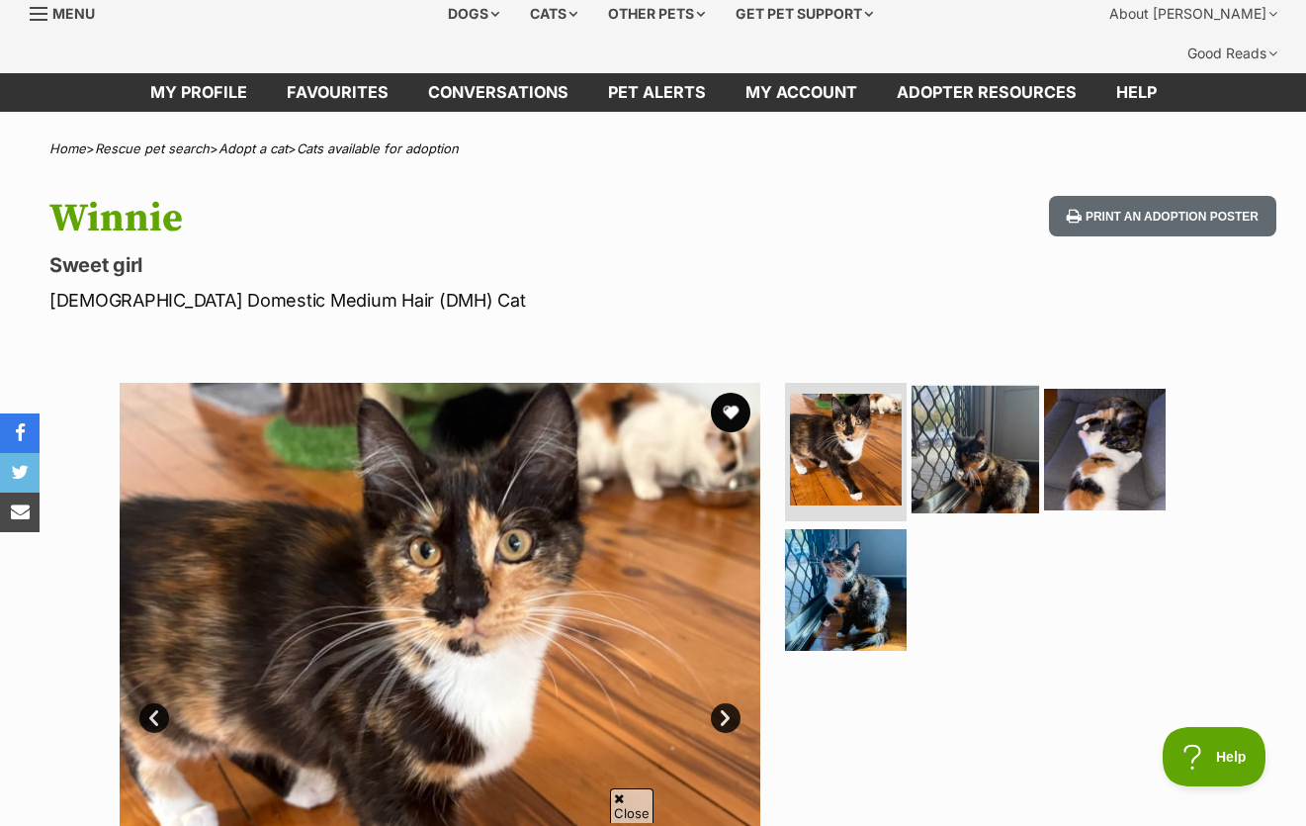
click at [989, 450] on img at bounding box center [976, 450] width 128 height 128
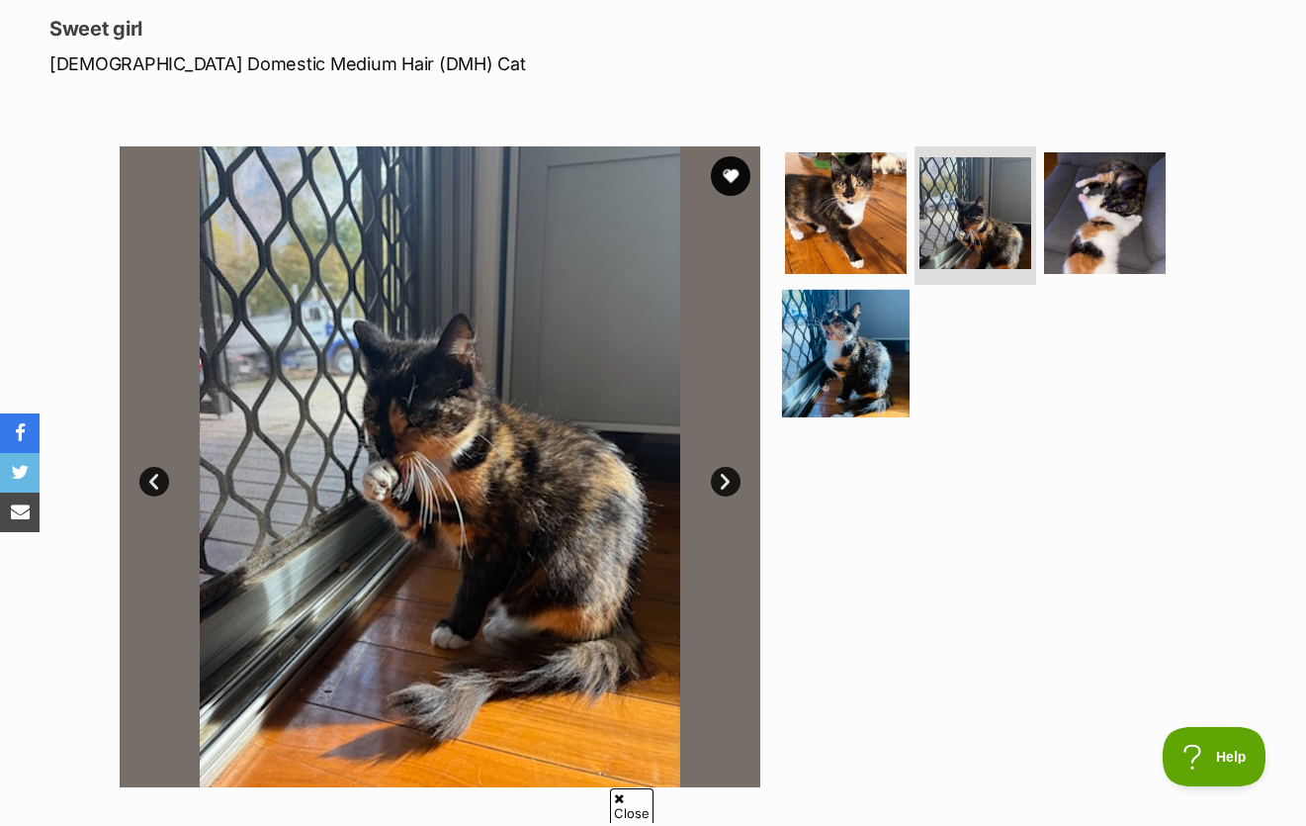
click at [836, 289] on img at bounding box center [846, 353] width 128 height 128
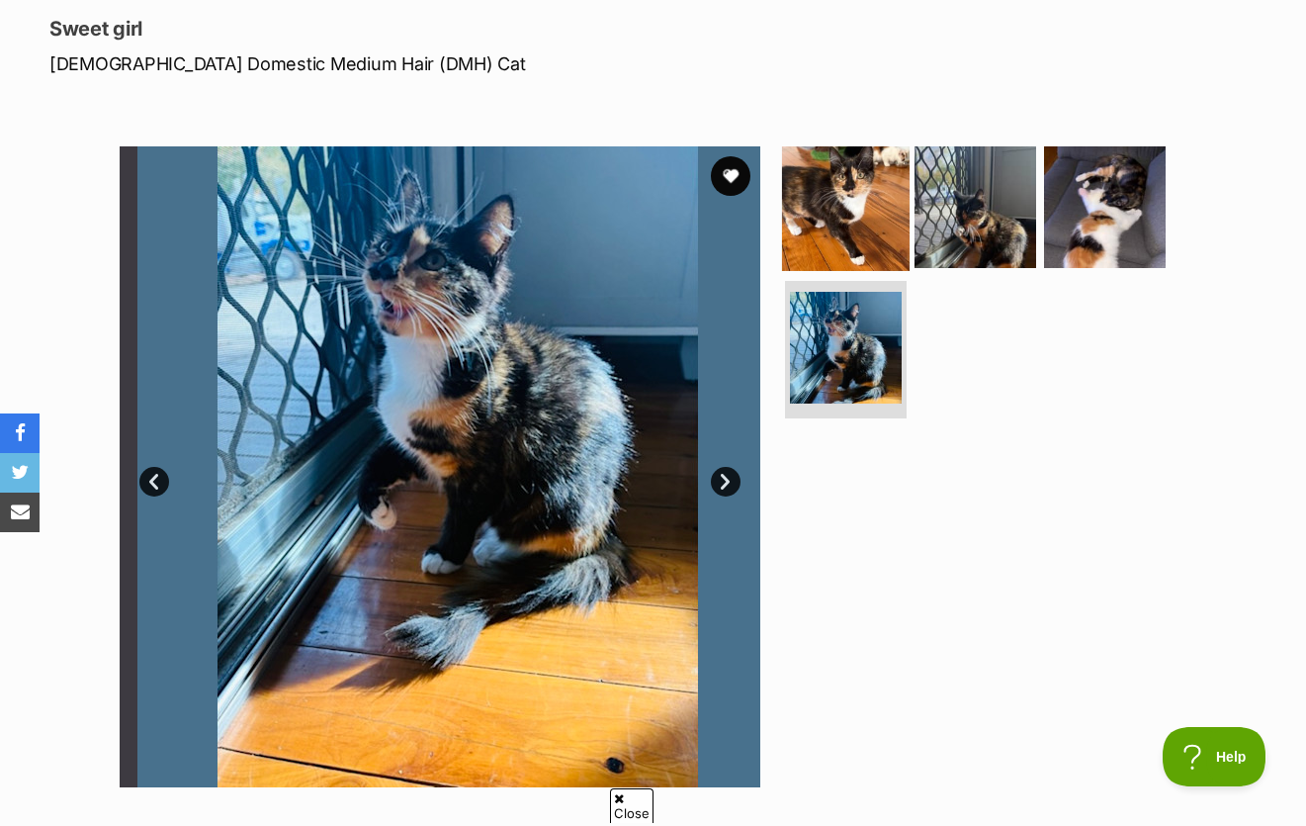
click at [849, 173] on img at bounding box center [846, 207] width 128 height 128
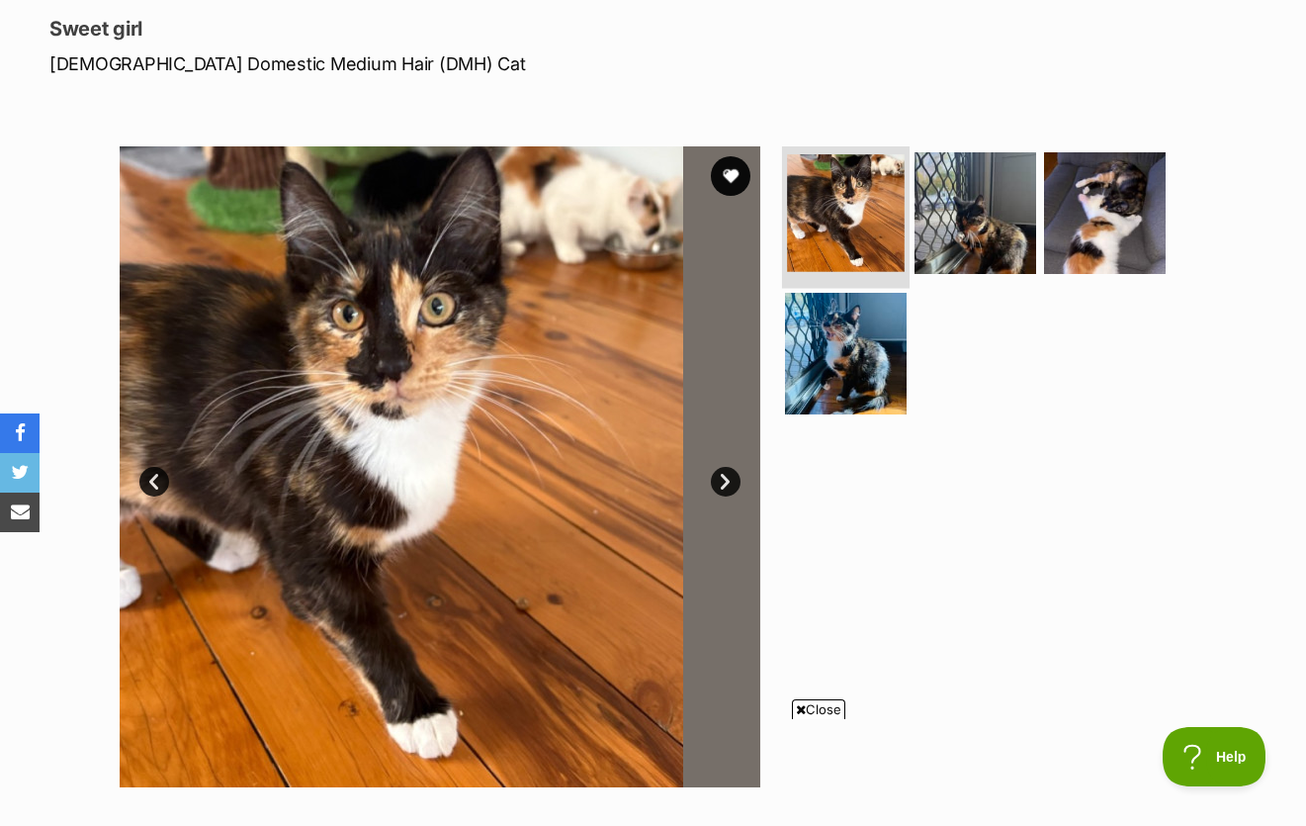
click at [805, 219] on img at bounding box center [846, 213] width 118 height 118
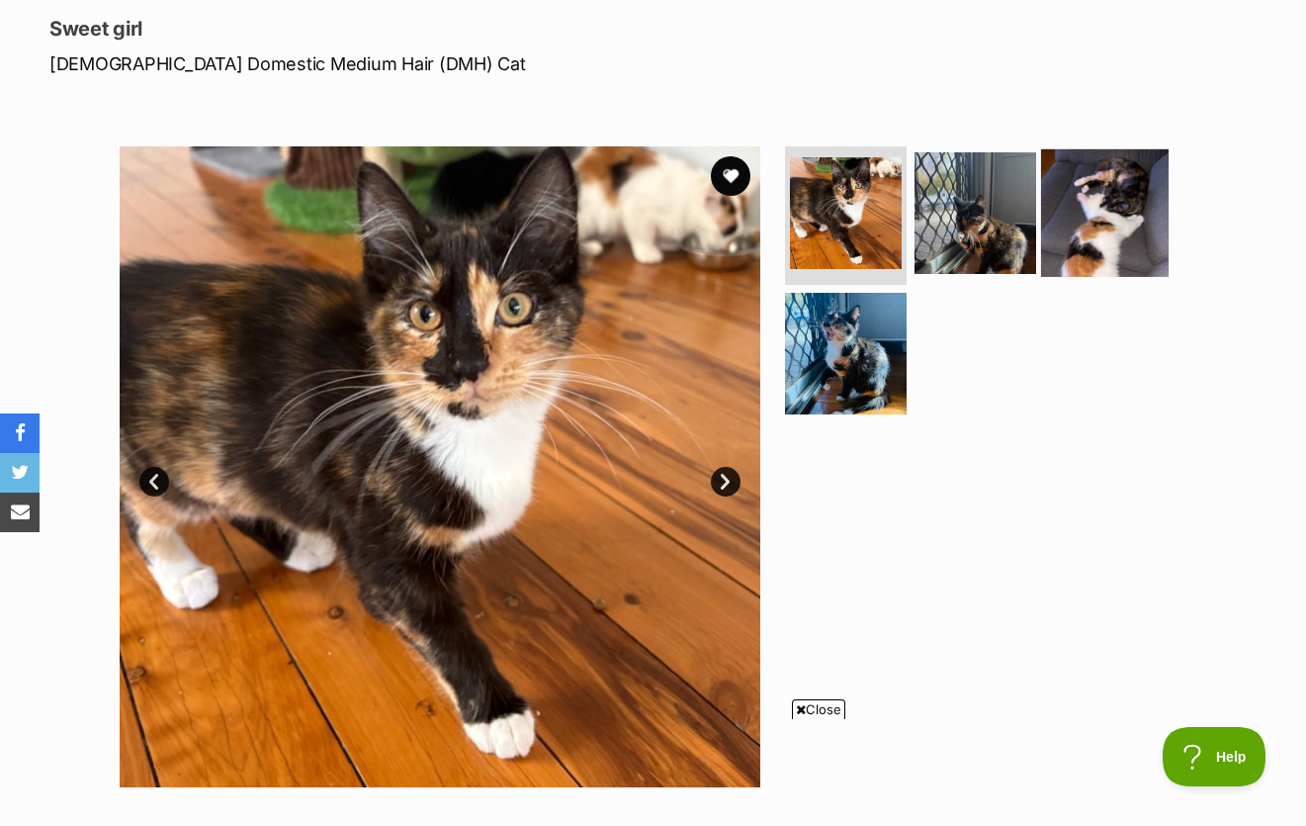
click at [1143, 163] on img at bounding box center [1105, 213] width 128 height 128
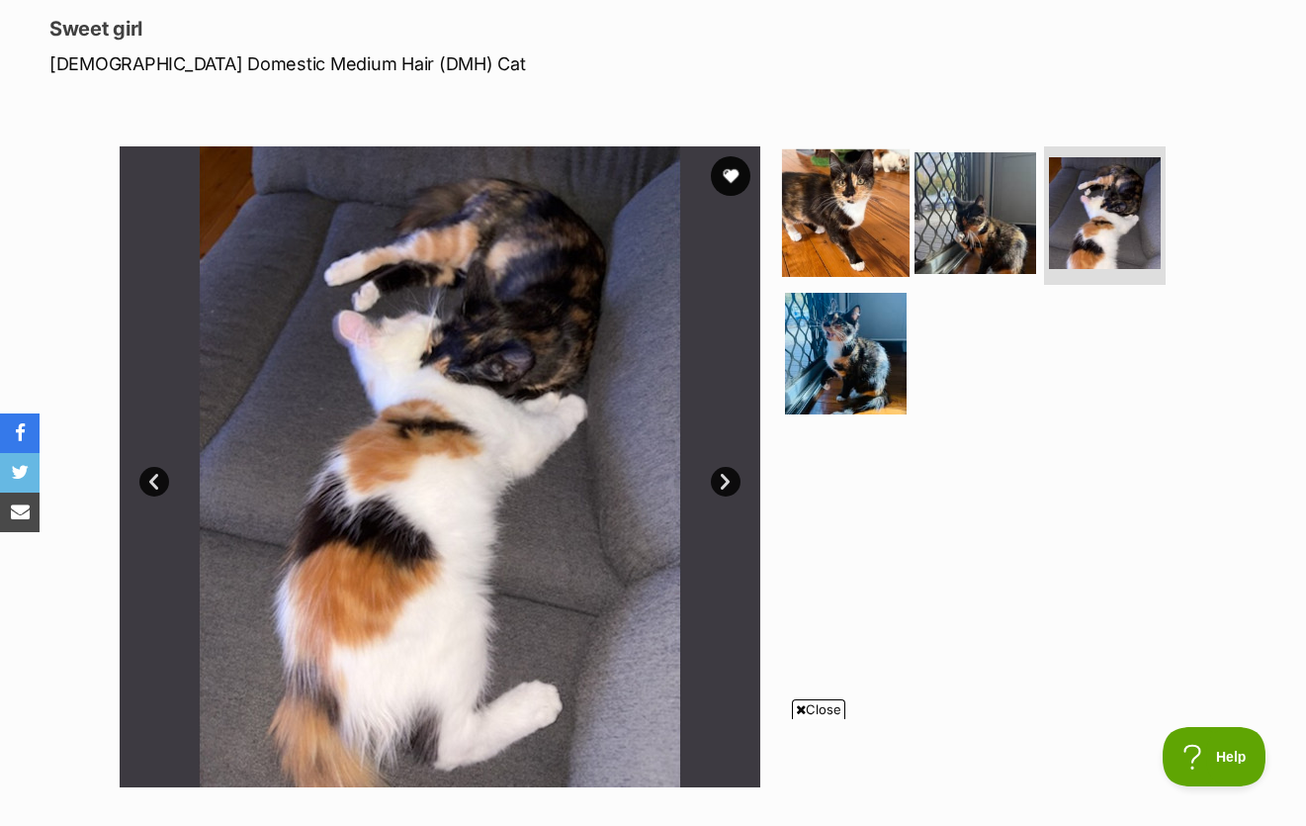
click at [852, 176] on img at bounding box center [846, 213] width 128 height 128
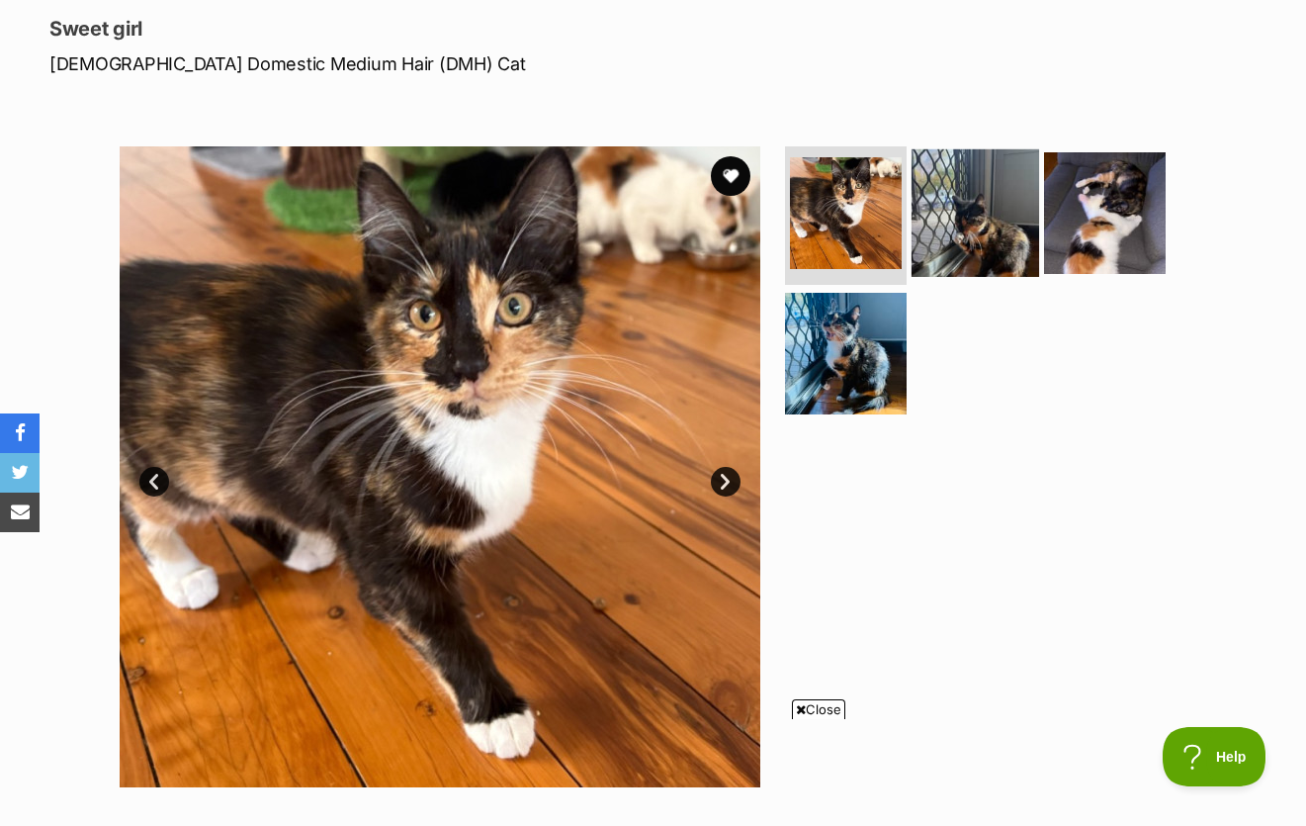
click at [976, 185] on img at bounding box center [976, 213] width 128 height 128
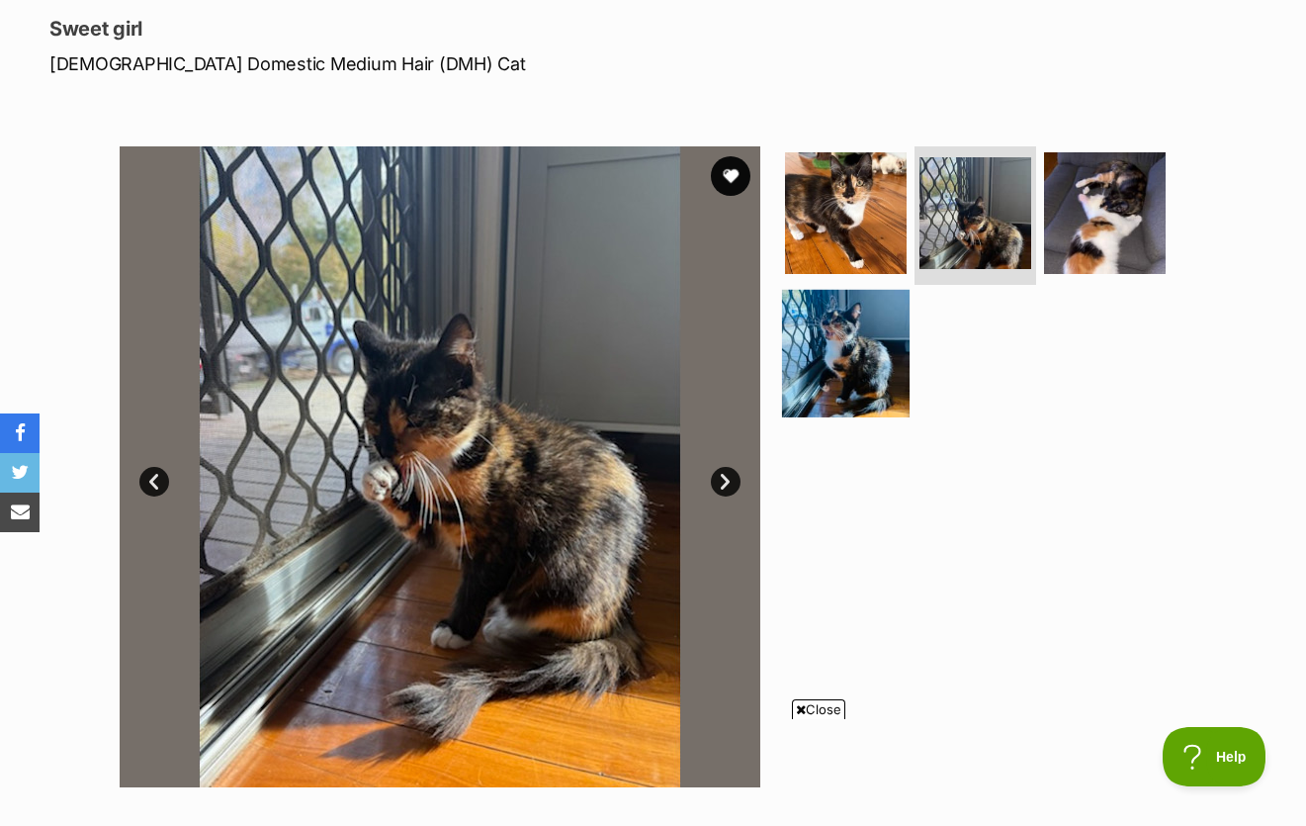
click at [837, 296] on img at bounding box center [846, 353] width 128 height 128
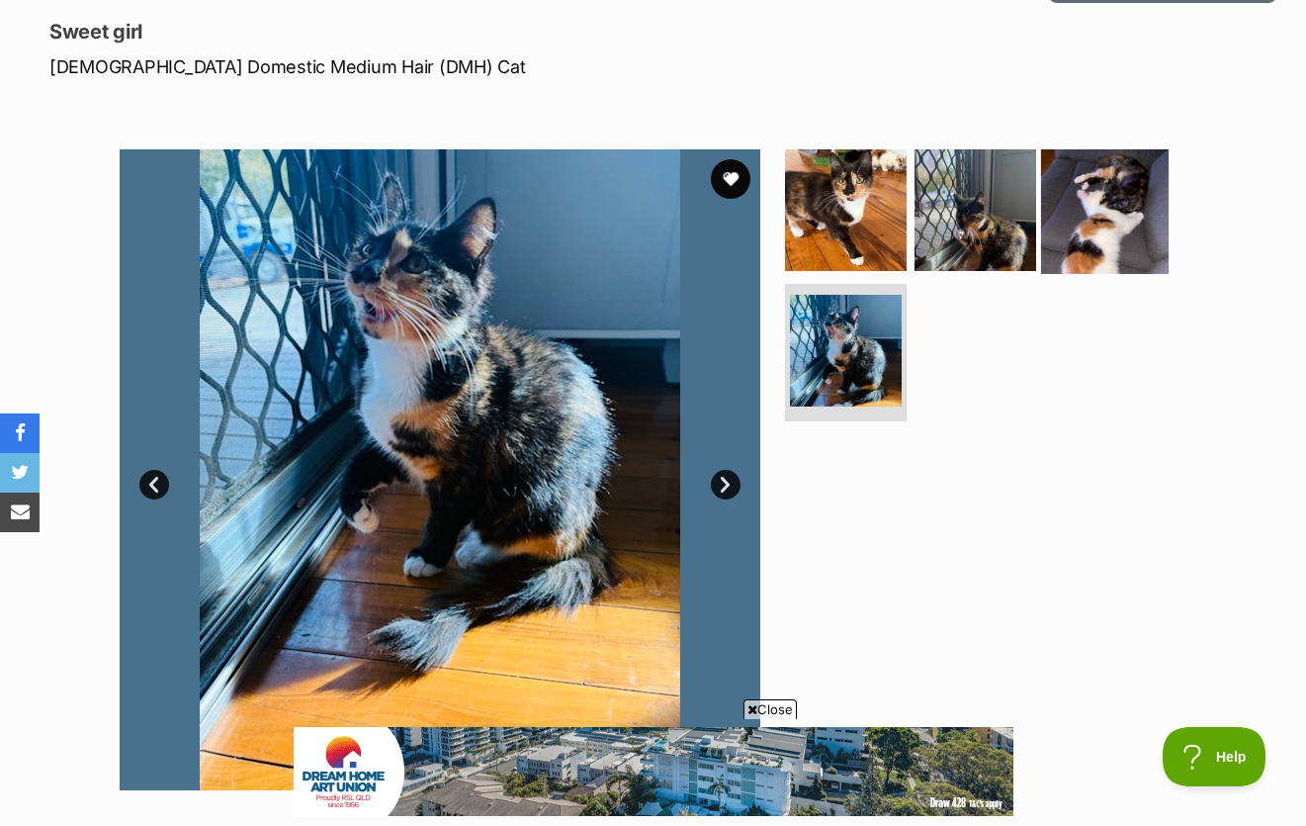
click at [1088, 179] on img at bounding box center [1105, 210] width 128 height 128
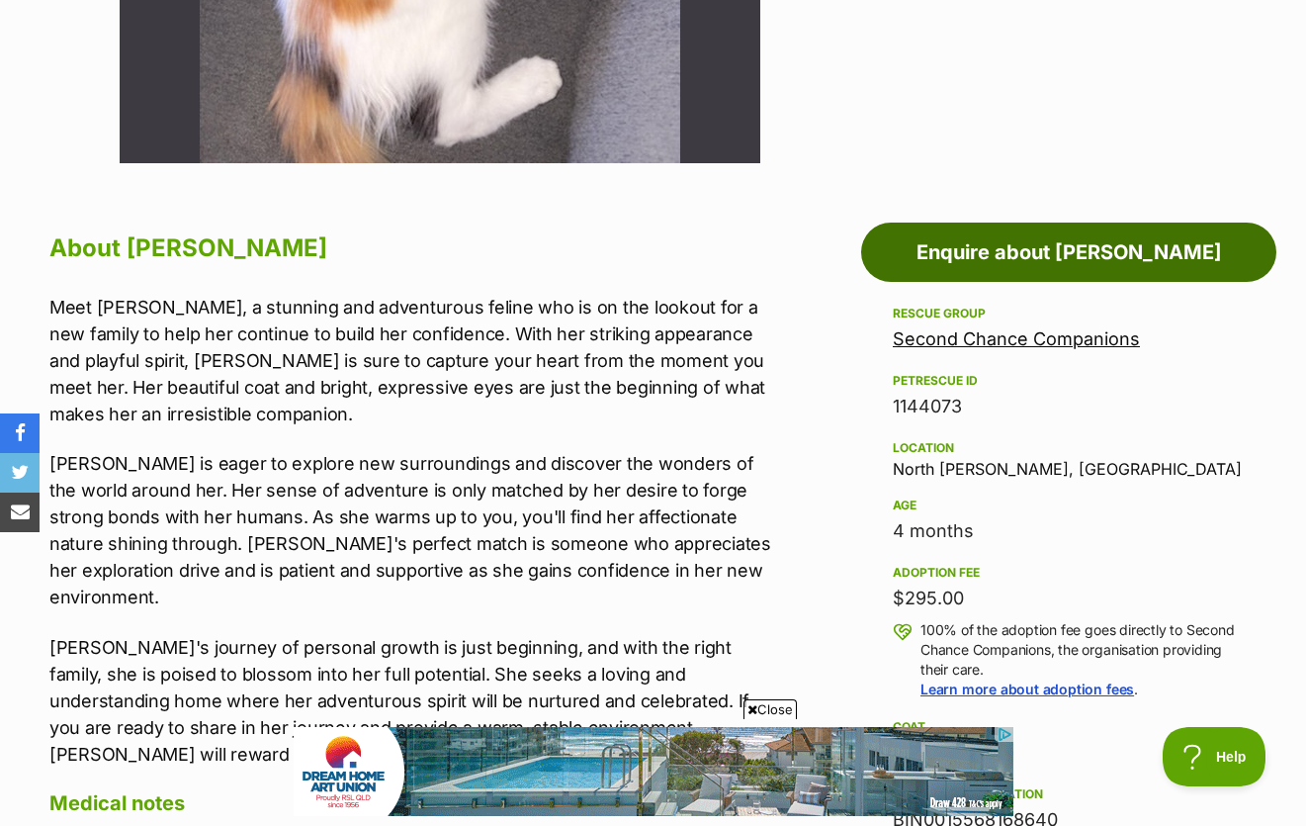
scroll to position [925, 0]
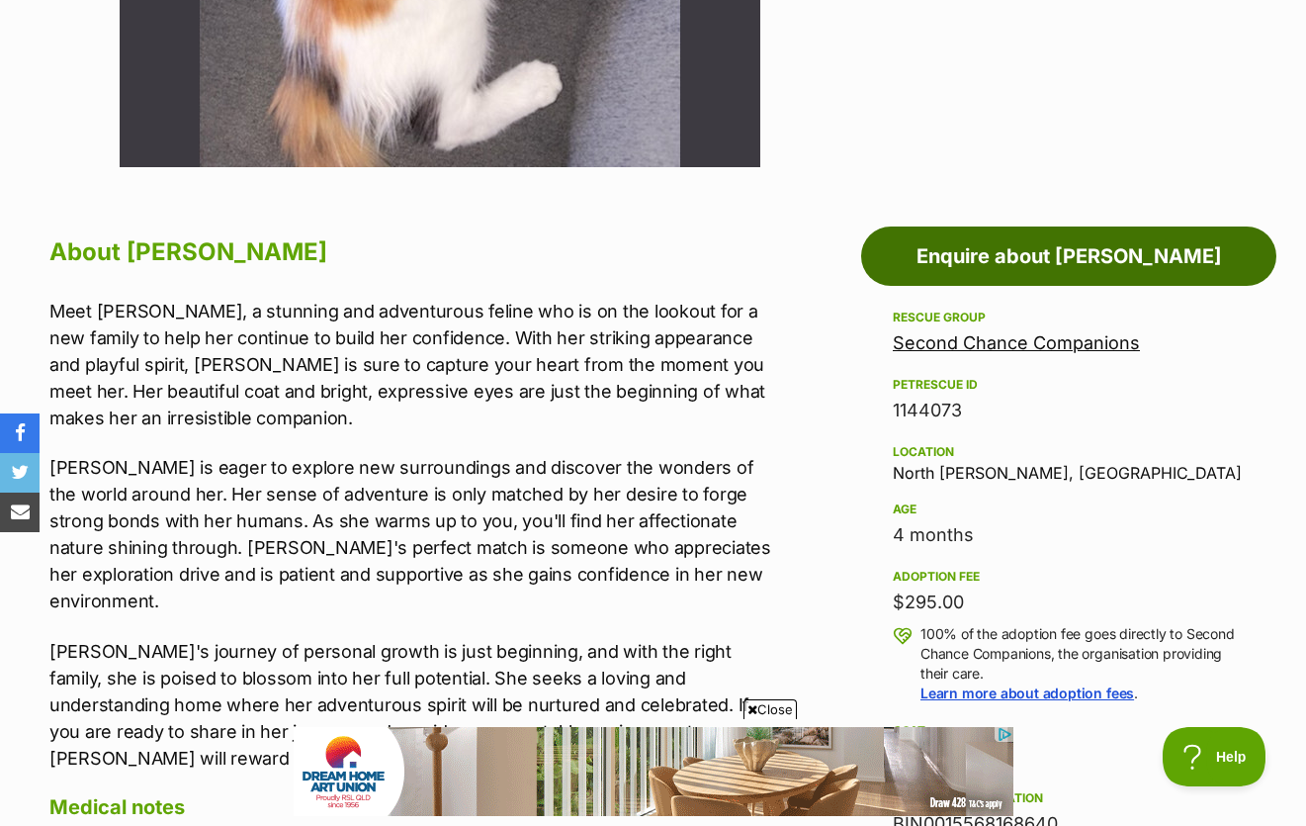
click at [939, 233] on link "Enquire about [PERSON_NAME]" at bounding box center [1068, 255] width 415 height 59
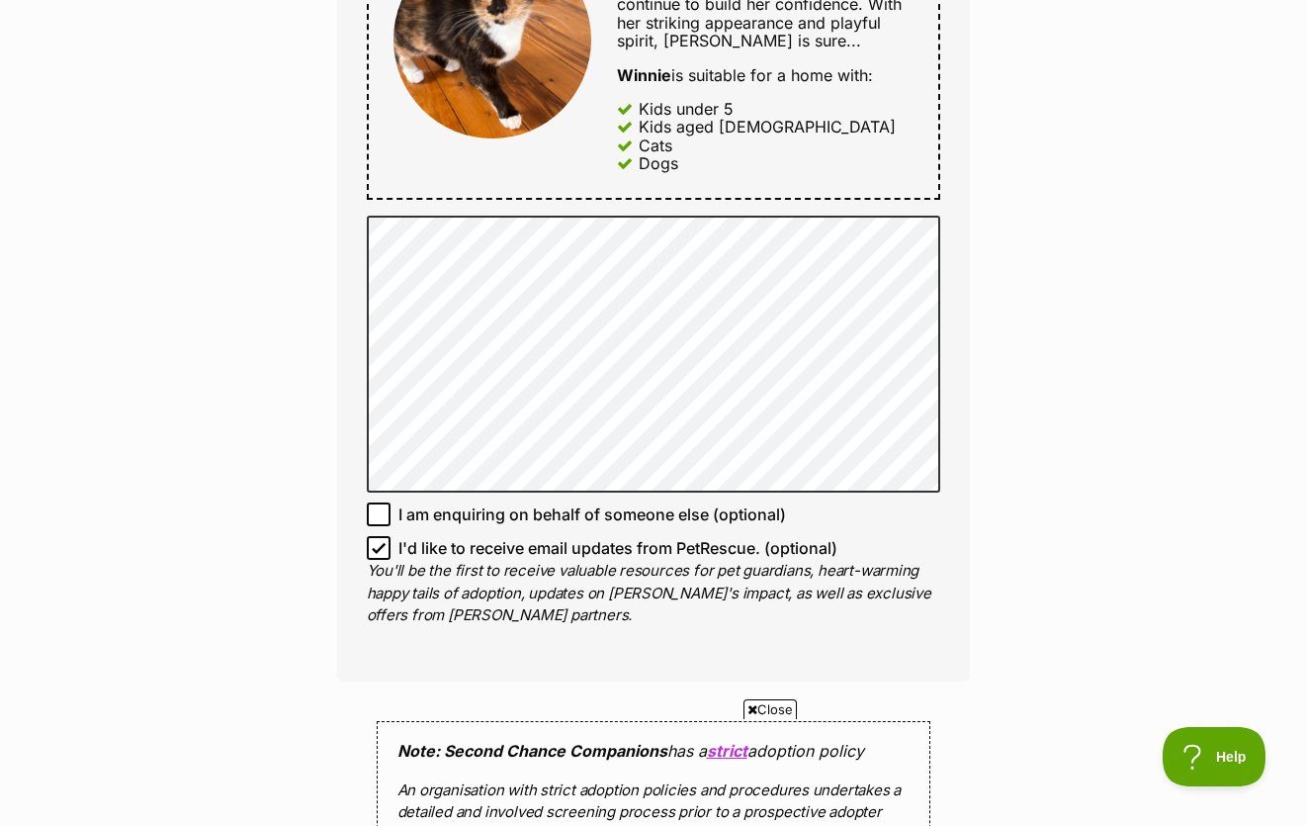
click at [416, 502] on span "I am enquiring on behalf of someone else (optional)" at bounding box center [593, 514] width 388 height 24
click at [391, 502] on input "I am enquiring on behalf of someone else (optional)" at bounding box center [379, 514] width 24 height 24
checkbox input "true"
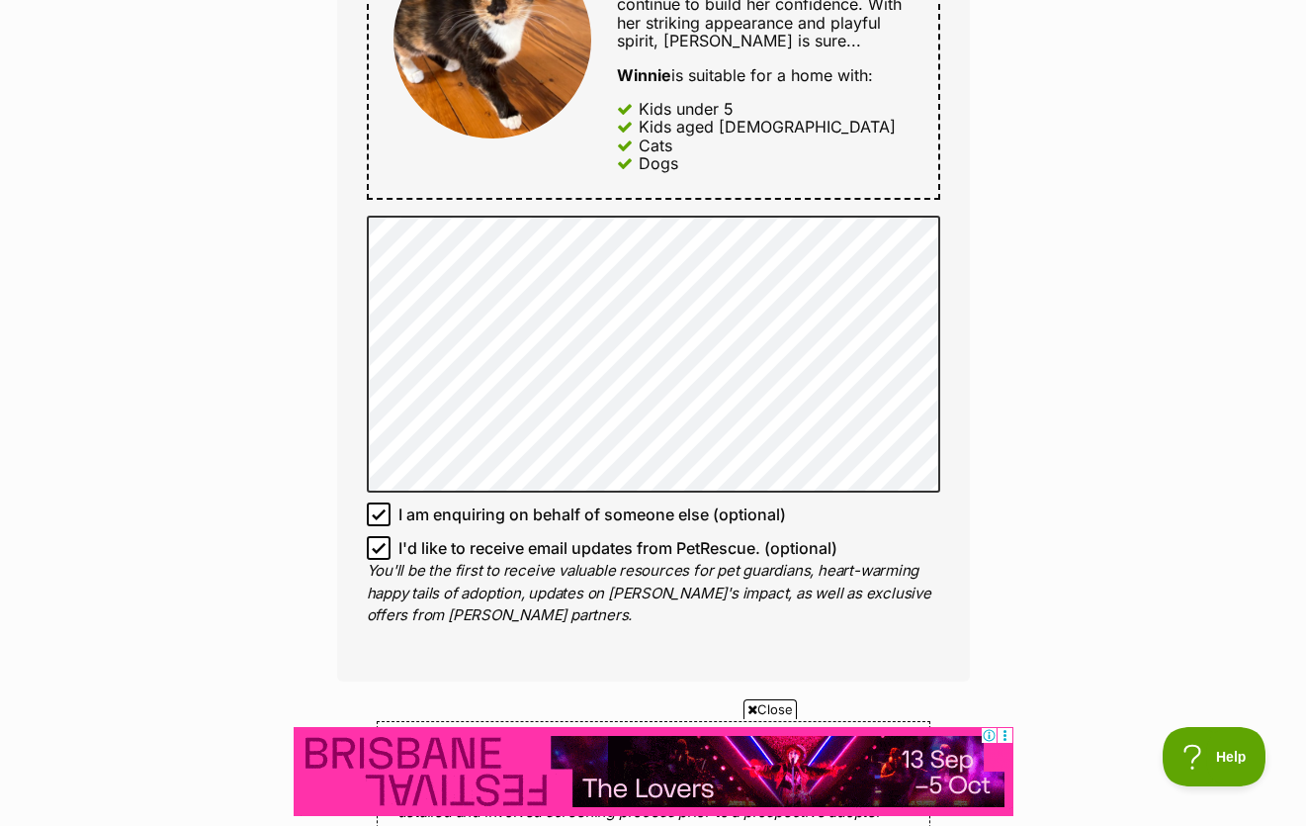
click at [454, 488] on div "Full name [PERSON_NAME] Email We require this to be able to send you communicat…" at bounding box center [653, 34] width 633 height 1292
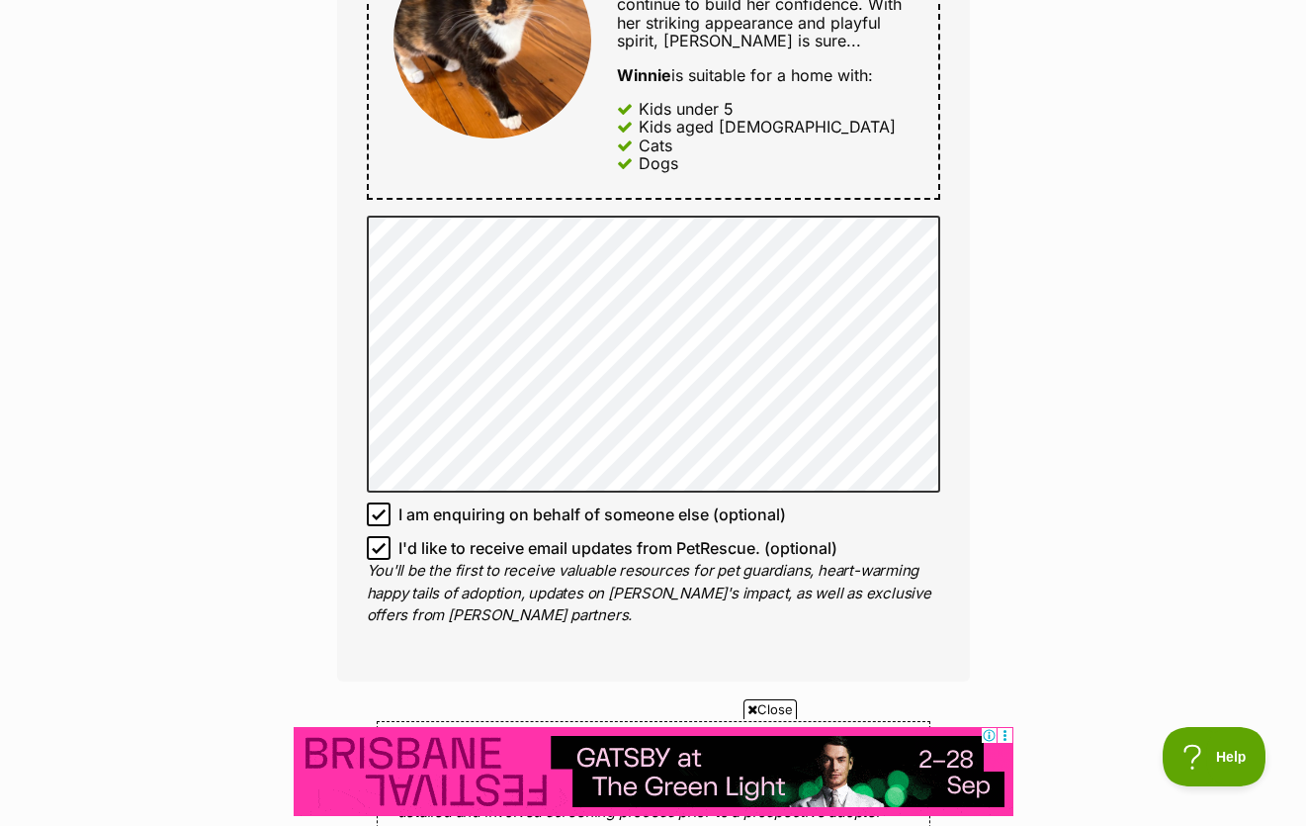
click at [454, 536] on span "I'd like to receive email updates from PetRescue. (optional)" at bounding box center [618, 548] width 439 height 24
click at [391, 536] on input "I'd like to receive email updates from PetRescue. (optional)" at bounding box center [379, 548] width 24 height 24
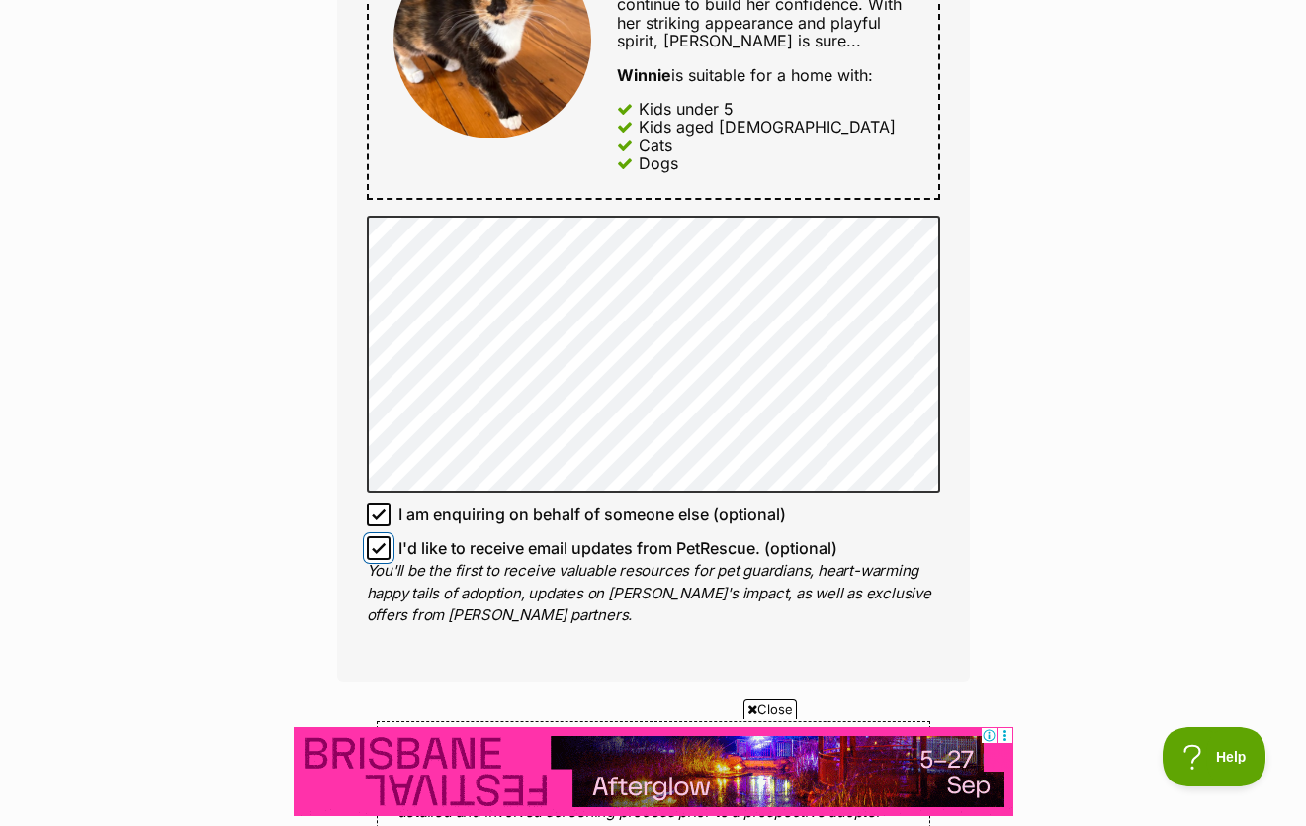
checkbox input "false"
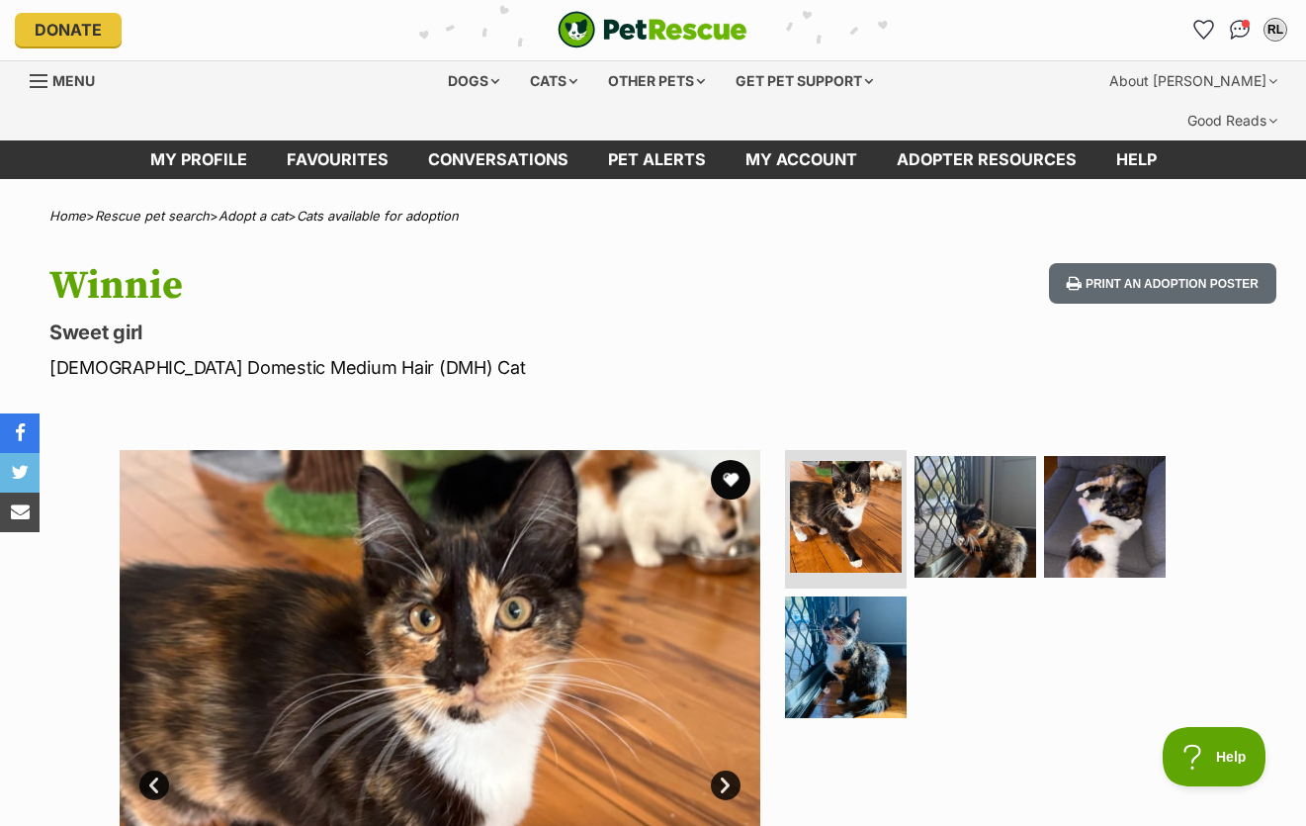
scroll to position [8, 0]
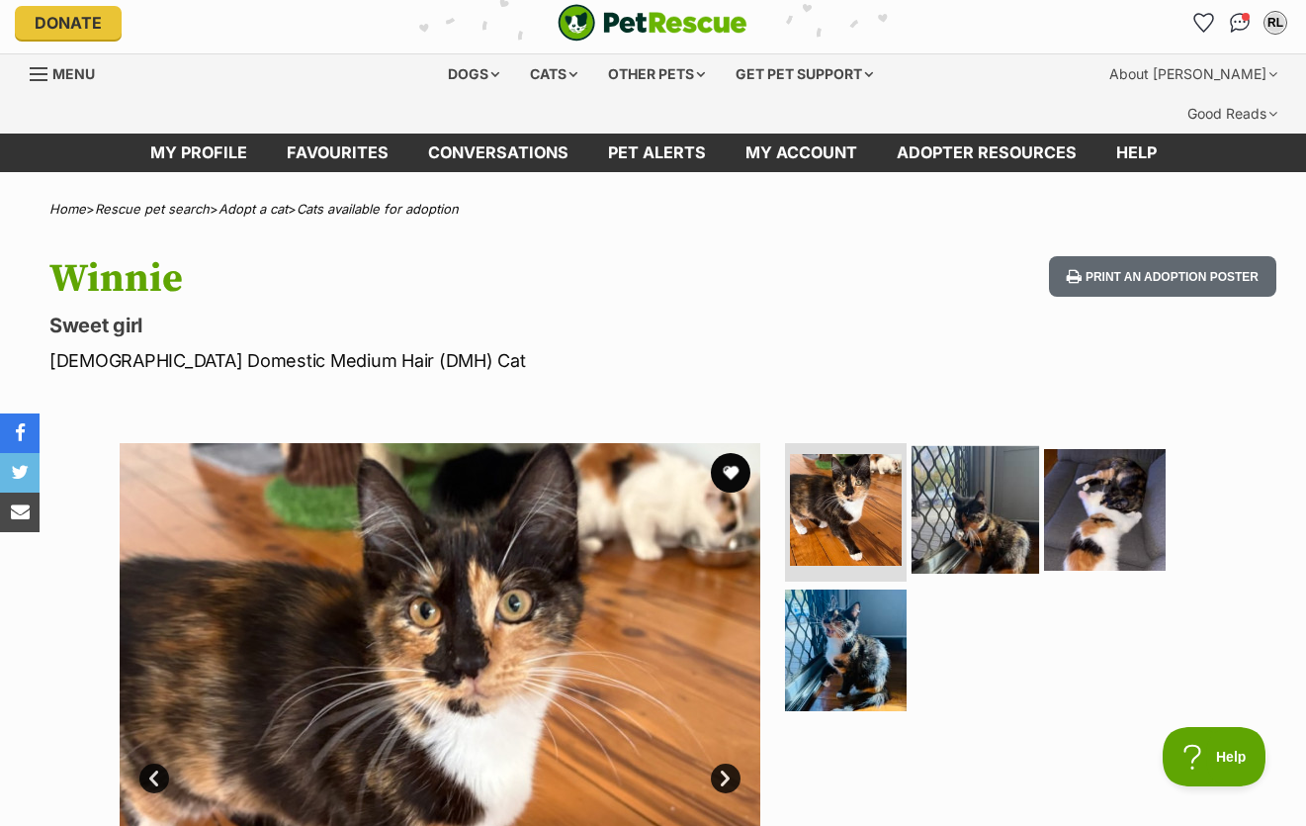
click at [934, 455] on img at bounding box center [976, 510] width 128 height 128
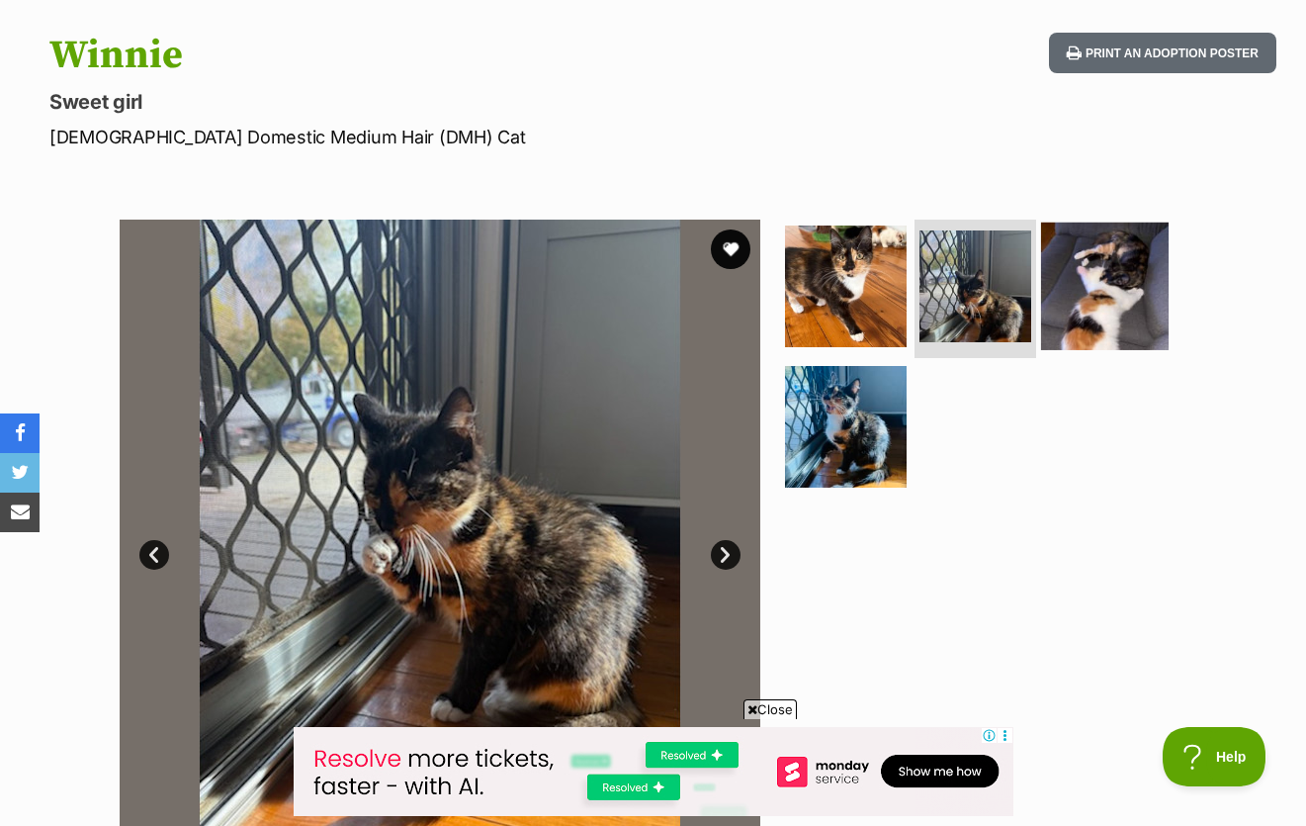
scroll to position [232, 0]
click at [1123, 224] on img at bounding box center [1105, 286] width 128 height 128
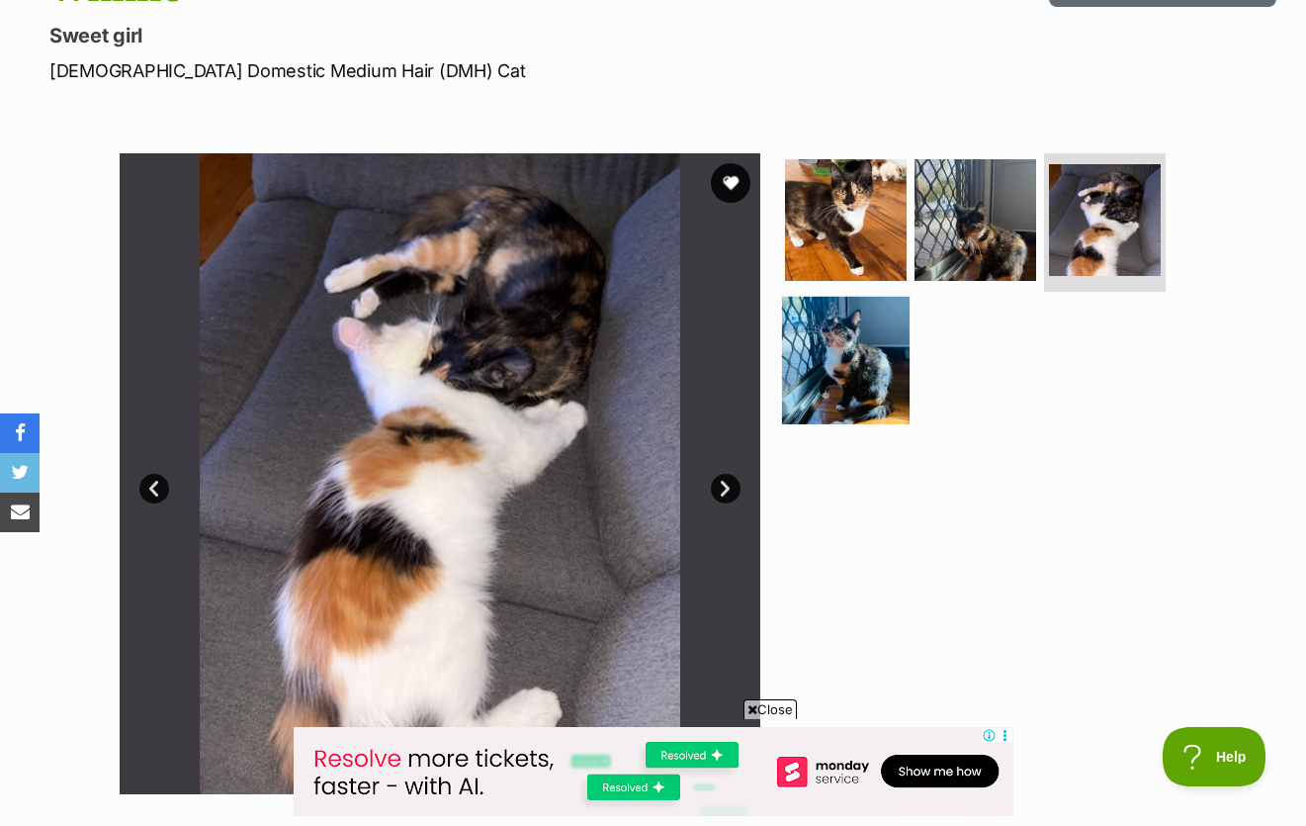
click at [872, 335] on img at bounding box center [846, 360] width 128 height 128
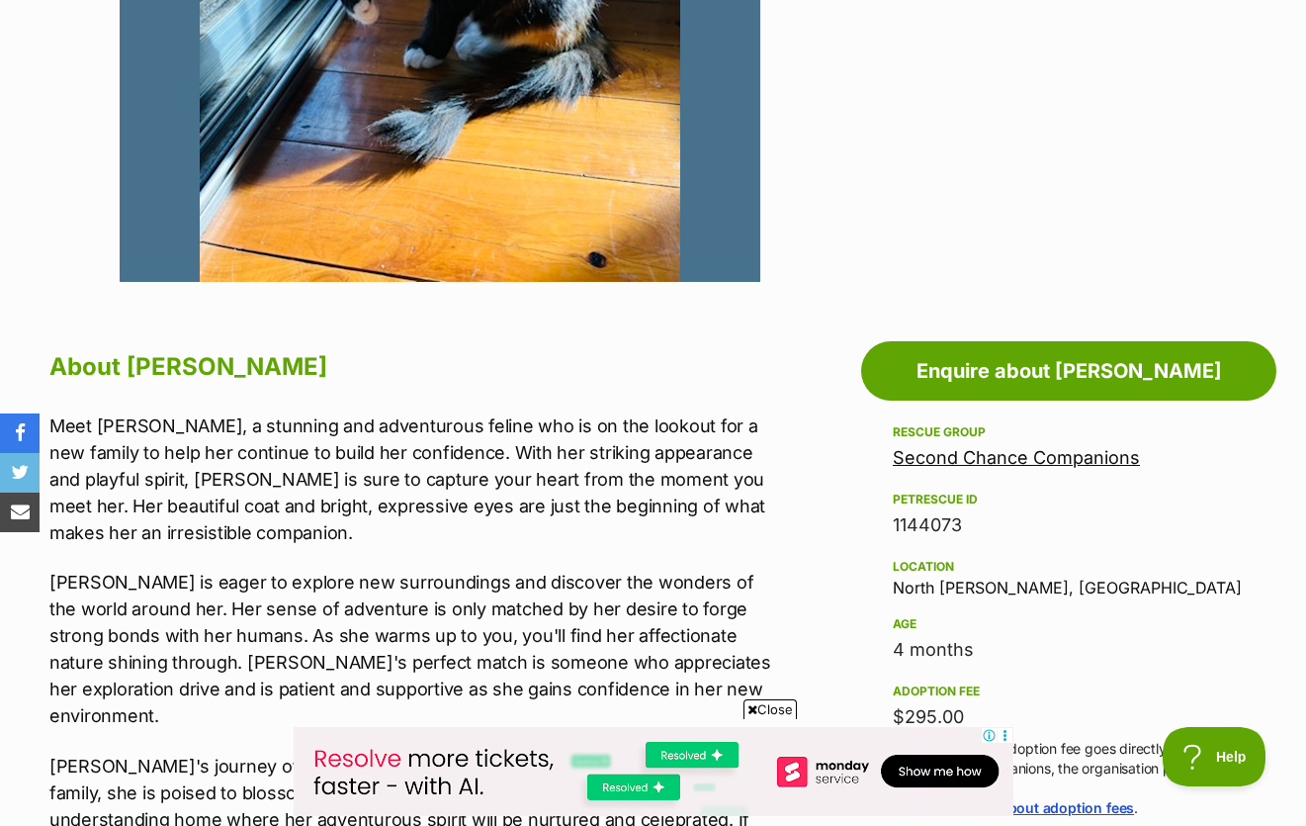
scroll to position [831, 0]
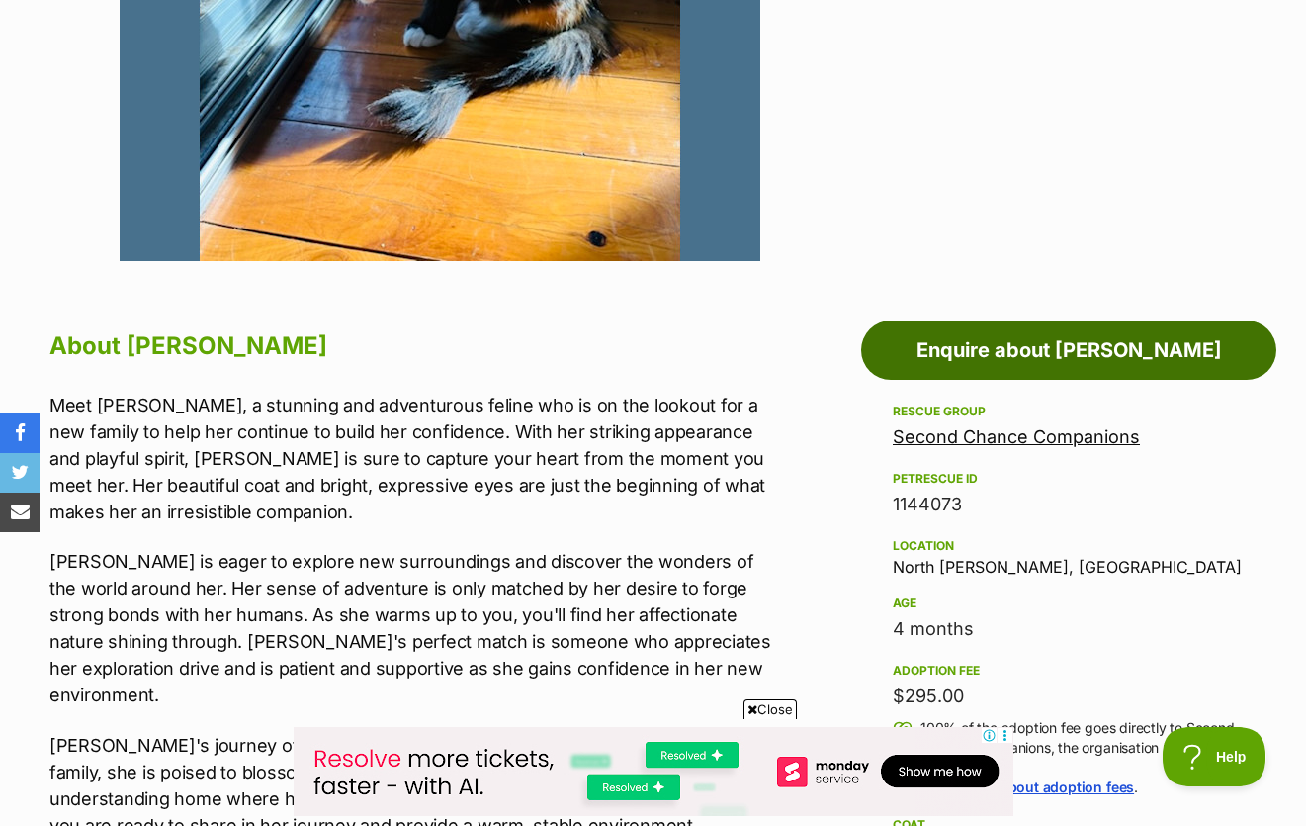
click at [942, 320] on link "Enquire about [PERSON_NAME]" at bounding box center [1068, 349] width 415 height 59
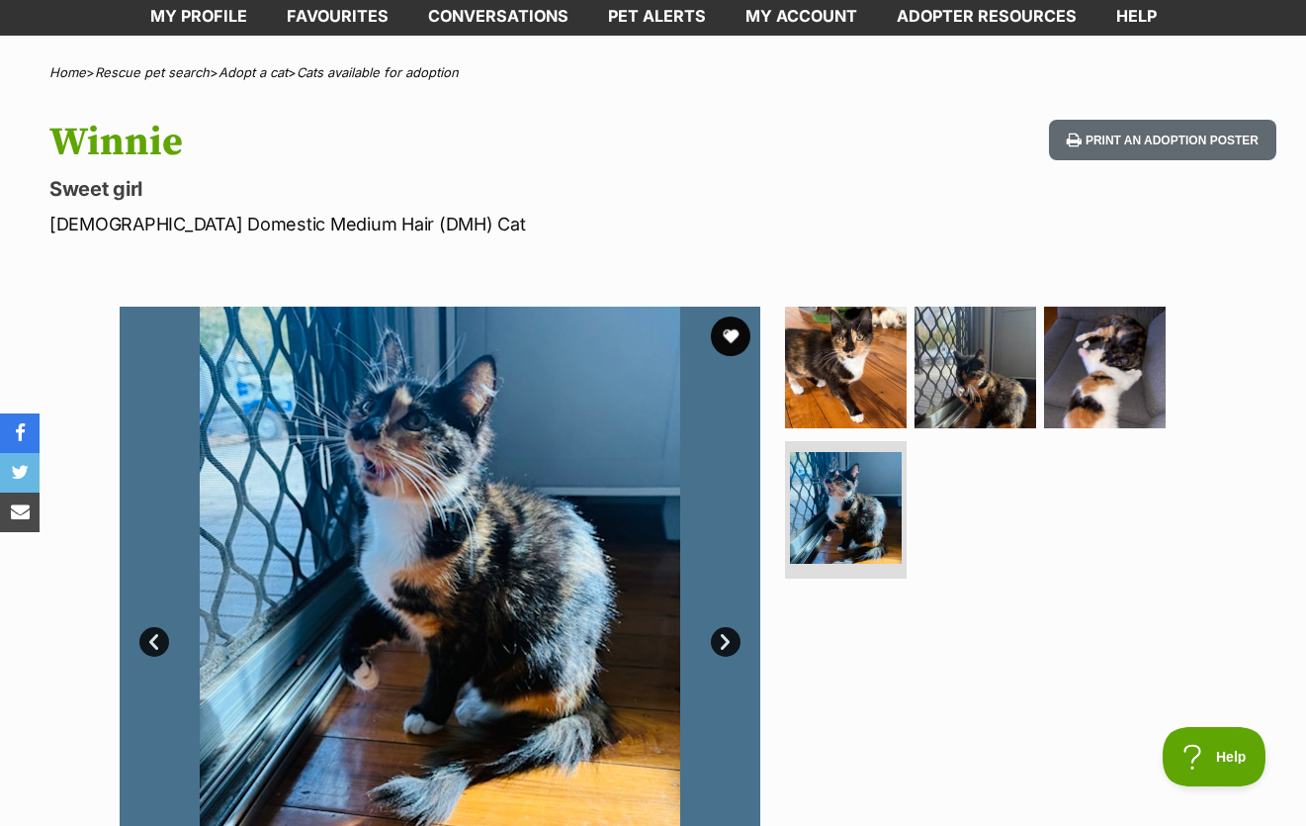
scroll to position [0, 0]
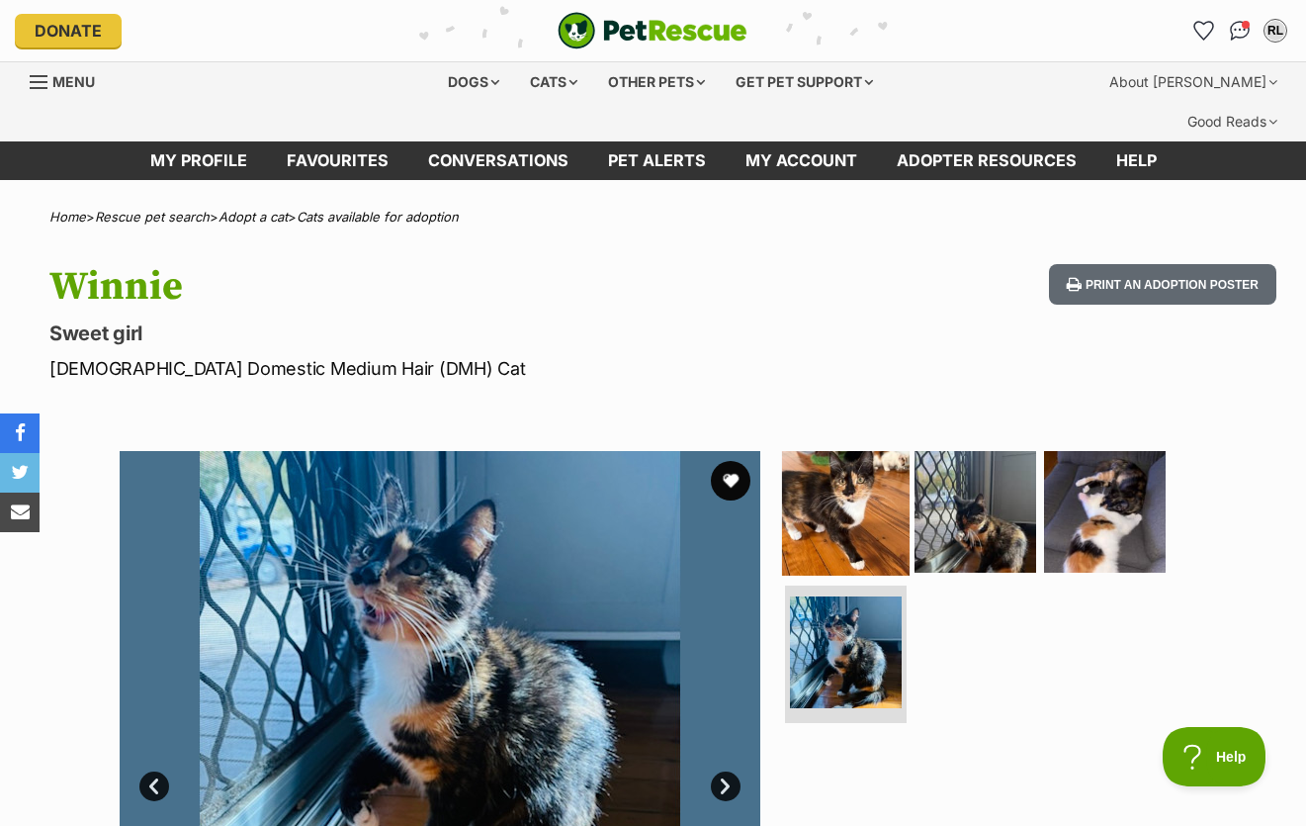
click at [865, 526] on img at bounding box center [846, 512] width 128 height 128
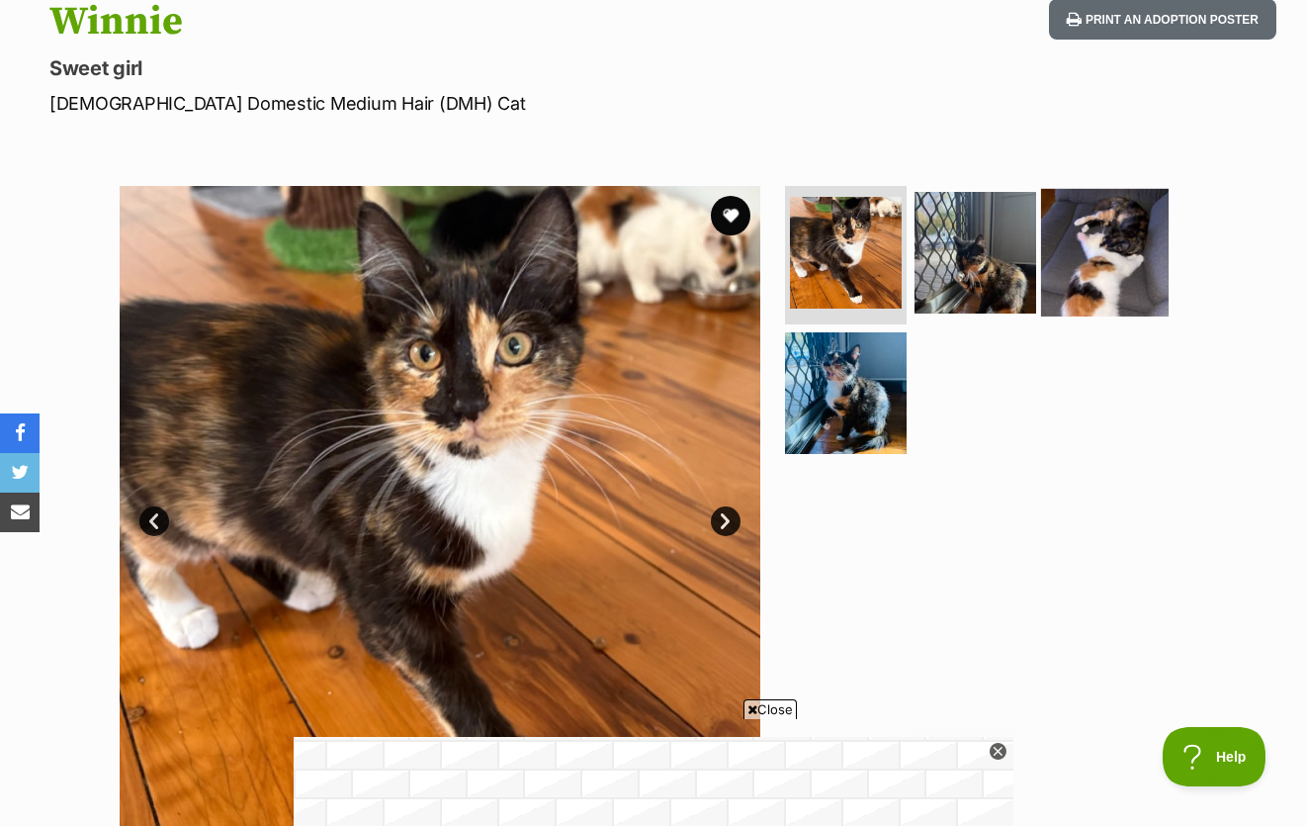
click at [1114, 251] on img at bounding box center [1105, 253] width 128 height 128
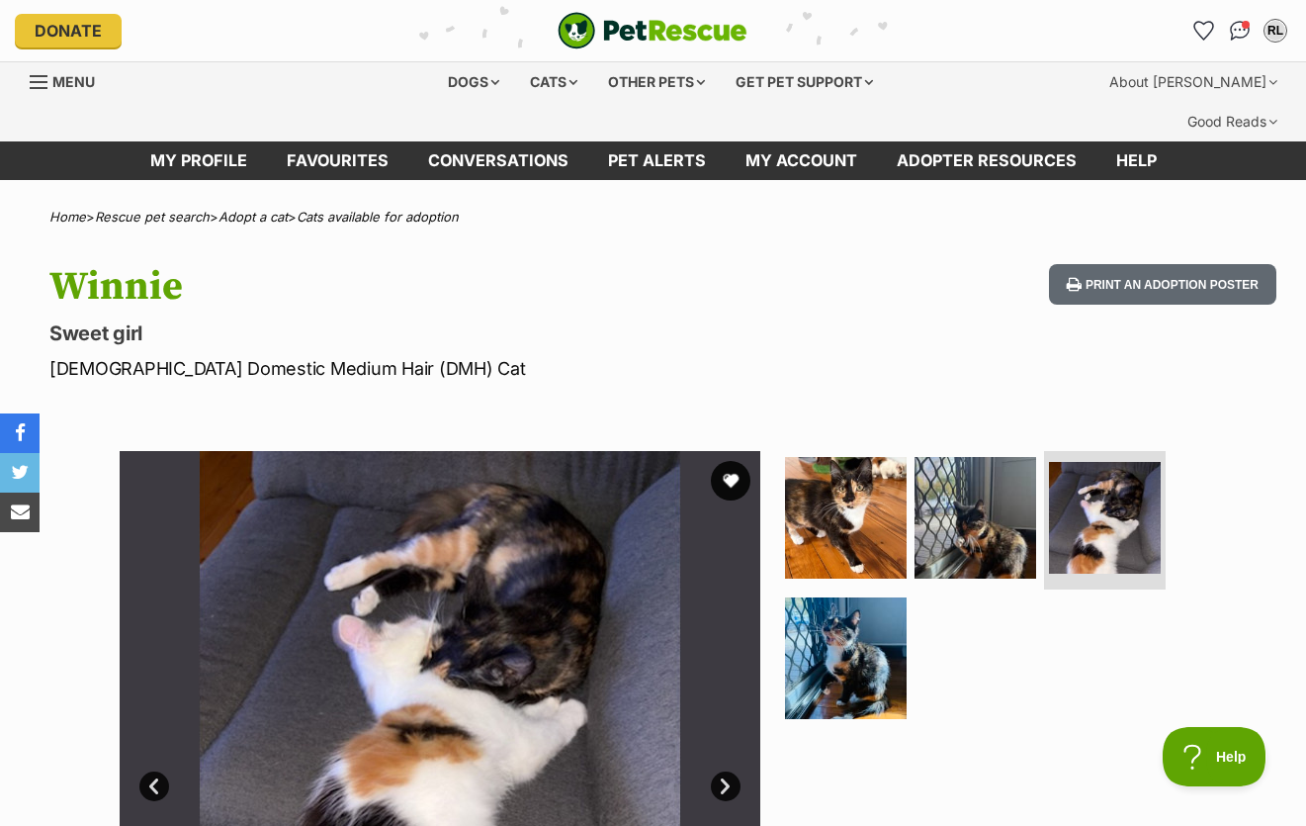
click at [584, 210] on div "Home > Rescue pet search > Adopt a cat > Cats available for adoption" at bounding box center [653, 217] width 1306 height 15
drag, startPoint x: 520, startPoint y: 185, endPoint x: 59, endPoint y: 171, distance: 461.0
click at [365, 319] on p "Sweet girl" at bounding box center [423, 333] width 749 height 28
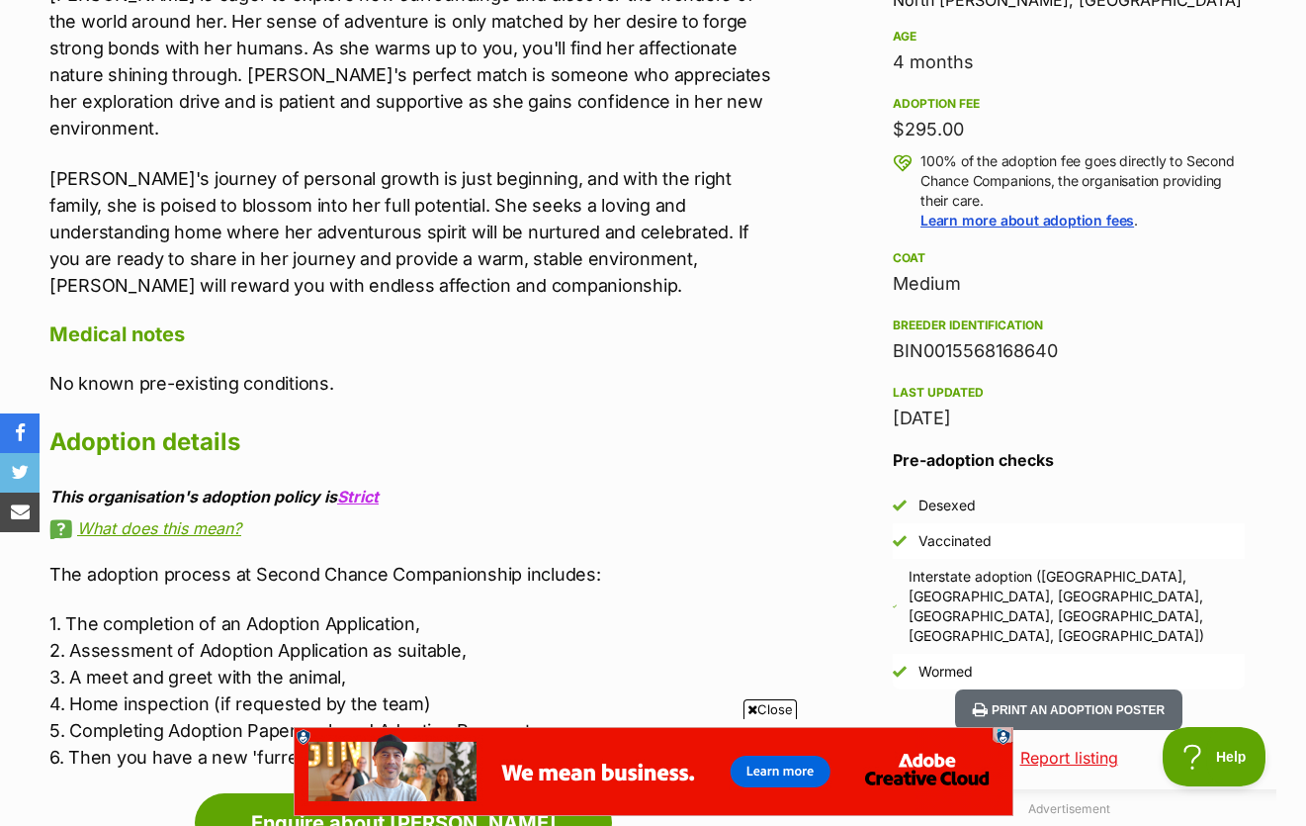
scroll to position [1426, 0]
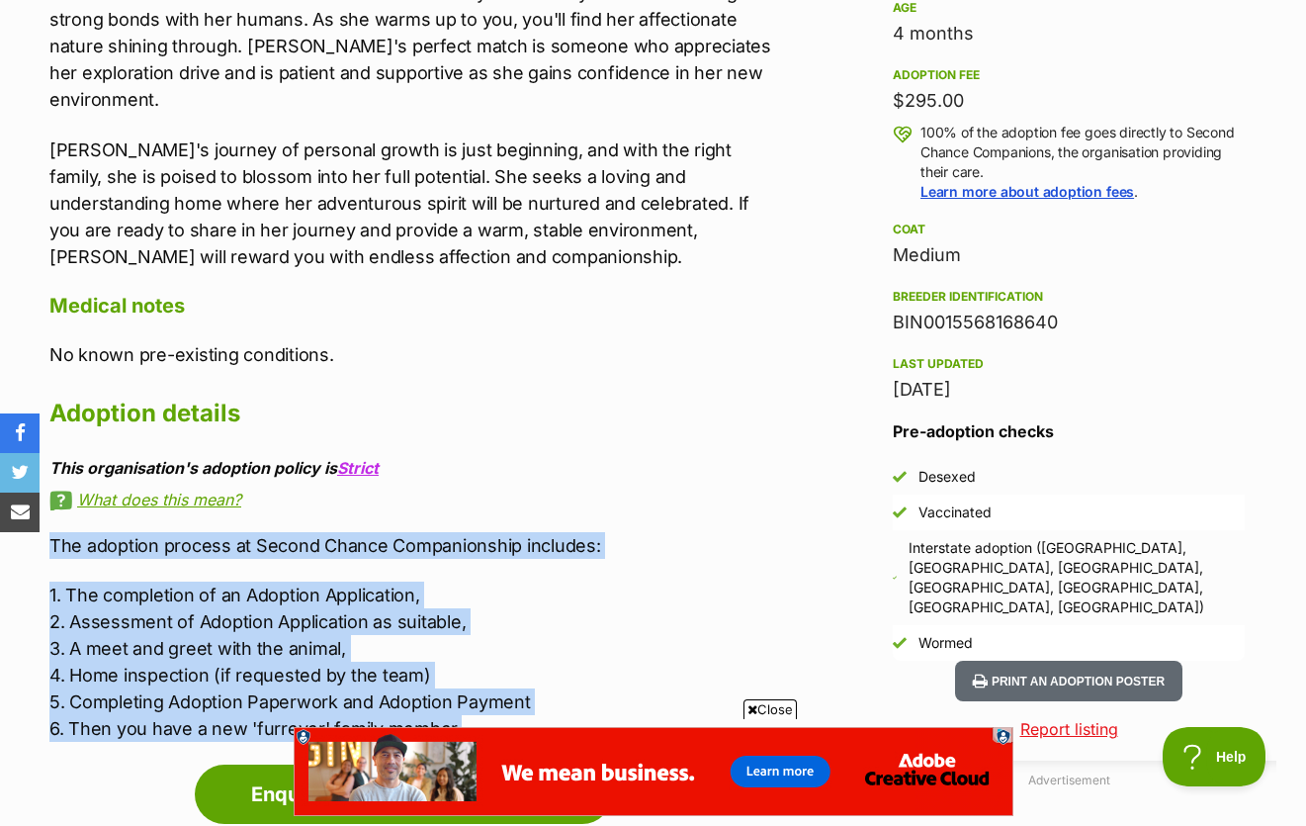
drag, startPoint x: 495, startPoint y: 671, endPoint x: 50, endPoint y: 481, distance: 484.2
click at [50, 532] on div "The adoption process at Second Chance Companionship includes: 1. The completion…" at bounding box center [413, 637] width 729 height 210
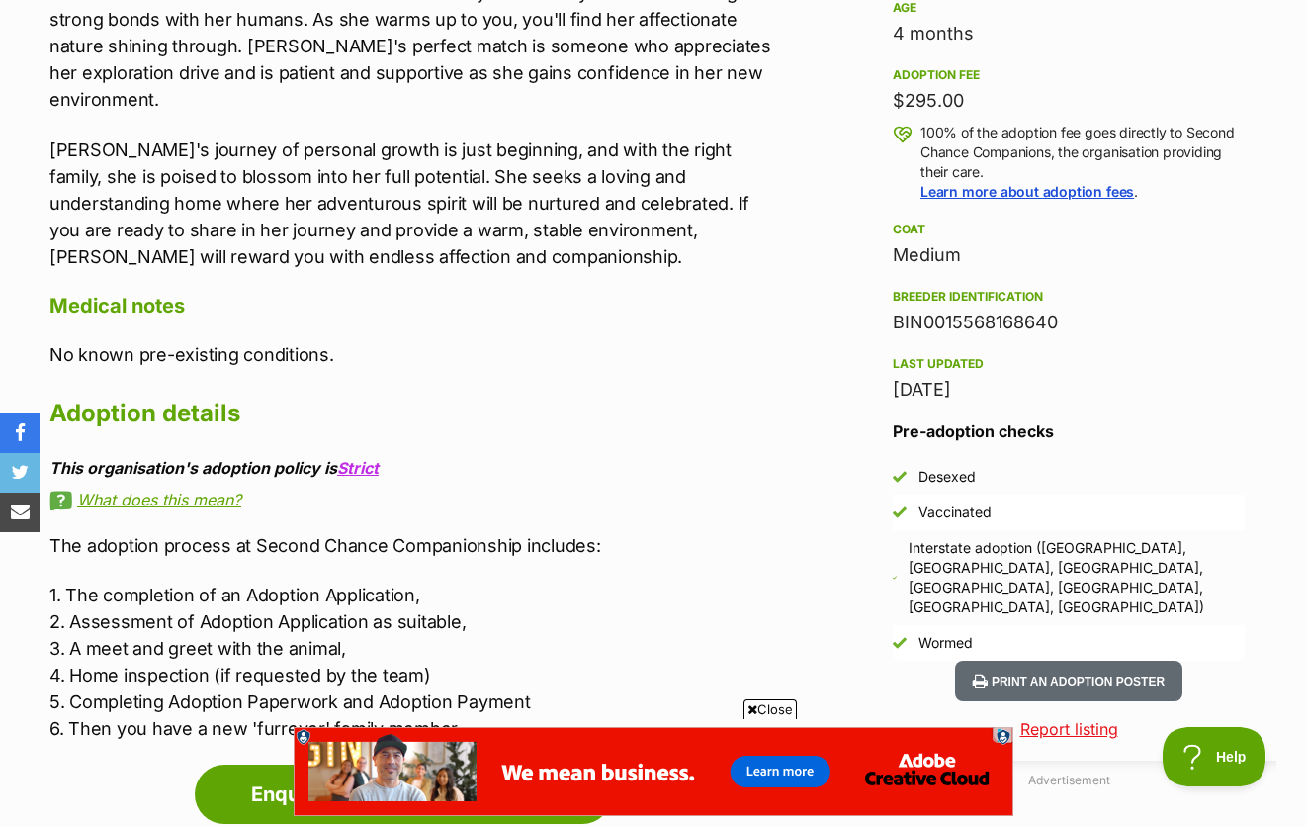
click at [495, 581] on p "1. The completion of an Adoption Application, 2. Assessment of Adoption Applica…" at bounding box center [413, 661] width 729 height 160
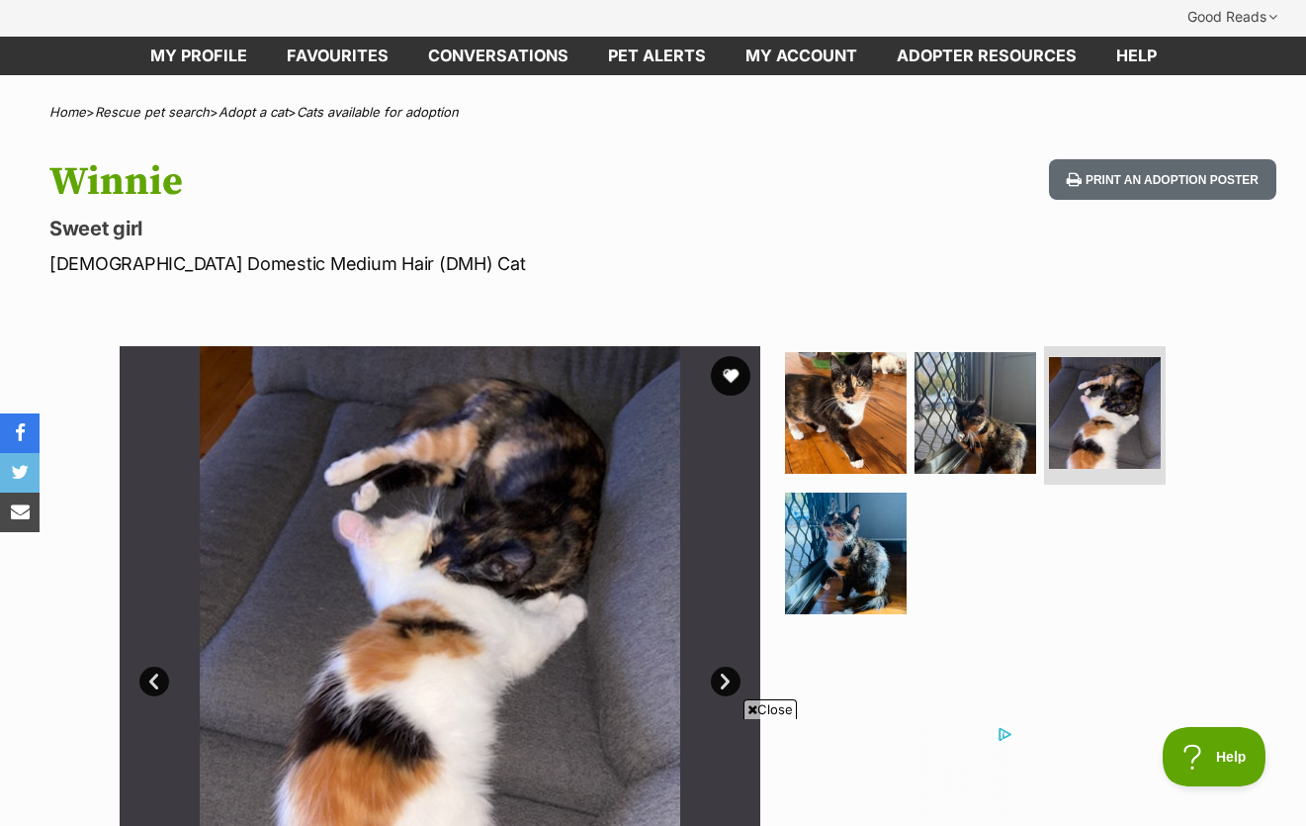
scroll to position [108, 0]
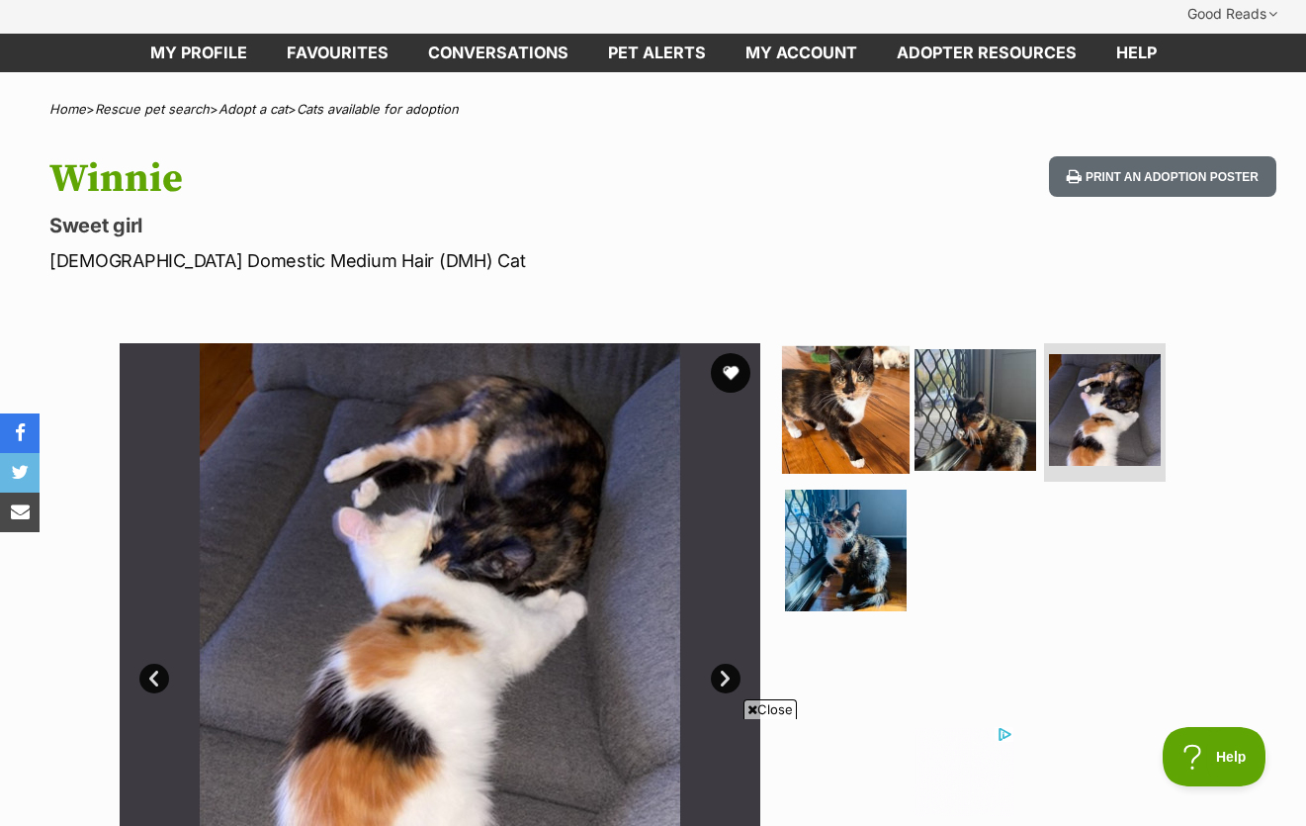
click at [823, 403] on img at bounding box center [846, 410] width 128 height 128
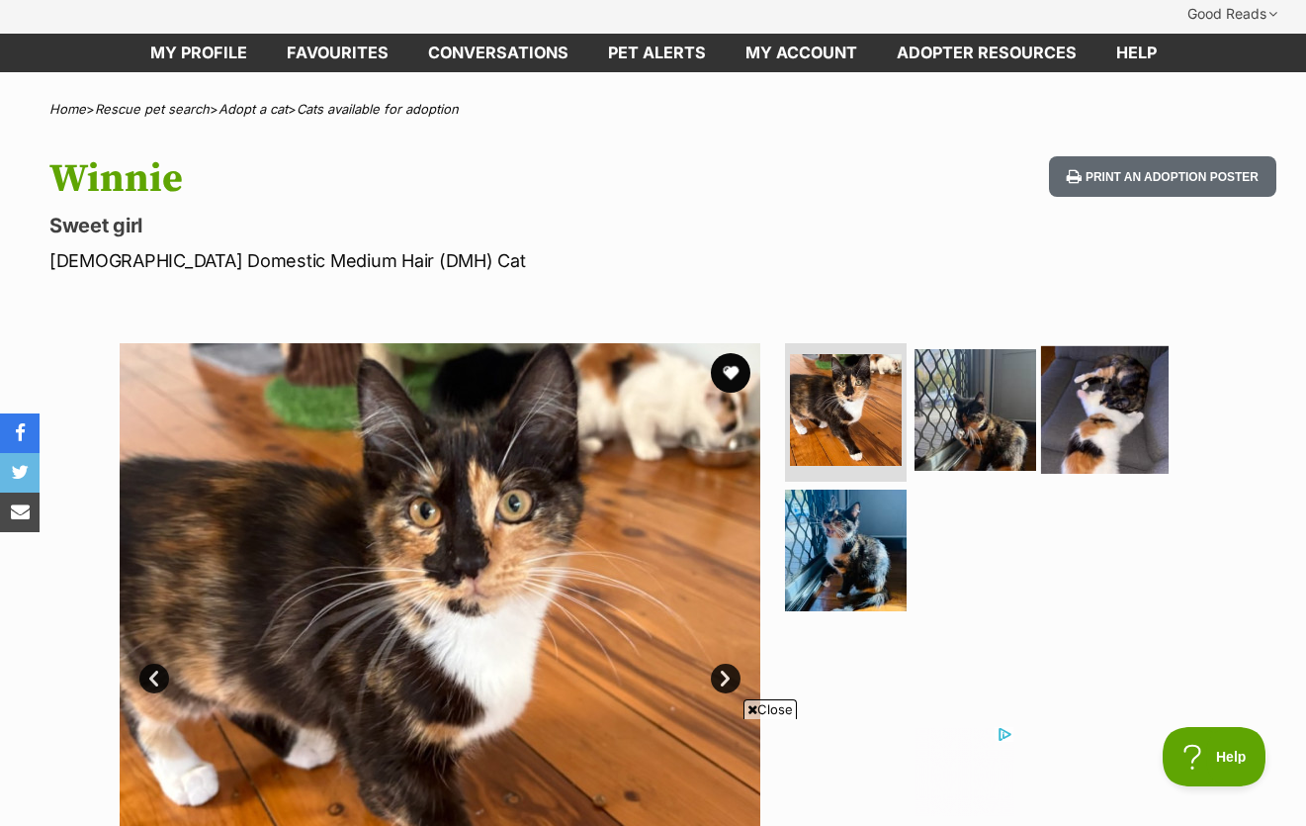
click at [1135, 347] on img at bounding box center [1105, 410] width 128 height 128
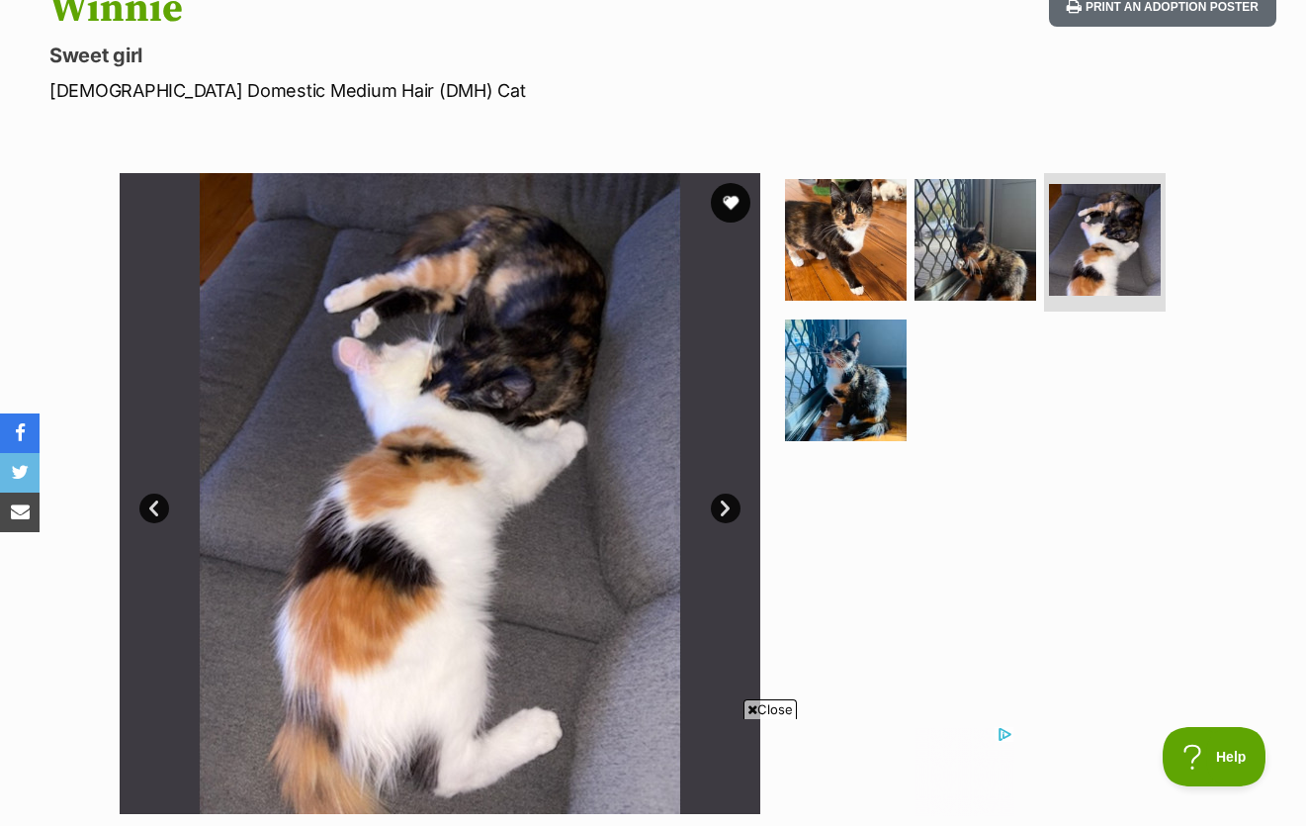
scroll to position [279, 0]
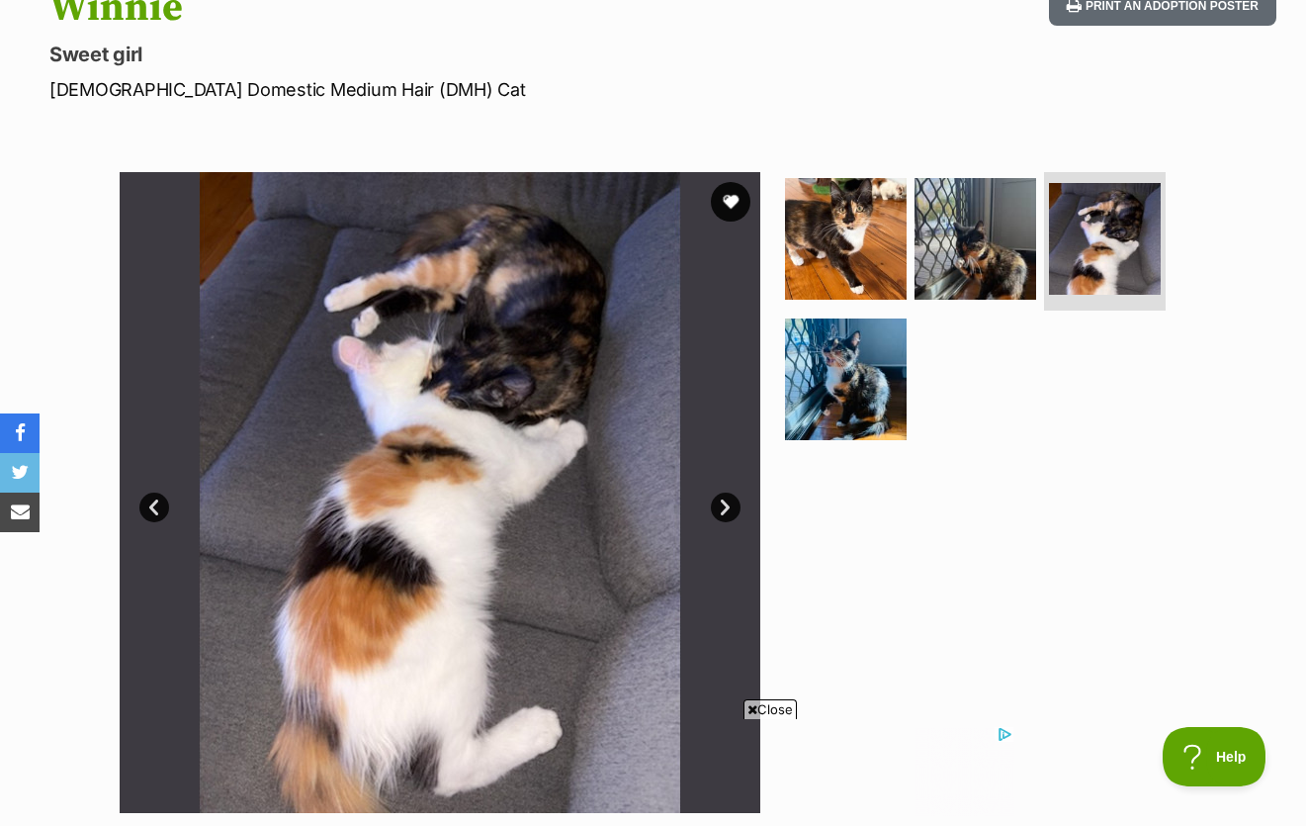
click at [808, 404] on ul at bounding box center [983, 312] width 405 height 281
click at [830, 355] on img at bounding box center [846, 378] width 128 height 128
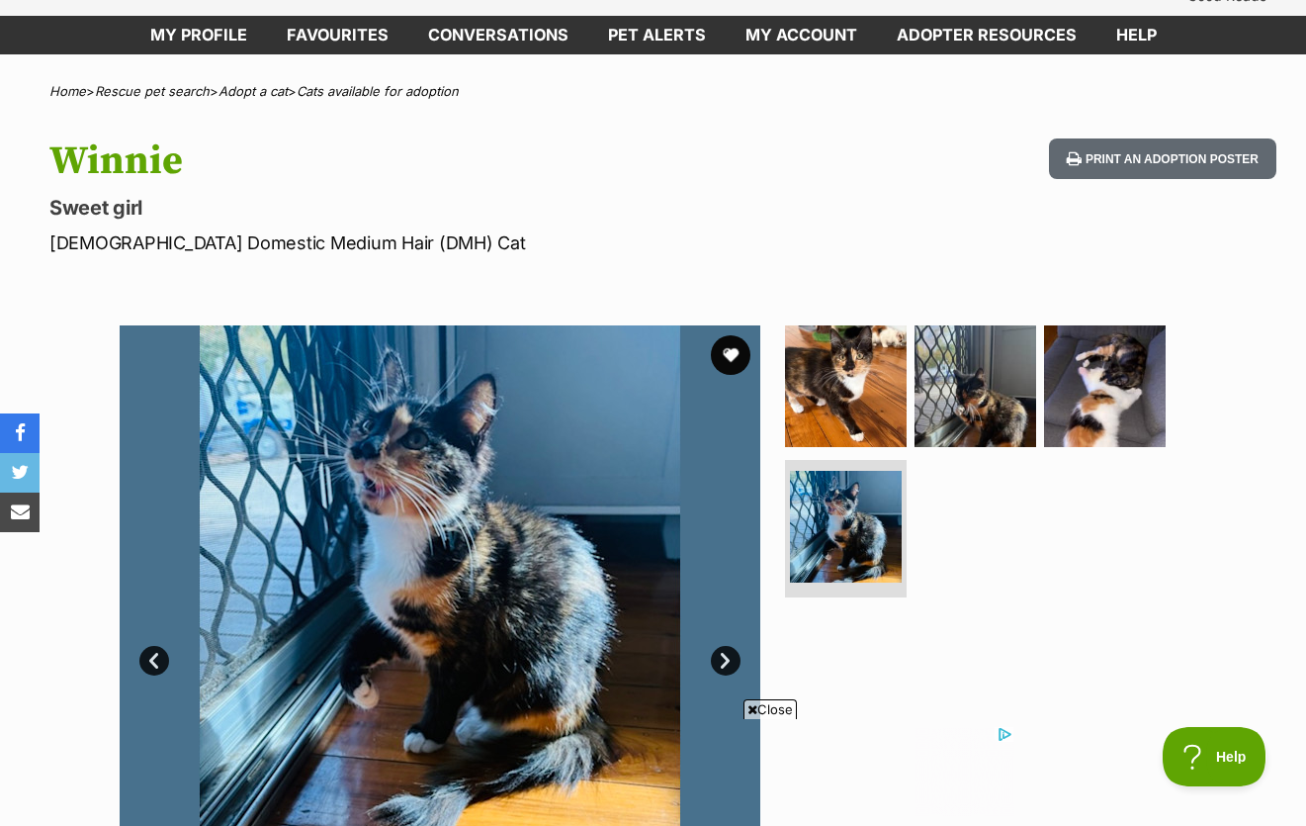
scroll to position [124, 0]
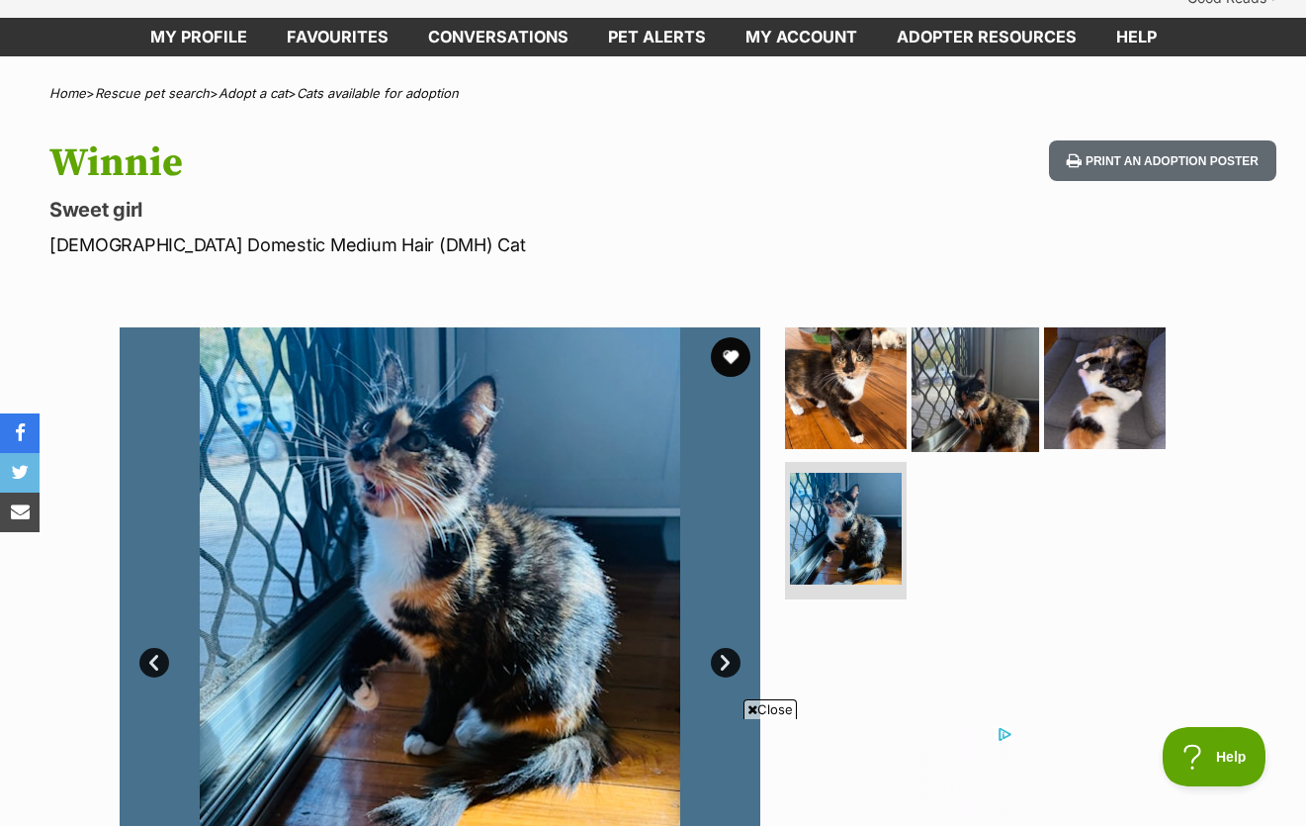
click at [934, 343] on img at bounding box center [976, 388] width 128 height 128
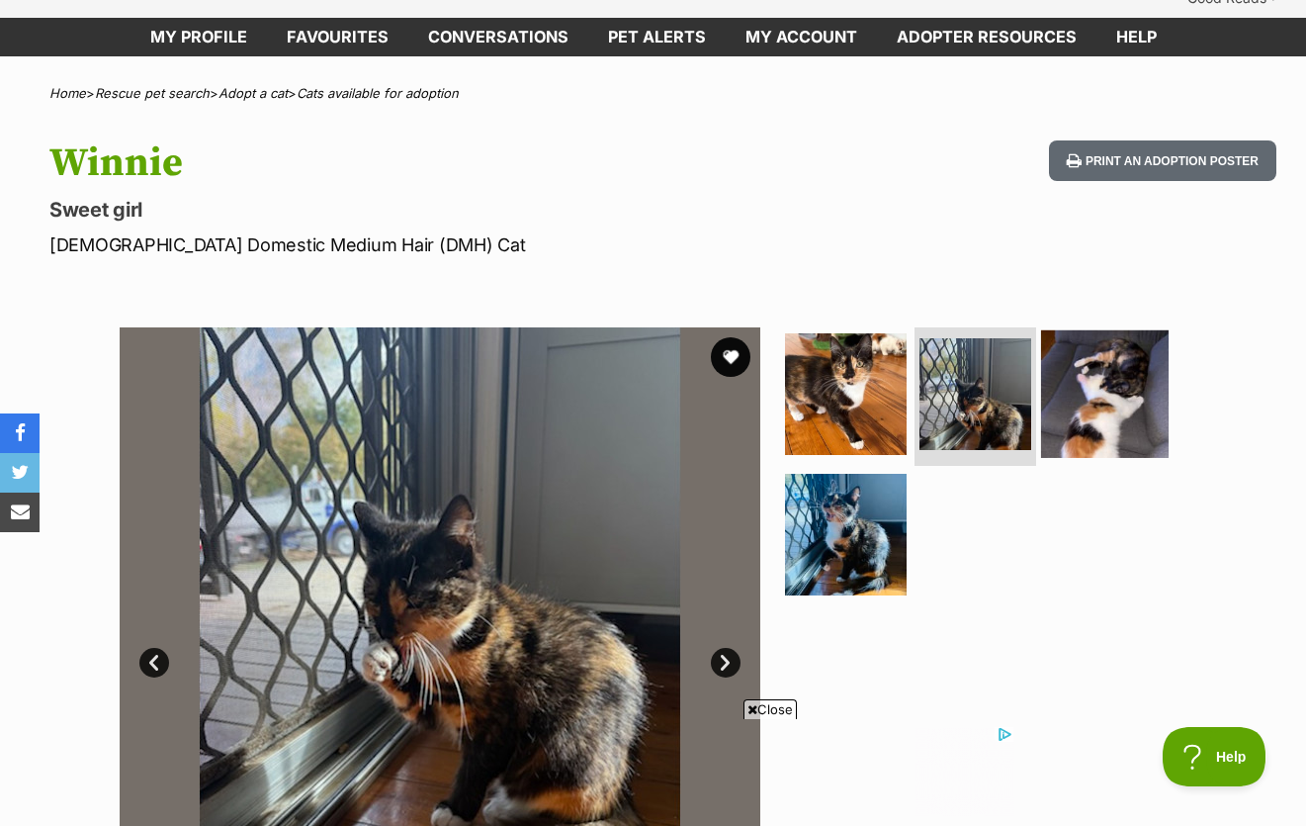
click at [1051, 385] on img at bounding box center [1105, 394] width 128 height 128
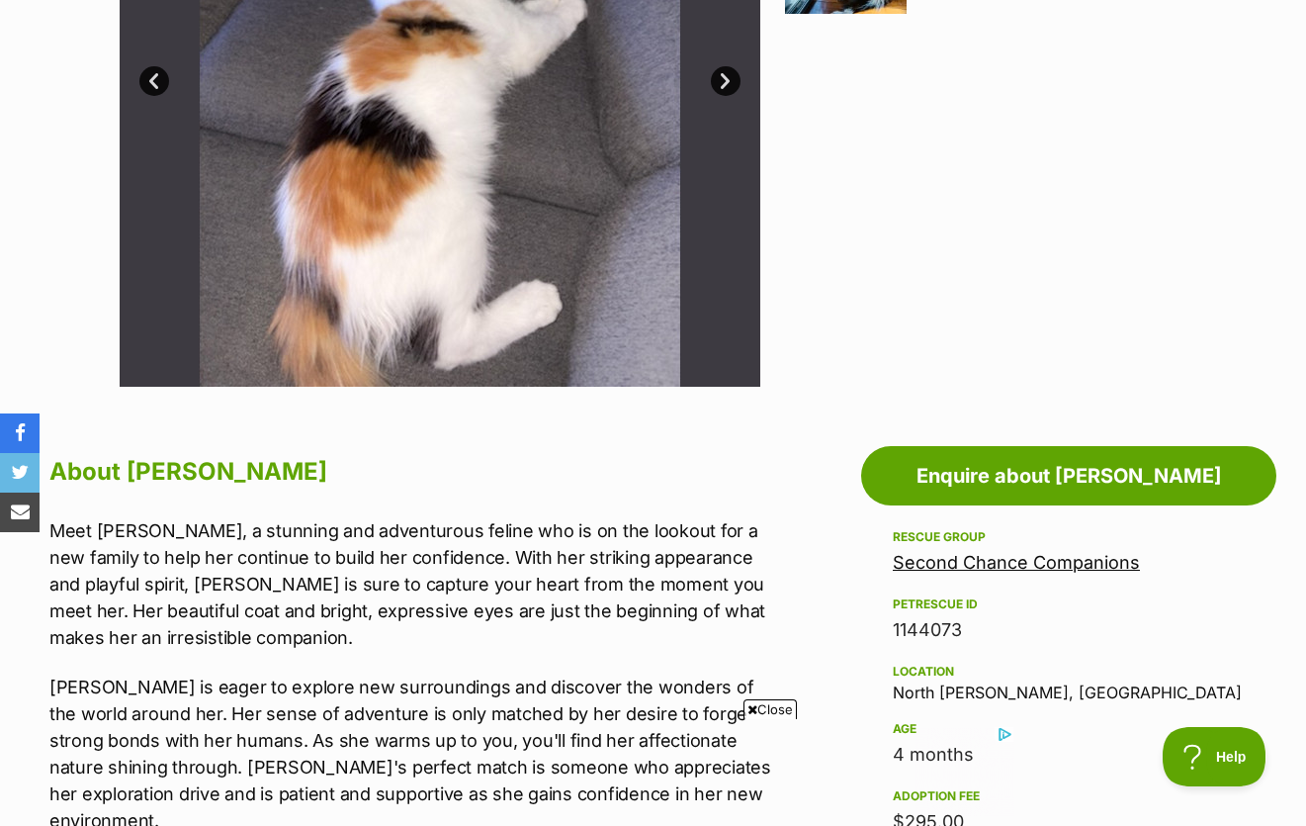
scroll to position [729, 0]
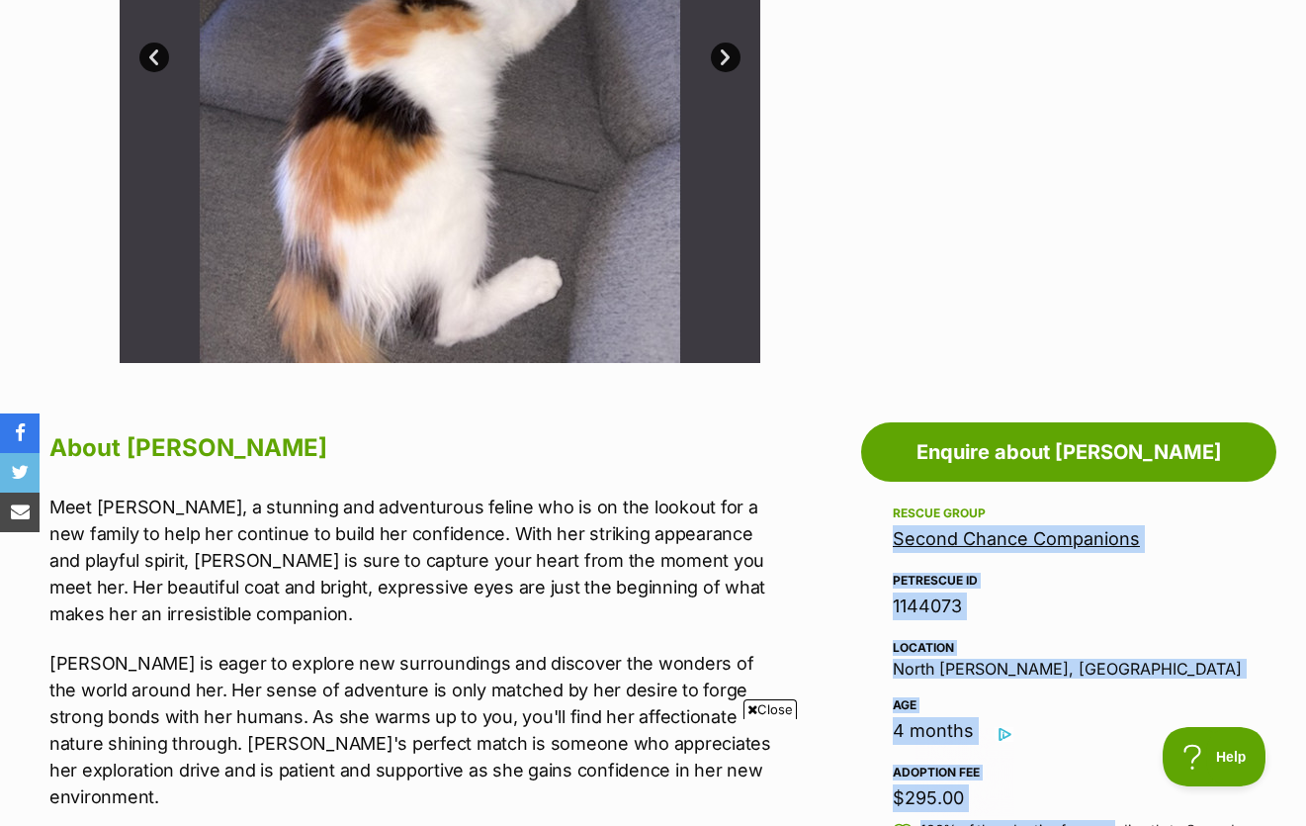
drag, startPoint x: 891, startPoint y: 511, endPoint x: 1108, endPoint y: 799, distance: 360.2
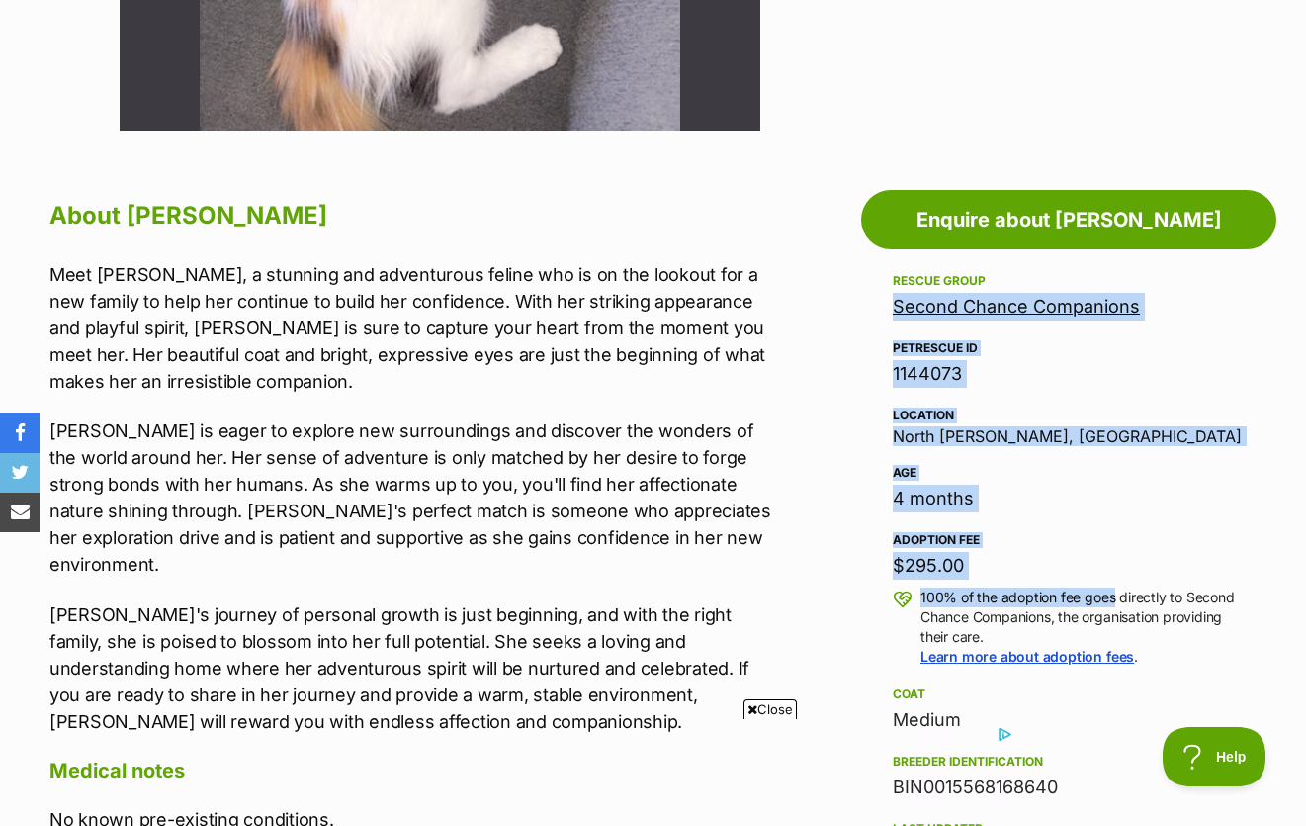
click at [1104, 540] on div "Adoption fee $295.00 100% of the adoption fee goes directly to Second Chance Co…" at bounding box center [1069, 597] width 352 height 138
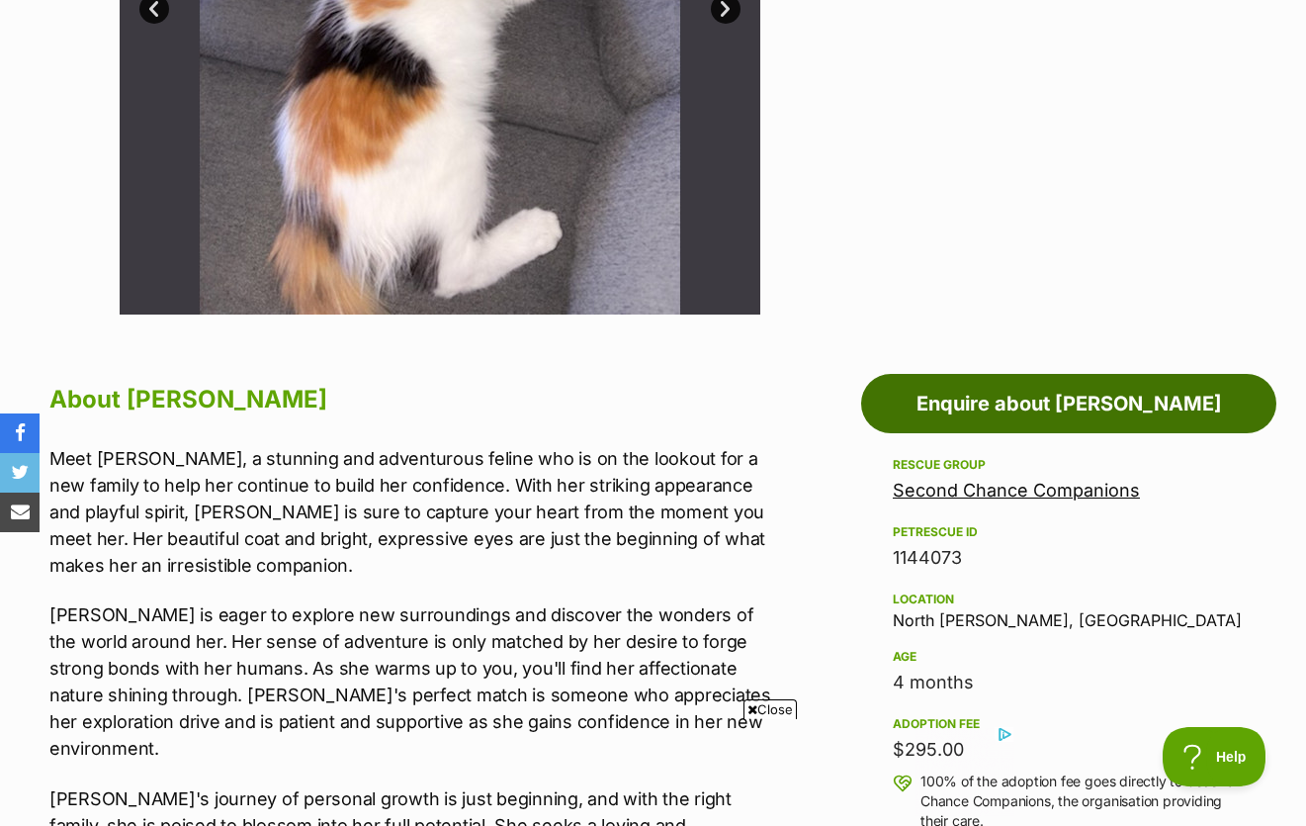
scroll to position [778, 0]
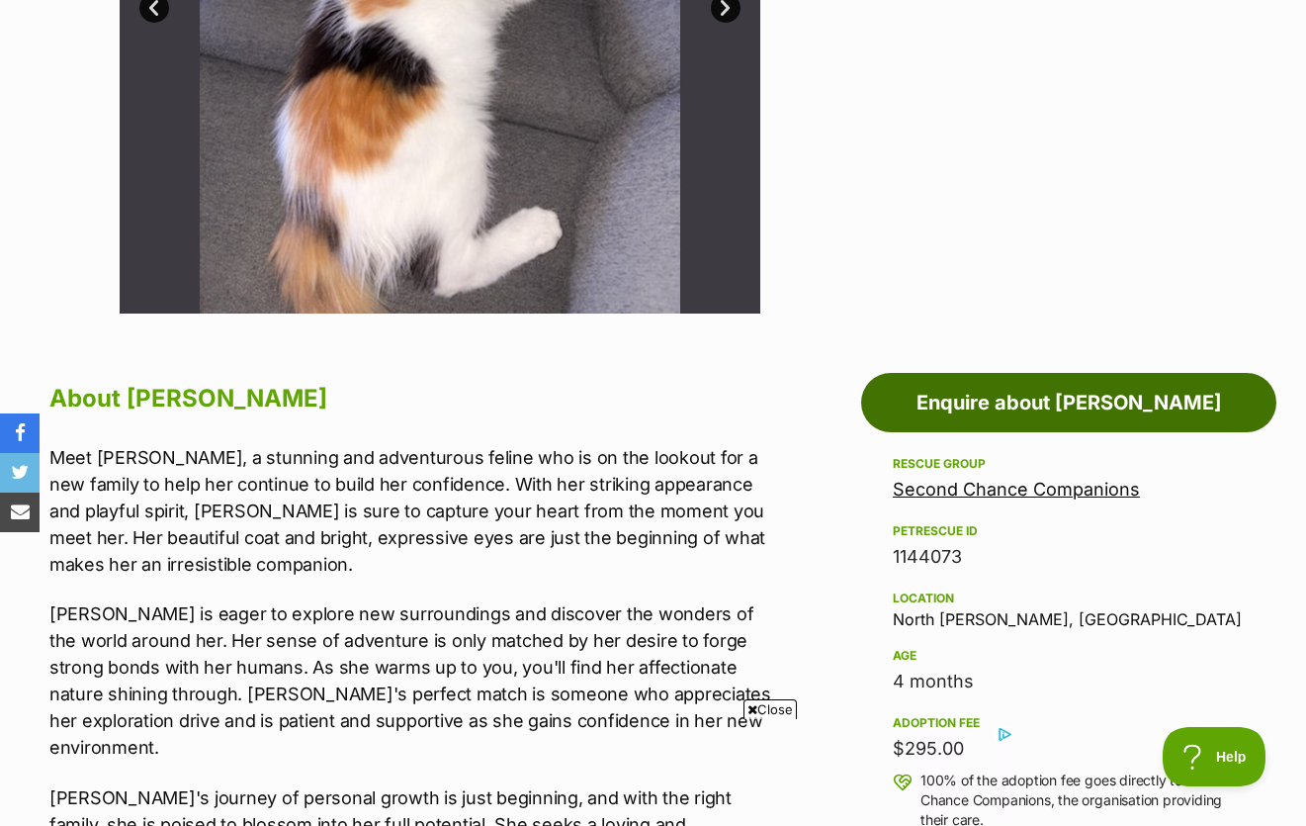
click at [1025, 373] on link "Enquire about [PERSON_NAME]" at bounding box center [1068, 402] width 415 height 59
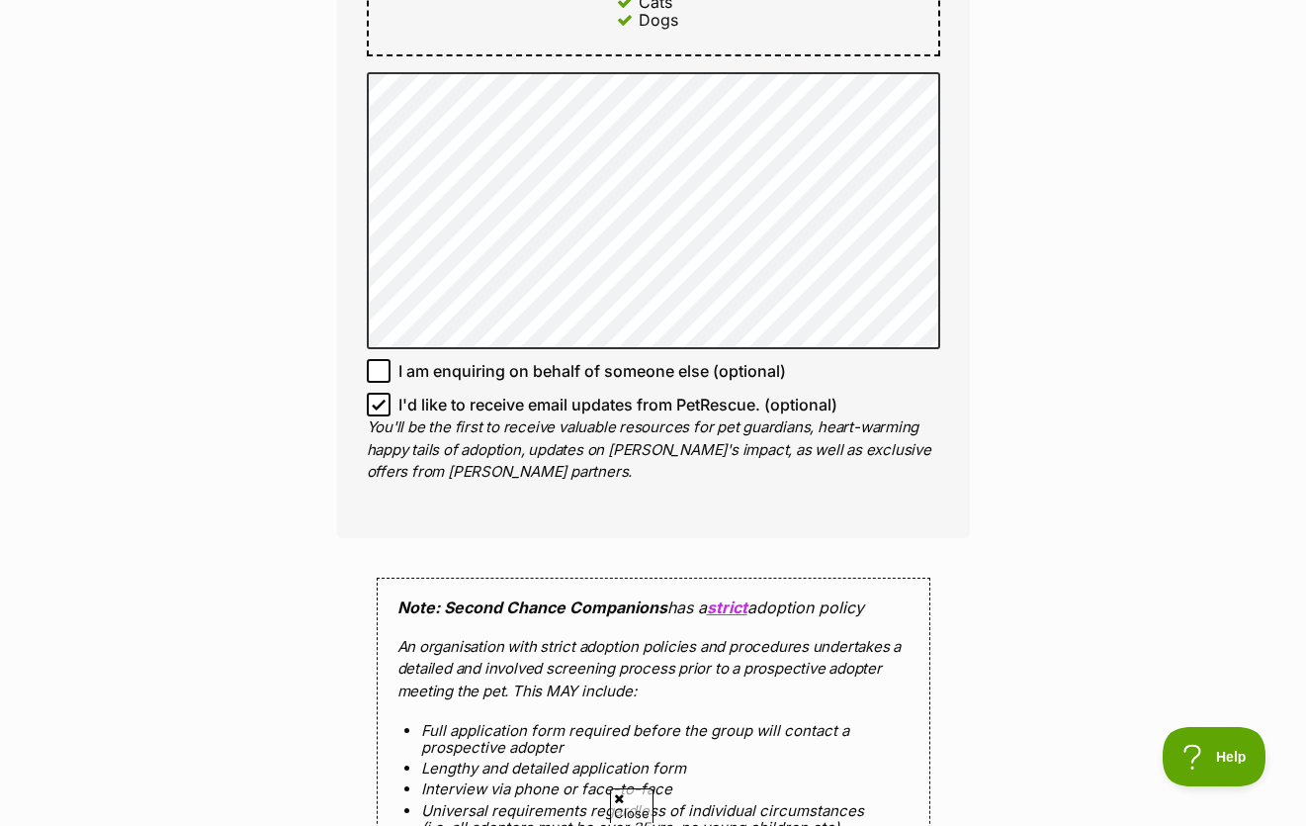
click at [383, 364] on icon at bounding box center [379, 371] width 14 height 14
click at [383, 359] on input "I am enquiring on behalf of someone else (optional)" at bounding box center [379, 371] width 24 height 24
checkbox input "true"
click at [383, 393] on input "I'd like to receive email updates from PetRescue. (optional)" at bounding box center [379, 405] width 24 height 24
checkbox input "false"
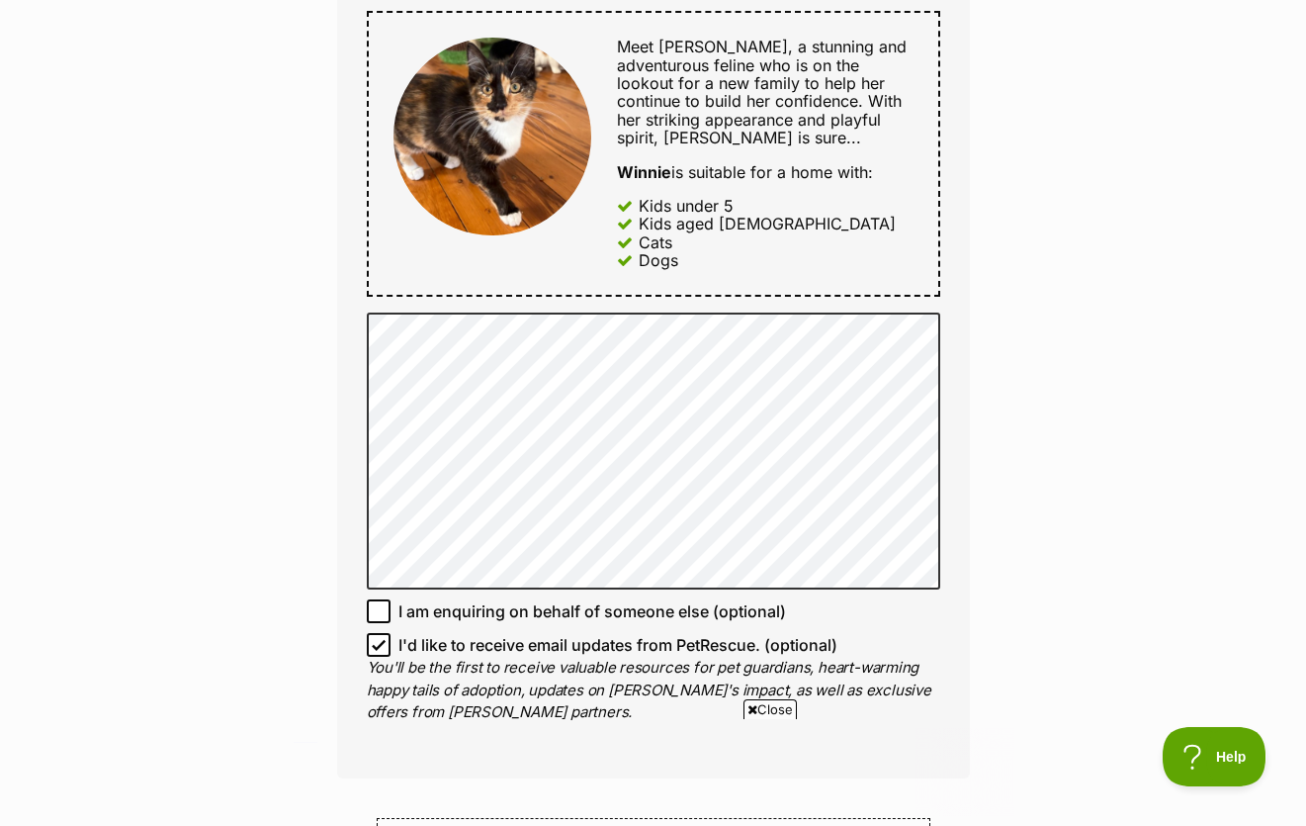
scroll to position [1113, 0]
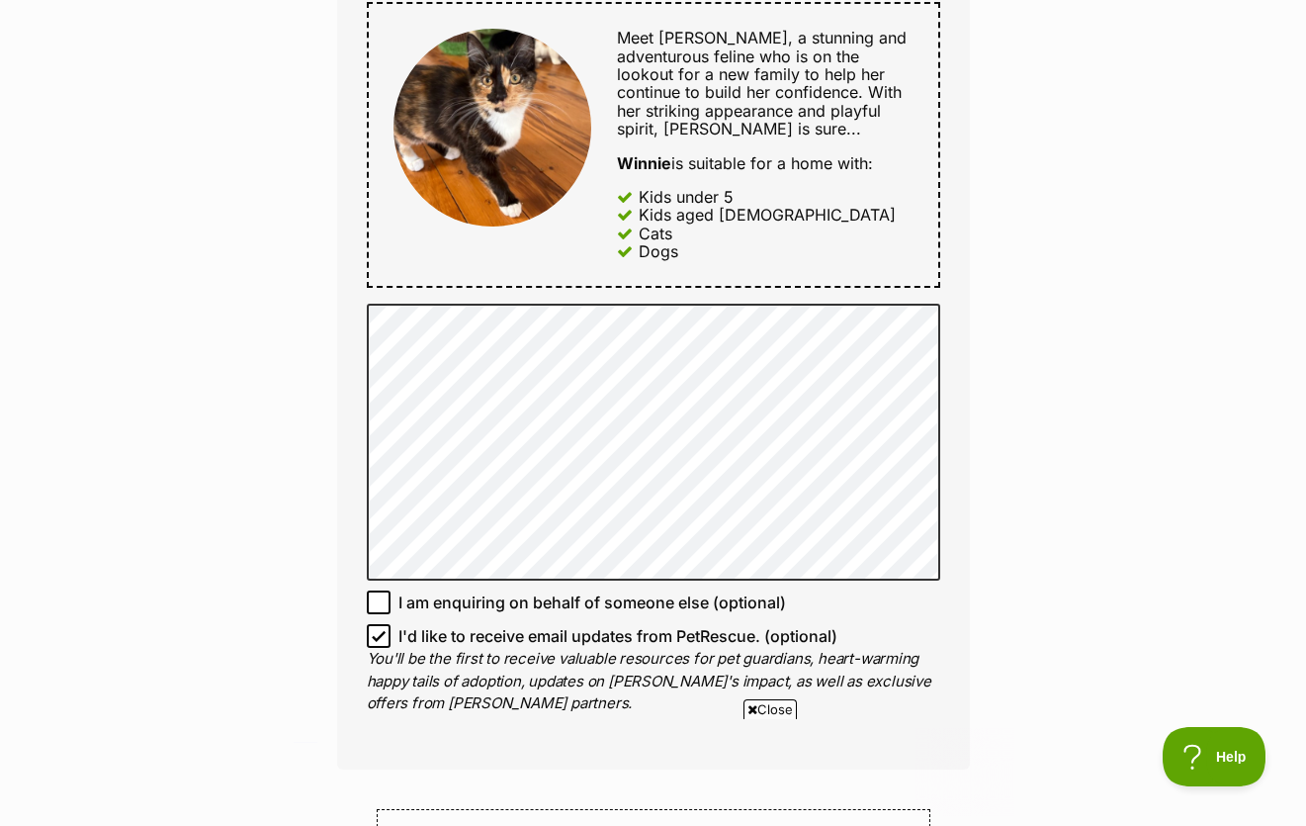
click at [373, 575] on div "Full name [PERSON_NAME] Email We require this to be able to send you communicat…" at bounding box center [653, 122] width 633 height 1292
click at [379, 595] on icon at bounding box center [379, 602] width 14 height 14
click at [379, 590] on input "I am enquiring on behalf of someone else (optional)" at bounding box center [379, 602] width 24 height 24
checkbox input "true"
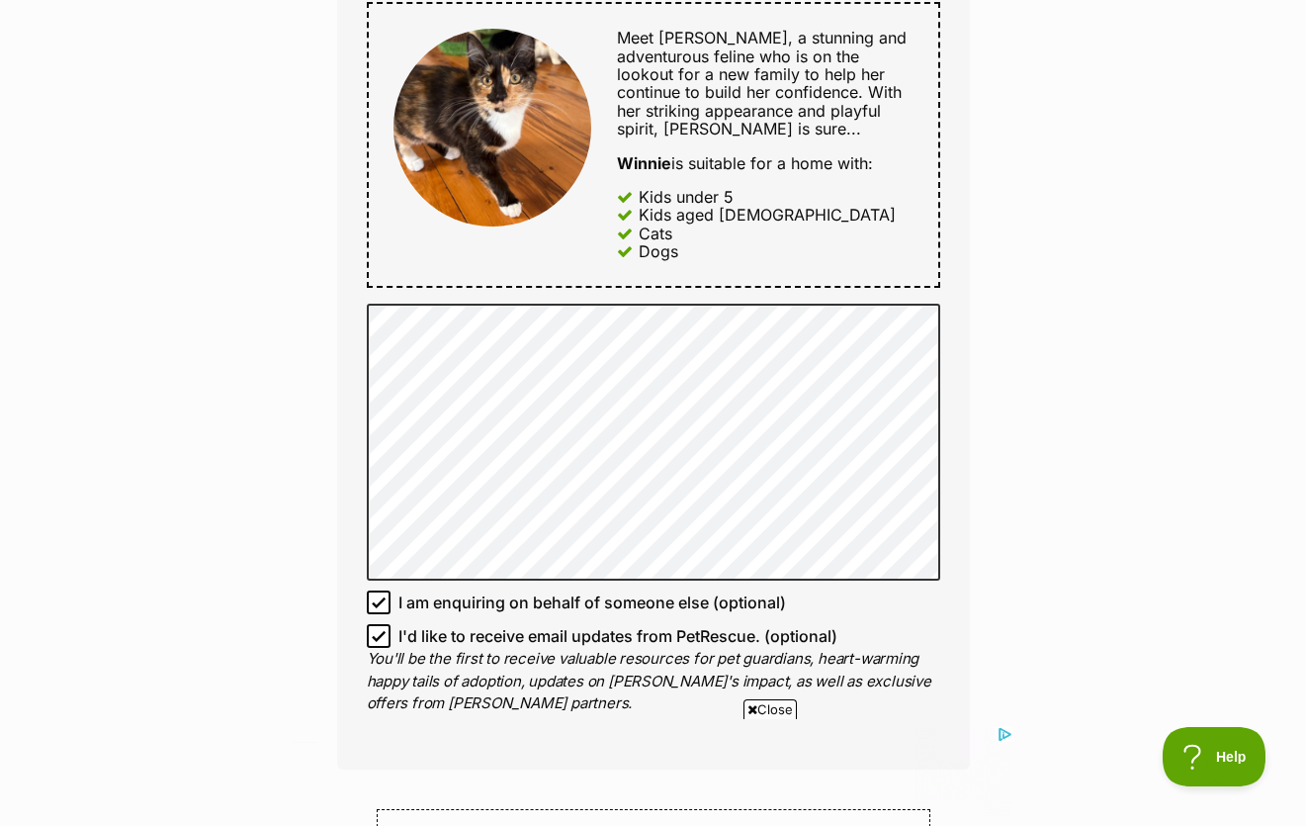
click at [381, 632] on icon at bounding box center [379, 636] width 12 height 9
click at [381, 624] on input "I'd like to receive email updates from PetRescue. (optional)" at bounding box center [379, 636] width 24 height 24
checkbox input "false"
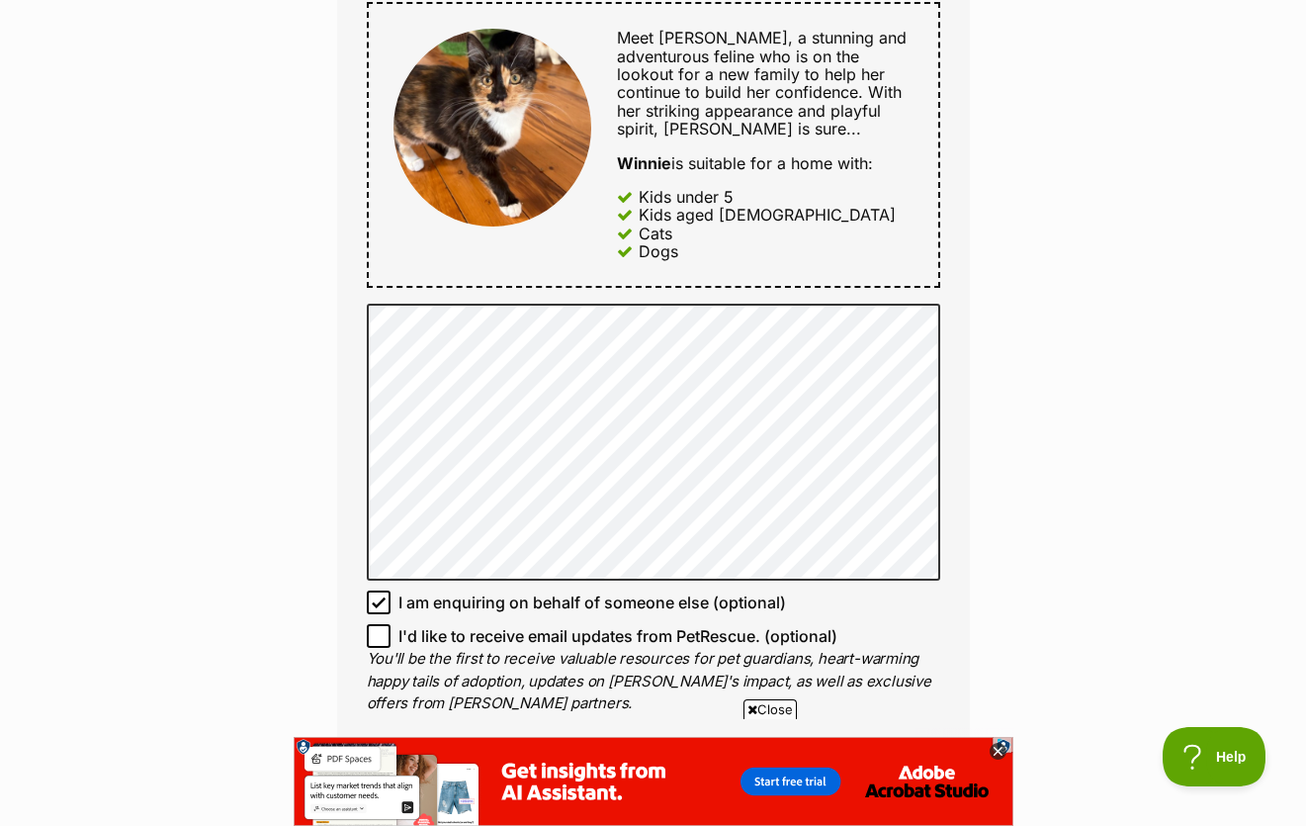
click at [999, 747] on icon at bounding box center [998, 751] width 17 height 17
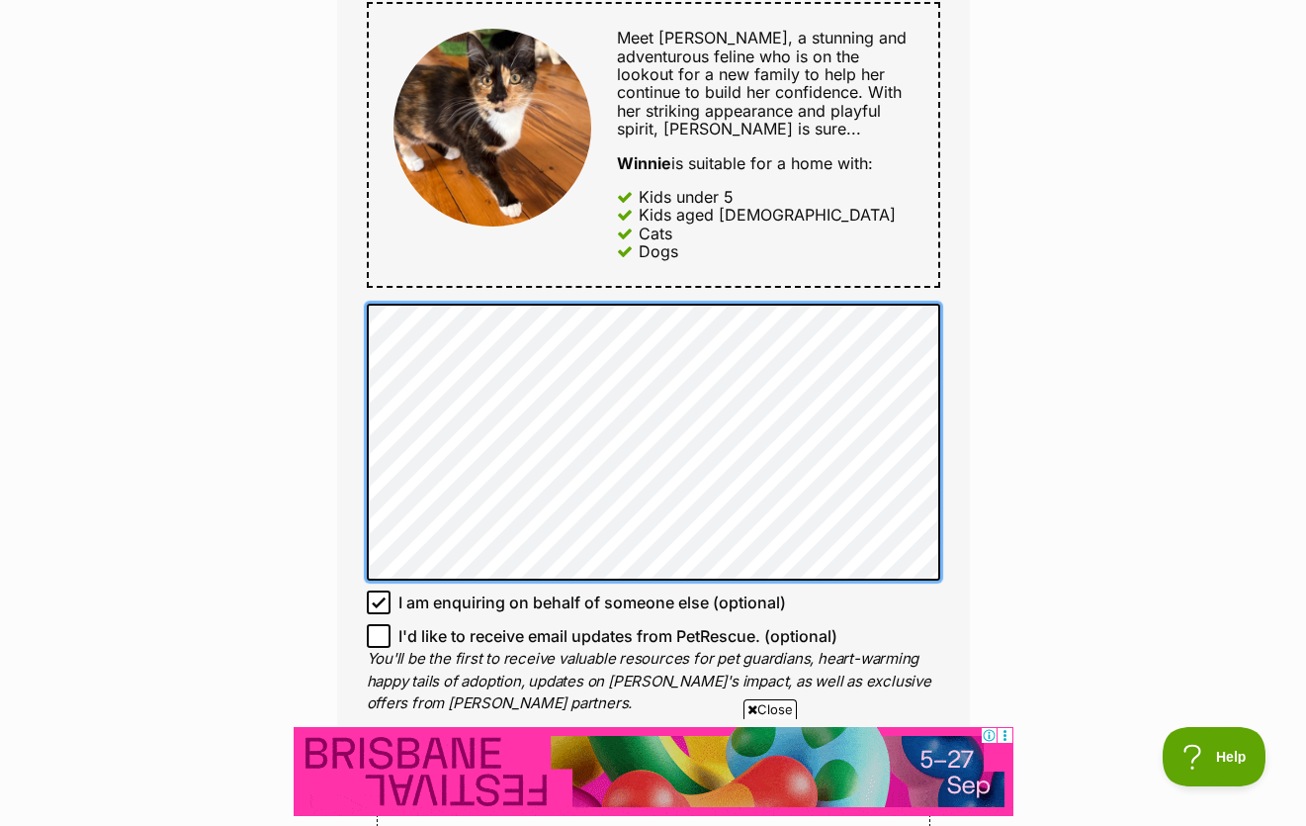
click at [309, 287] on div "Enquire about [PERSON_NAME] Want to increase your chances of a successful enqui…" at bounding box center [654, 338] width 692 height 2462
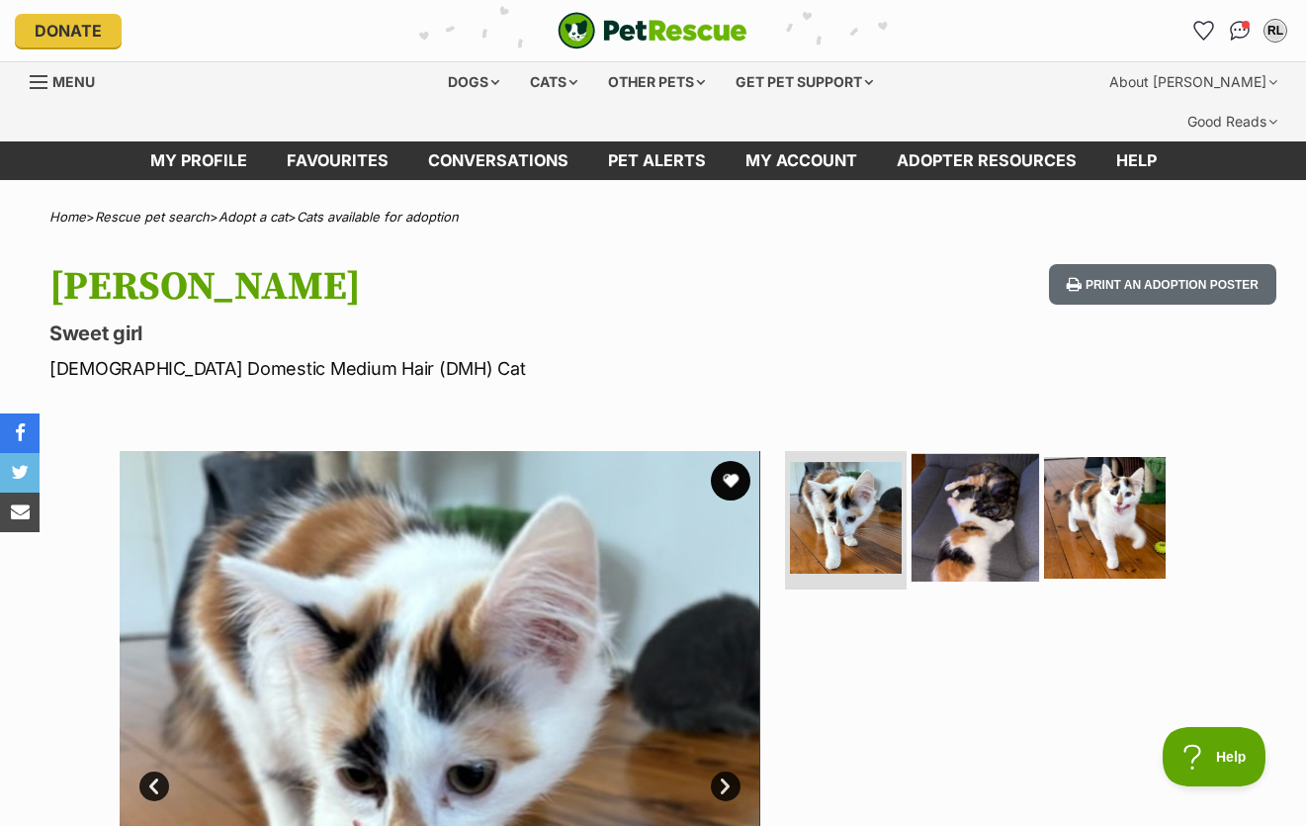
click at [991, 473] on img at bounding box center [976, 518] width 128 height 128
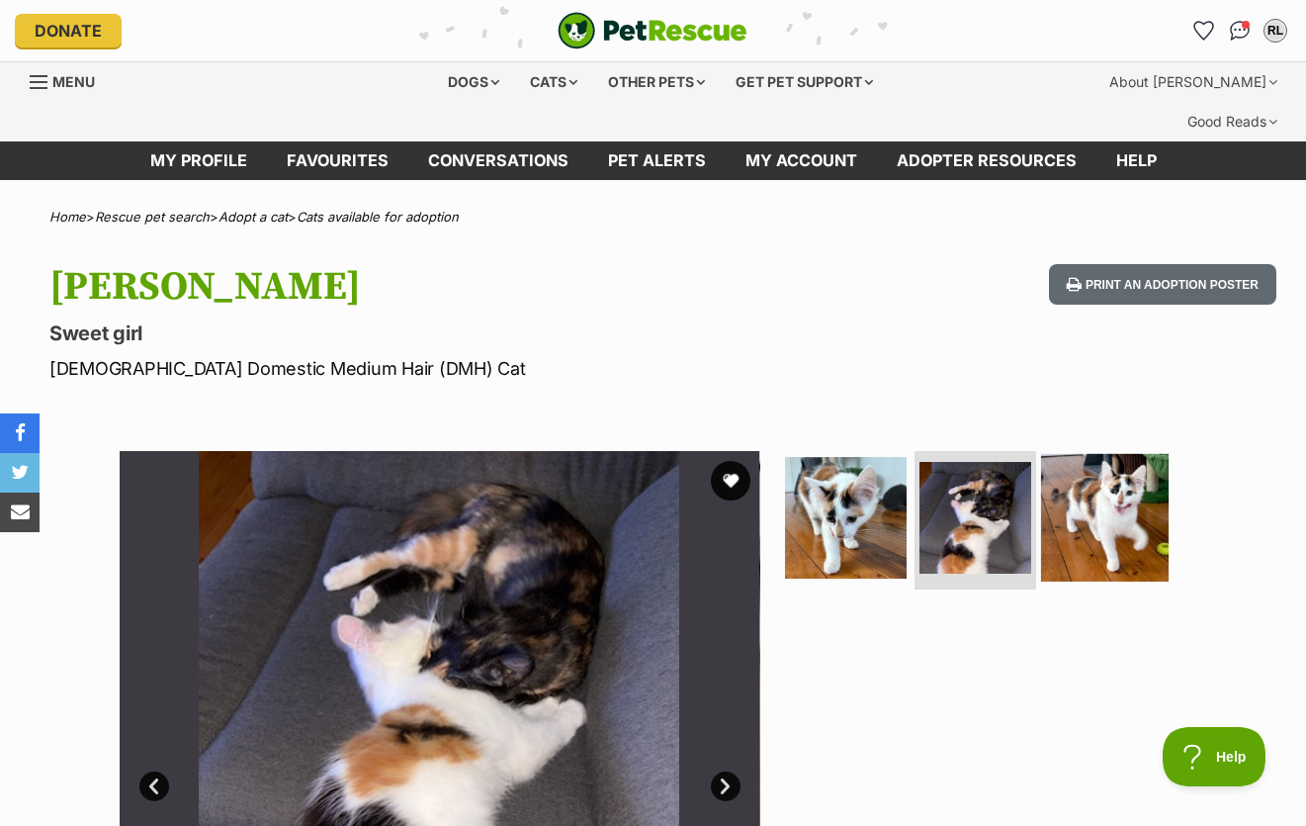
click at [1076, 471] on img at bounding box center [1105, 518] width 128 height 128
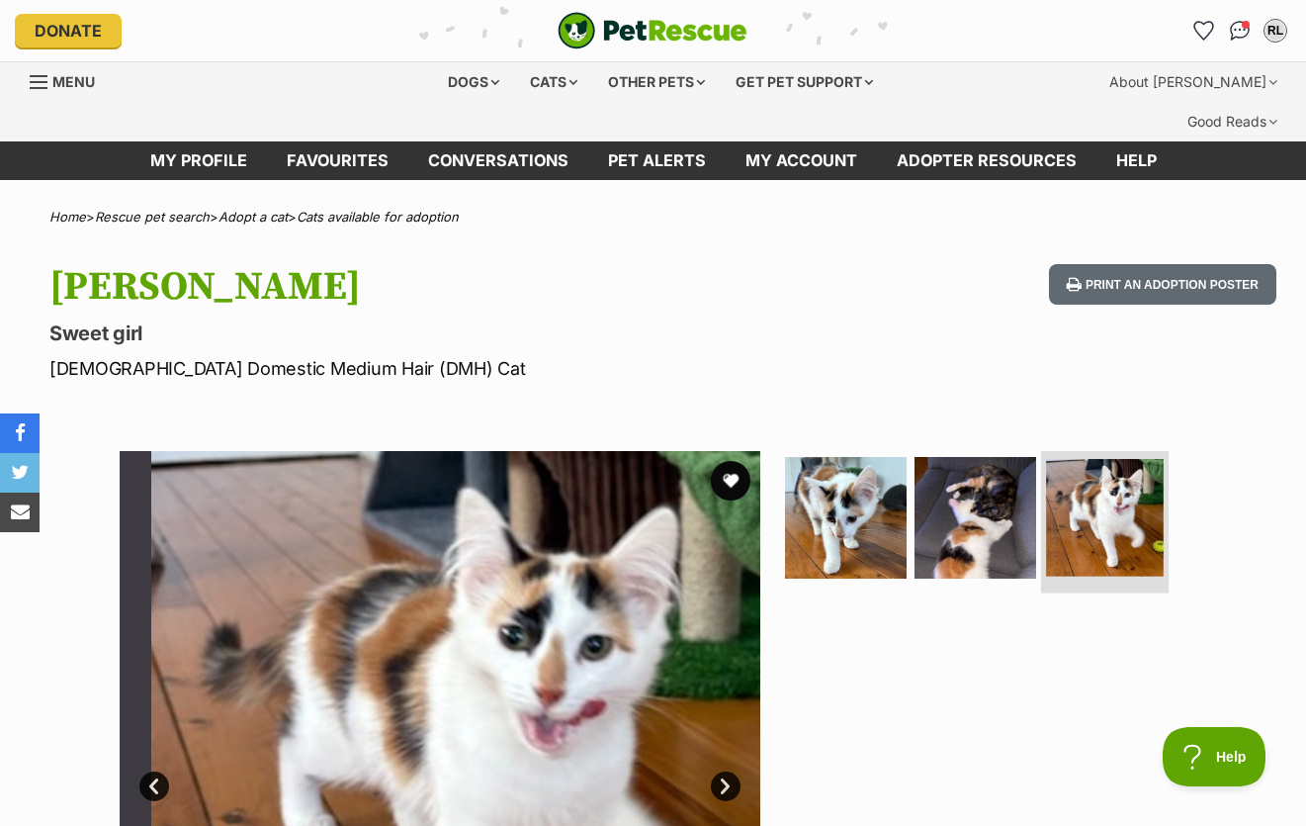
click at [1046, 471] on img at bounding box center [1105, 518] width 118 height 118
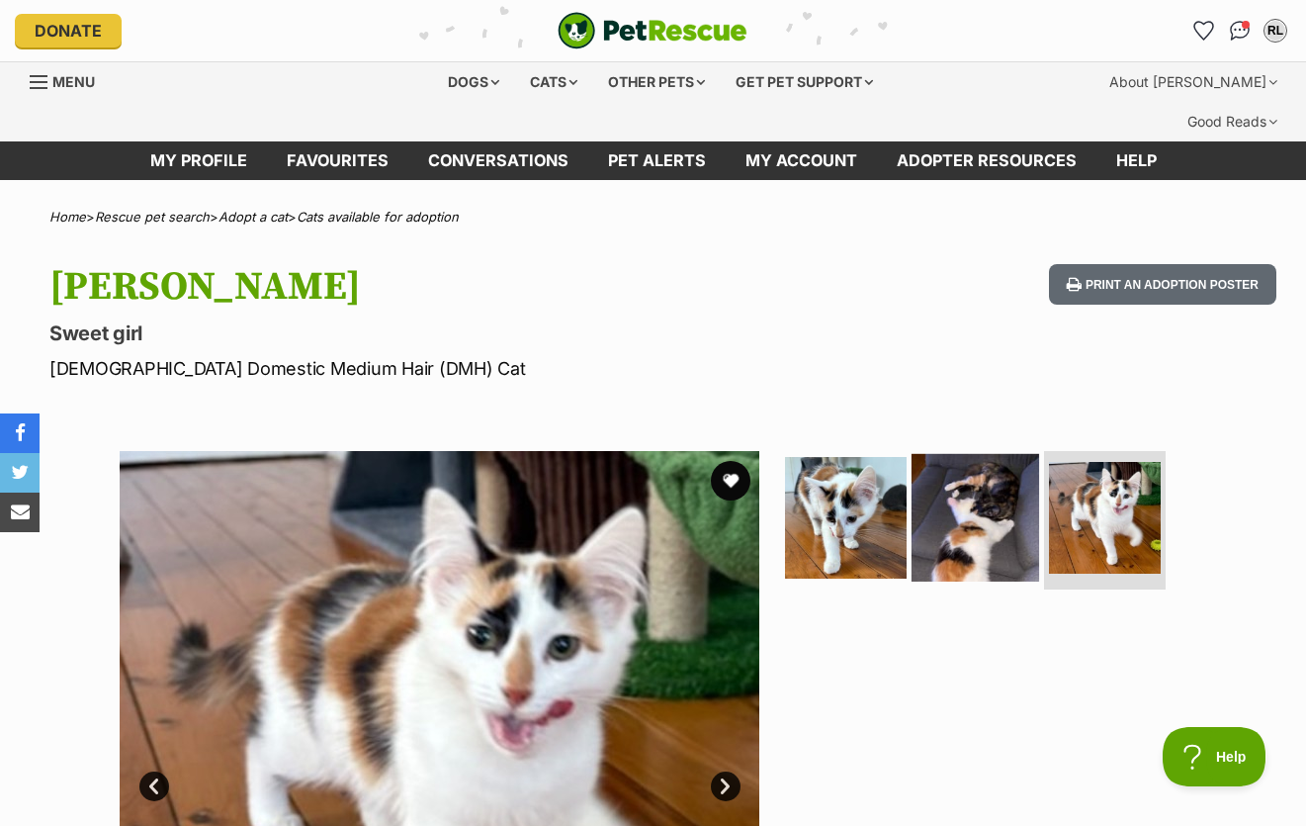
click at [975, 465] on img at bounding box center [976, 518] width 128 height 128
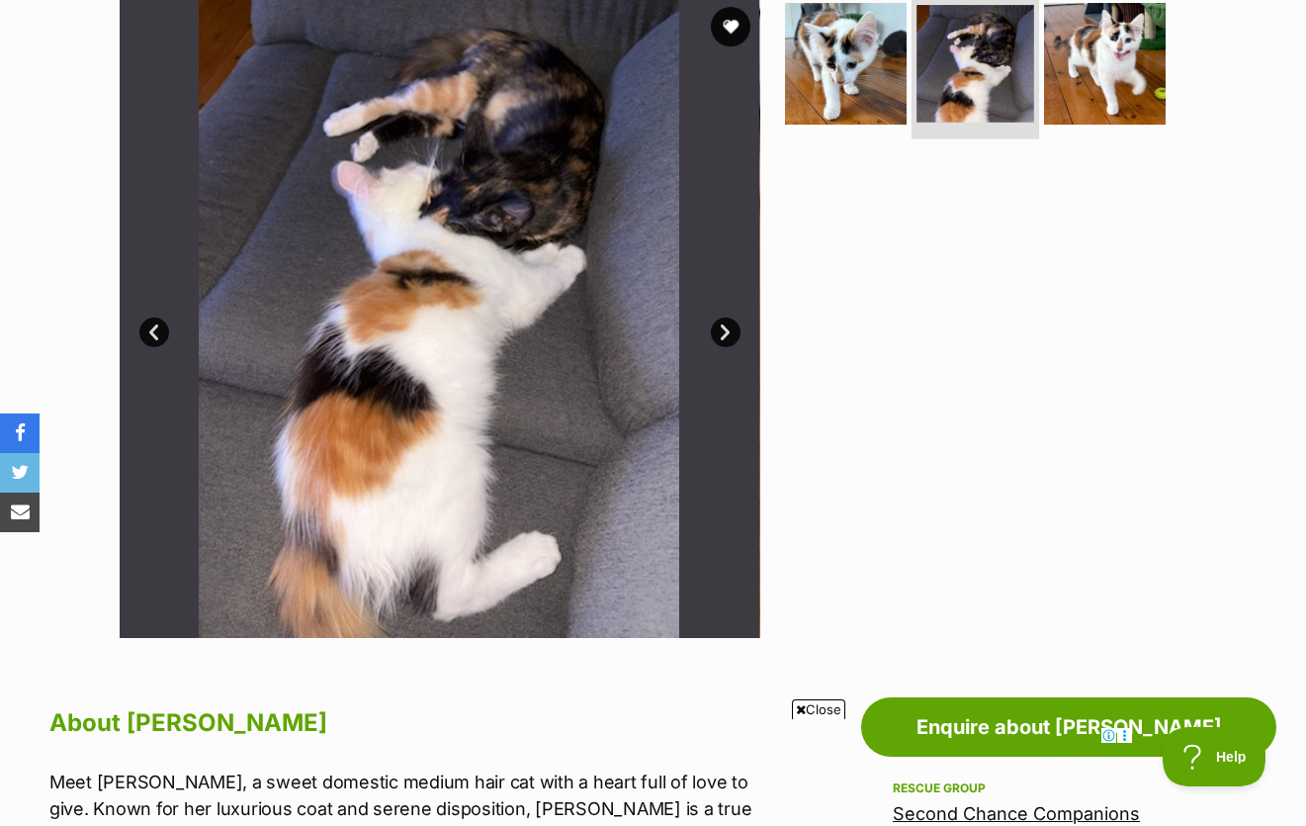
scroll to position [457, 0]
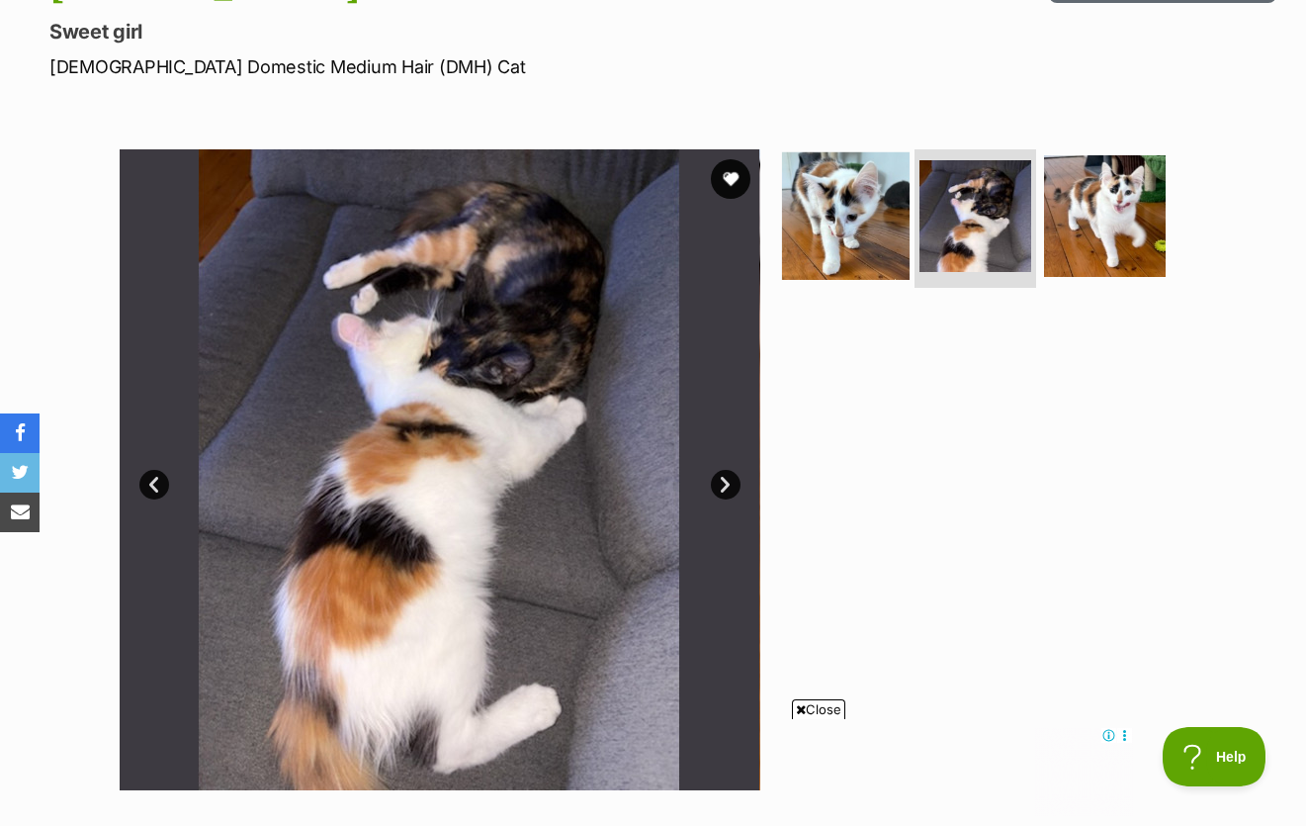
click at [881, 223] on img at bounding box center [846, 216] width 128 height 128
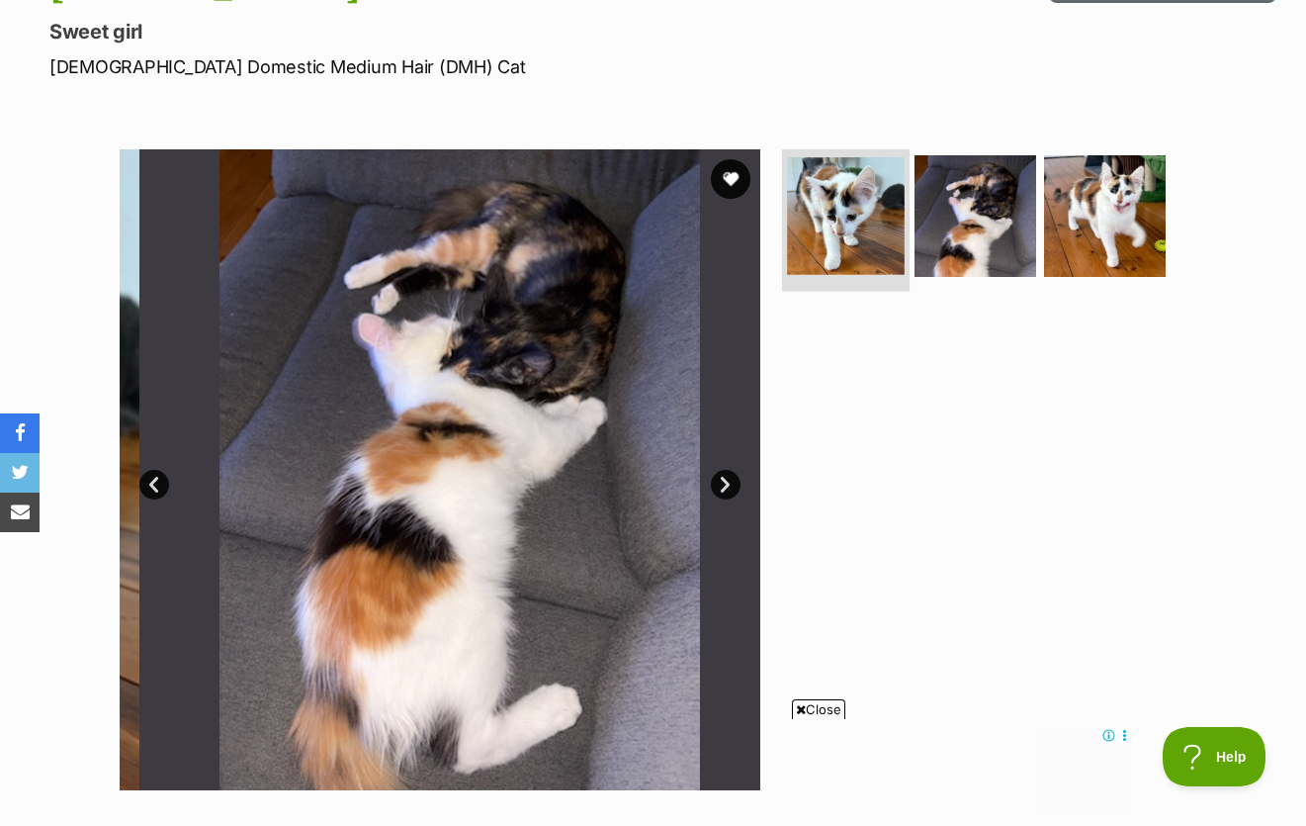
scroll to position [303, 0]
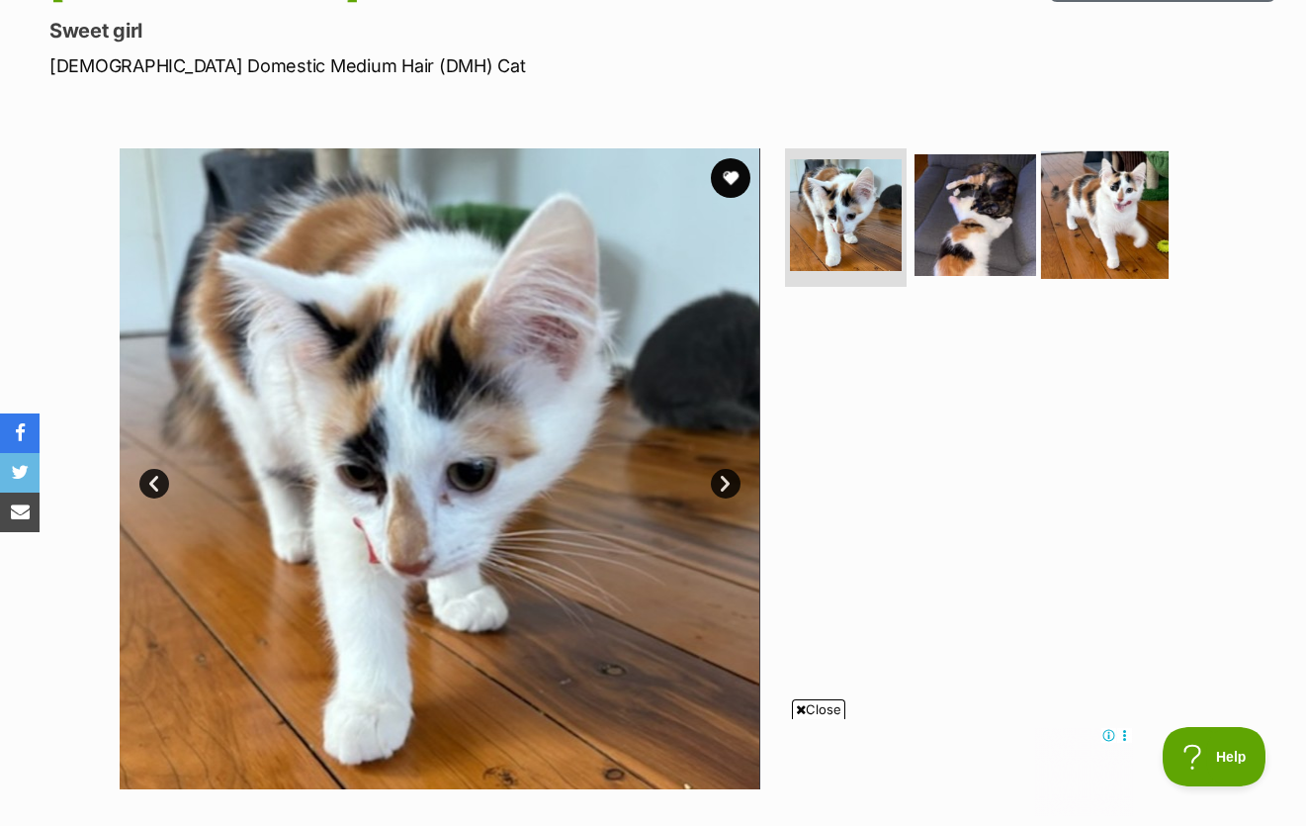
click at [1104, 218] on img at bounding box center [1105, 215] width 128 height 128
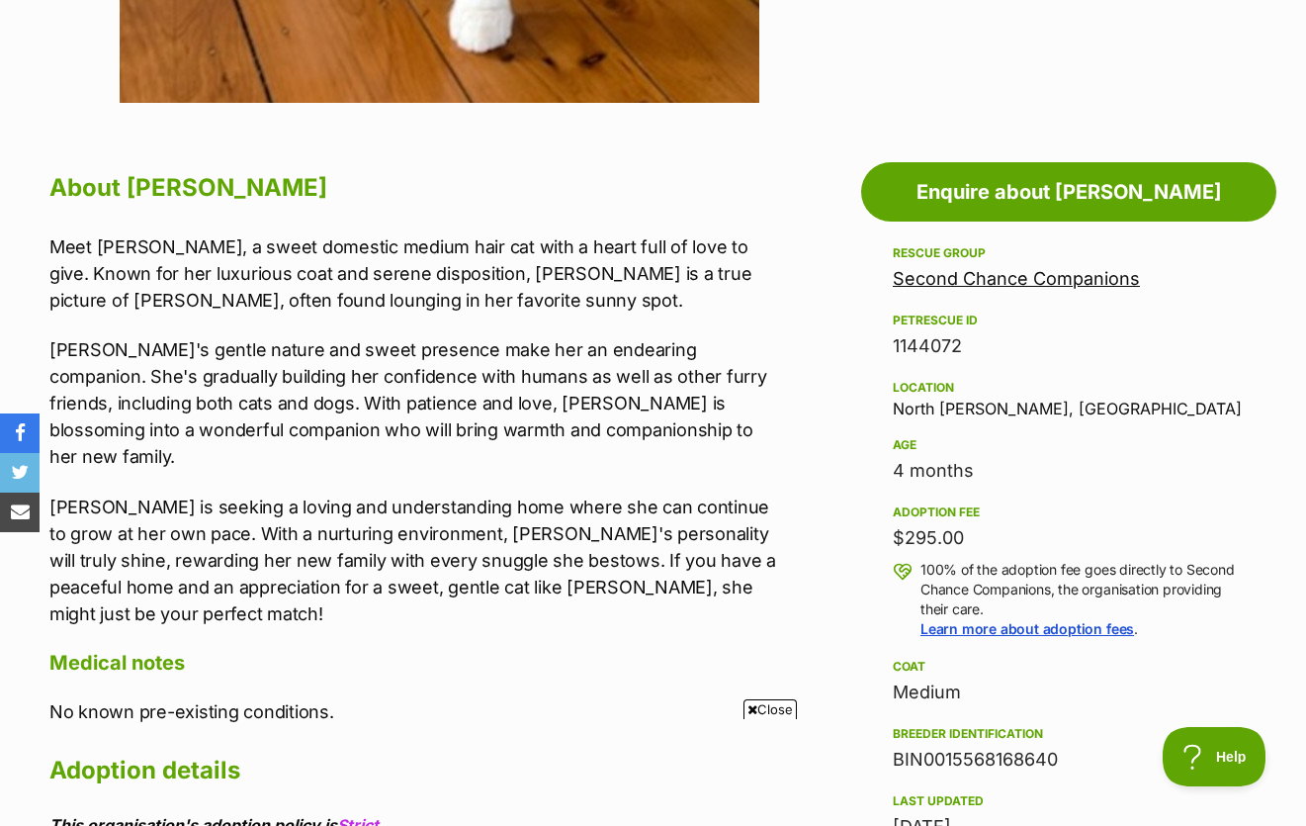
scroll to position [995, 0]
